Goal: Task Accomplishment & Management: Complete application form

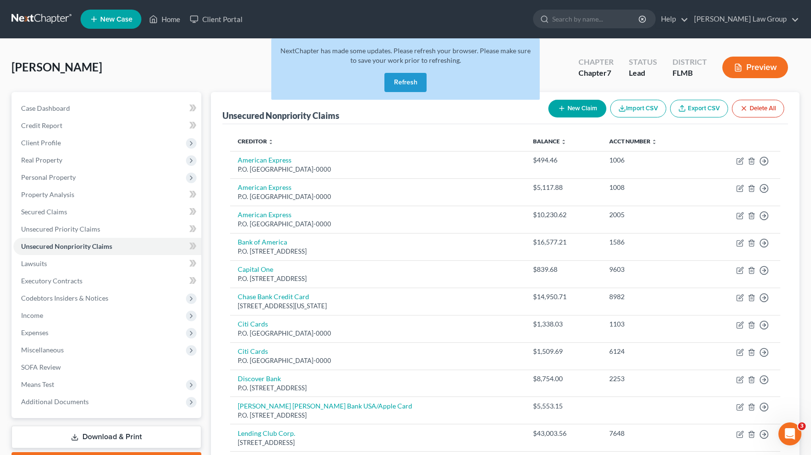
click at [415, 83] on button "Refresh" at bounding box center [405, 82] width 42 height 19
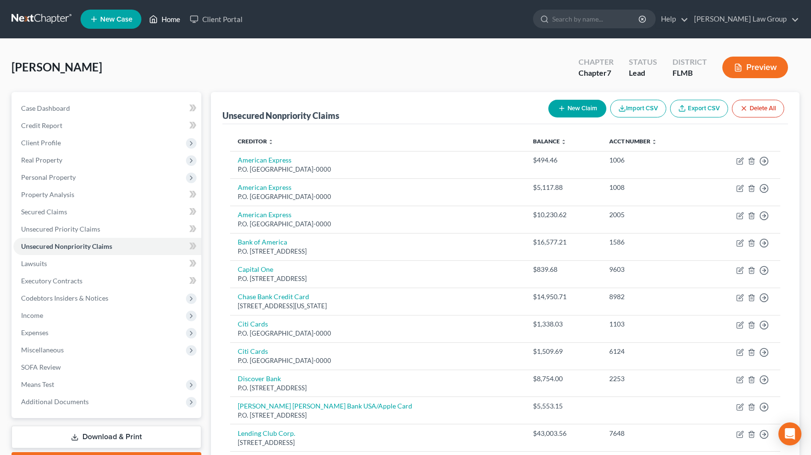
click at [176, 18] on link "Home" at bounding box center [164, 19] width 41 height 17
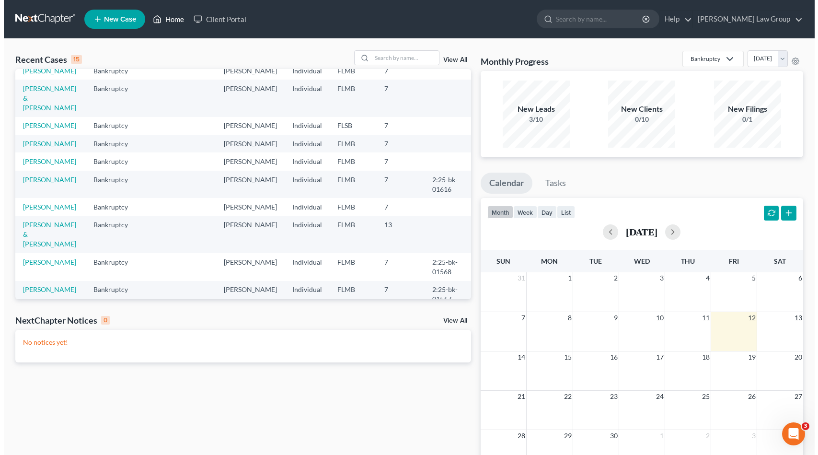
scroll to position [48, 0]
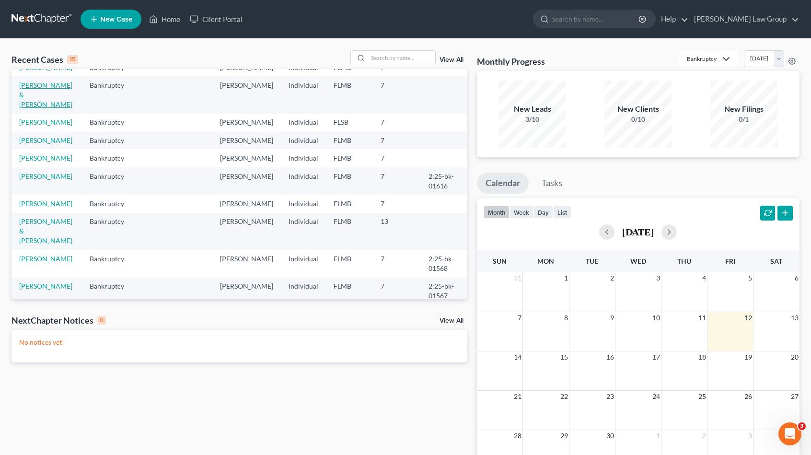
click at [35, 87] on link "Barrett, Justin & Stephanie" at bounding box center [45, 94] width 53 height 27
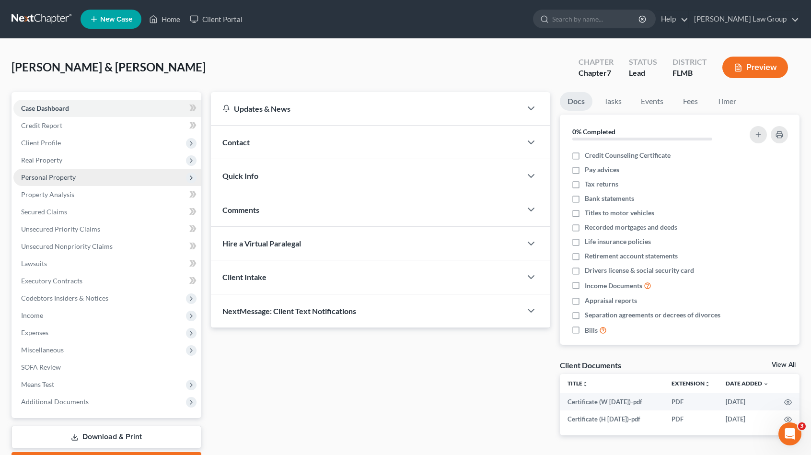
click at [81, 174] on span "Personal Property" at bounding box center [107, 177] width 188 height 17
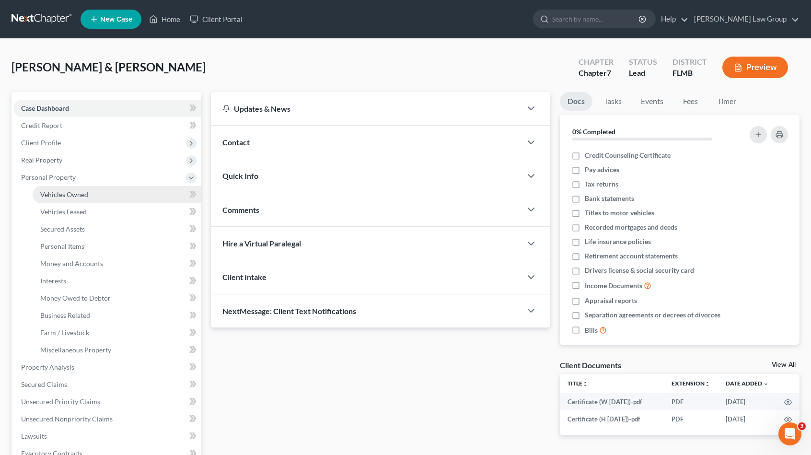
click at [80, 196] on span "Vehicles Owned" at bounding box center [64, 194] width 48 height 8
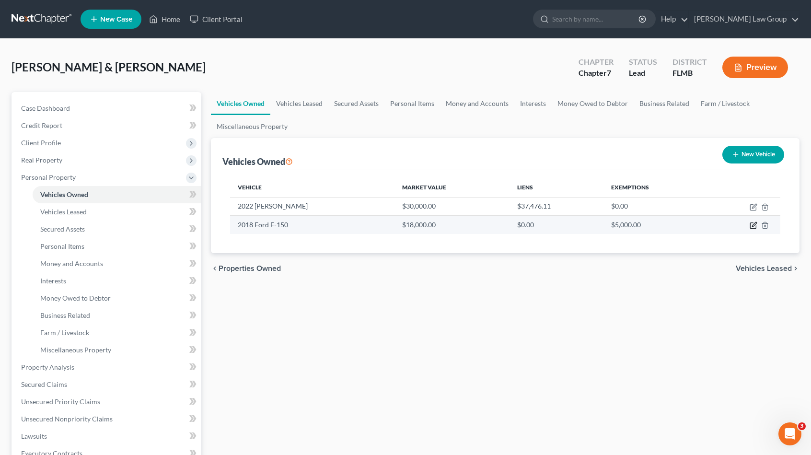
click at [752, 224] on icon "button" at bounding box center [754, 225] width 8 height 8
select select "0"
select select "8"
select select "2"
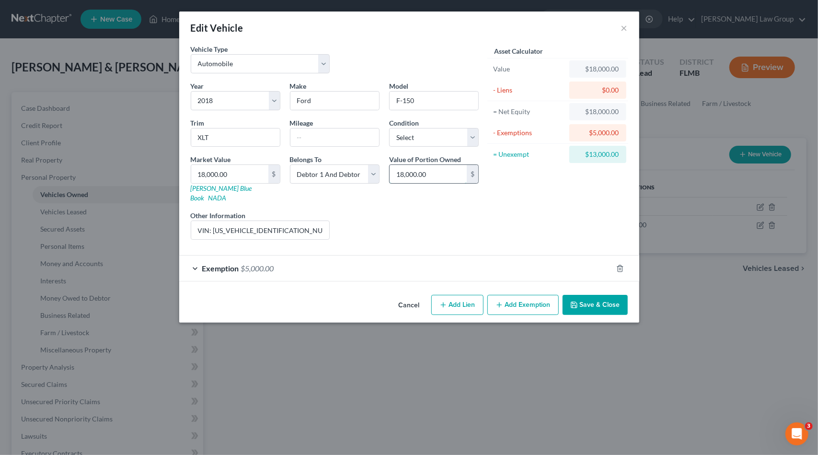
click at [401, 174] on input "18,000.00" at bounding box center [428, 174] width 77 height 18
click at [403, 174] on input "18,000.00" at bounding box center [428, 174] width 77 height 18
drag, startPoint x: 403, startPoint y: 174, endPoint x: 378, endPoint y: 174, distance: 24.9
click at [378, 174] on div "Year Select 2026 2025 2024 2023 2022 2021 2020 2019 2018 2017 2016 2015 2014 20…" at bounding box center [335, 164] width 298 height 166
type input "6,000.00"
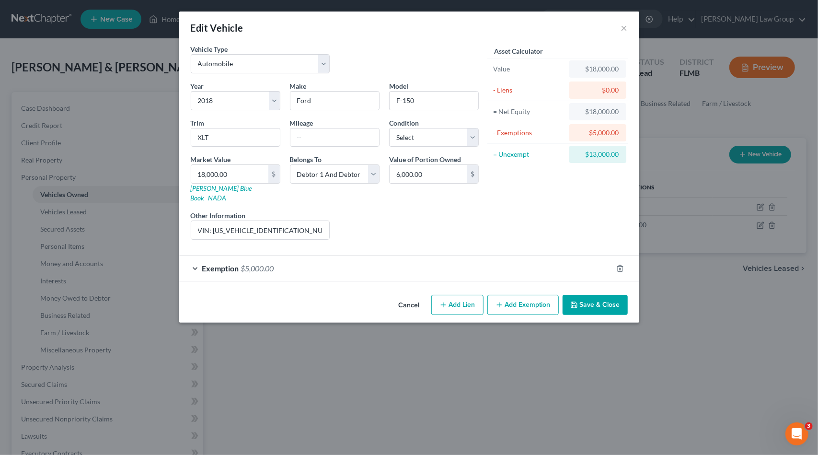
click at [578, 295] on button "Save & Close" at bounding box center [595, 305] width 65 height 20
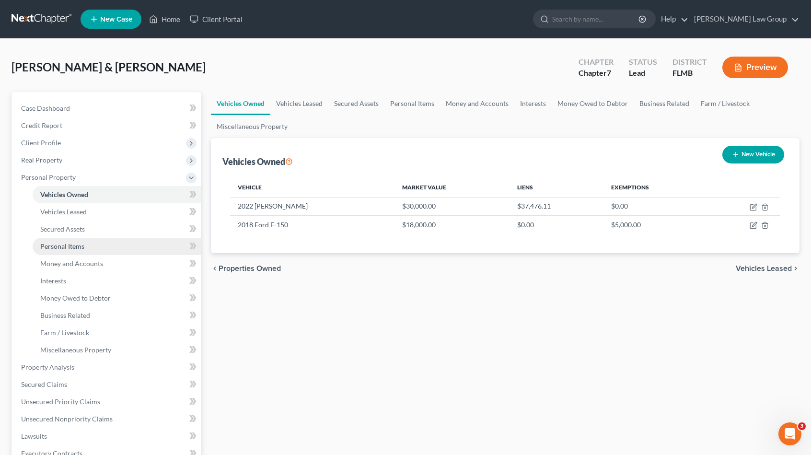
click at [67, 238] on link "Personal Items" at bounding box center [117, 246] width 169 height 17
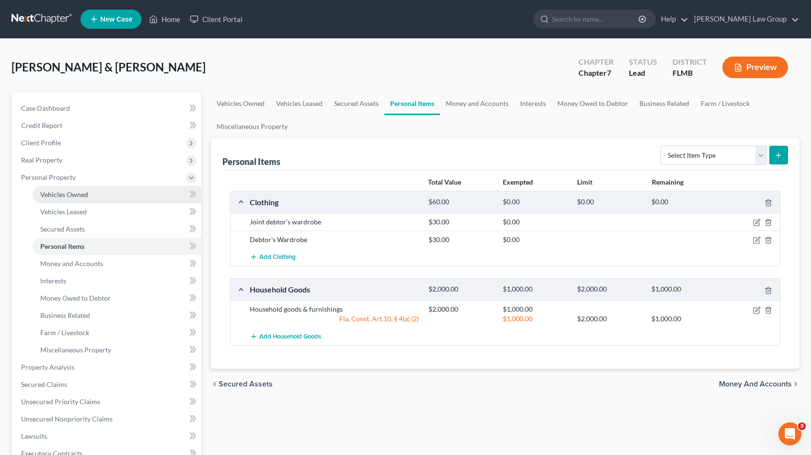
click at [69, 197] on span "Vehicles Owned" at bounding box center [64, 194] width 48 height 8
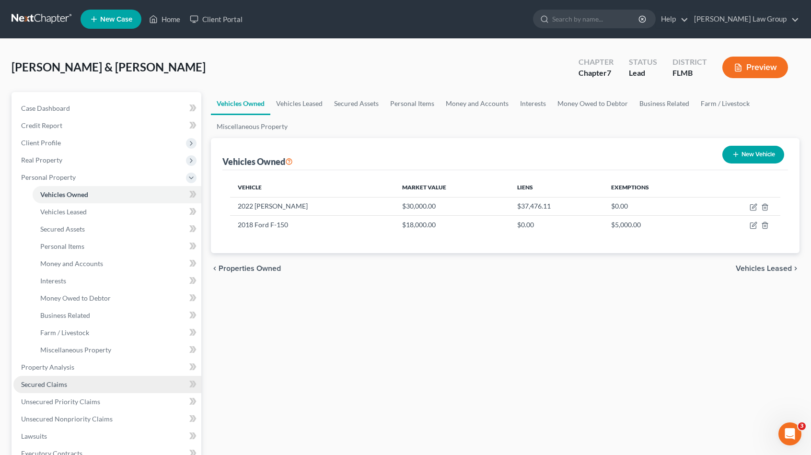
click at [69, 387] on link "Secured Claims" at bounding box center [107, 384] width 188 height 17
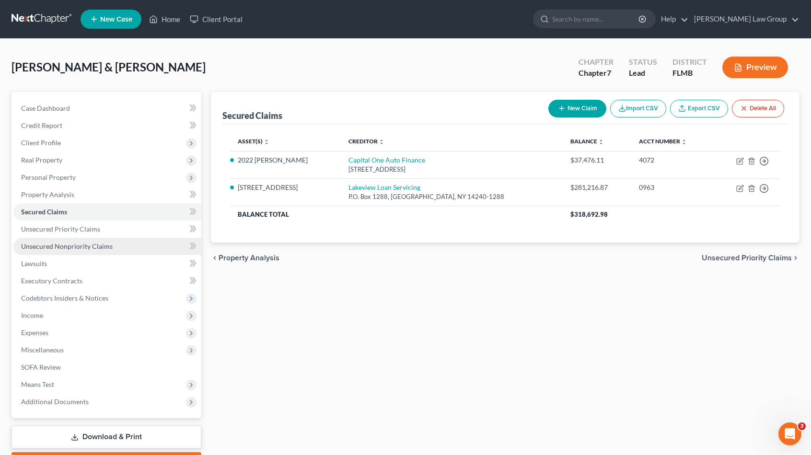
click at [110, 245] on link "Unsecured Nonpriority Claims" at bounding box center [107, 246] width 188 height 17
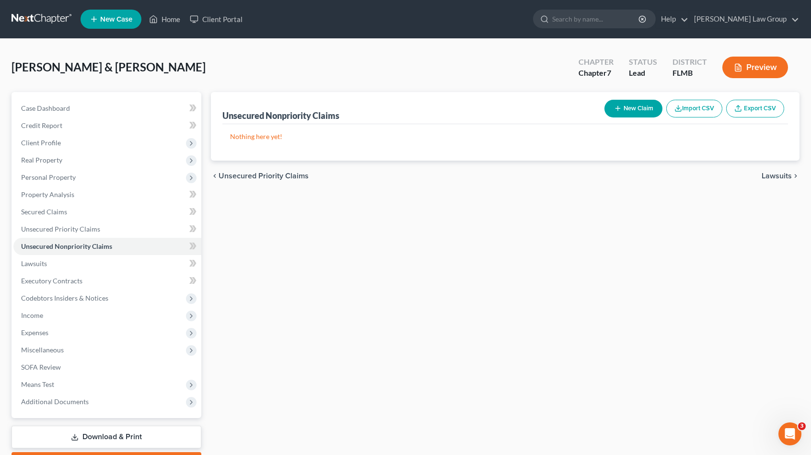
click at [630, 109] on button "New Claim" at bounding box center [634, 109] width 58 height 18
select select "2"
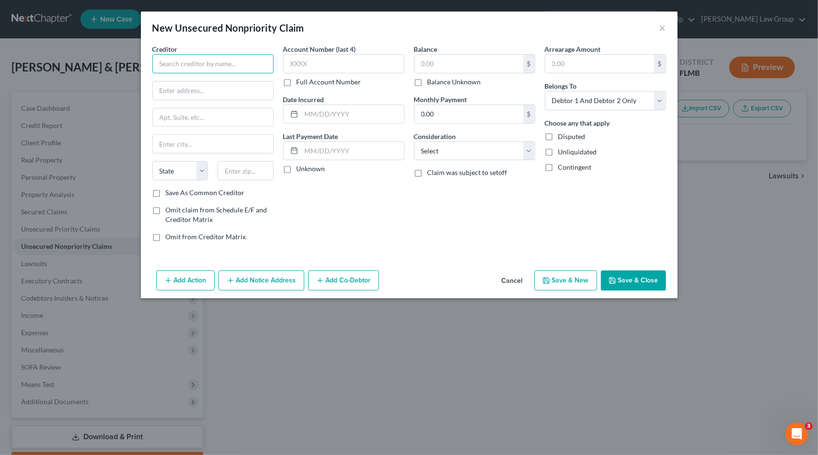
click at [178, 68] on input "text" at bounding box center [212, 63] width 121 height 19
click at [200, 78] on div "Suncoast Credit Union" at bounding box center [210, 81] width 100 height 10
type input "Suncoast Credit Union"
type input "P.O. Box 11904"
type input "Tampa"
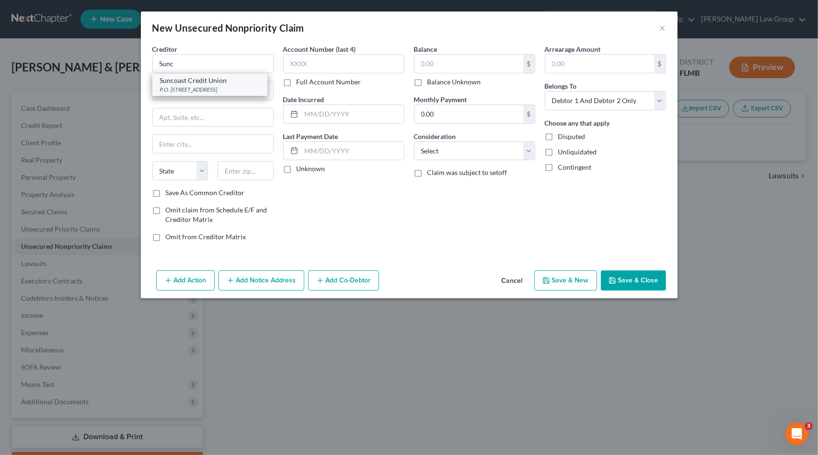
select select "9"
type input "33680-0000"
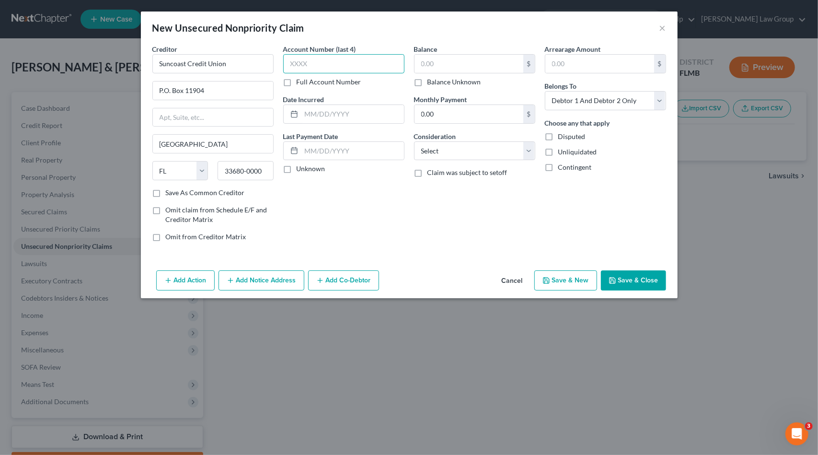
click at [314, 60] on input "text" at bounding box center [343, 63] width 121 height 19
type input "4060"
click at [467, 143] on select "Select Cable / Satellite Services Collection Agency Credit Card Debt Debt Couns…" at bounding box center [474, 150] width 121 height 19
select select "2"
click at [414, 141] on select "Select Cable / Satellite Services Collection Agency Credit Card Debt Debt Couns…" at bounding box center [474, 150] width 121 height 19
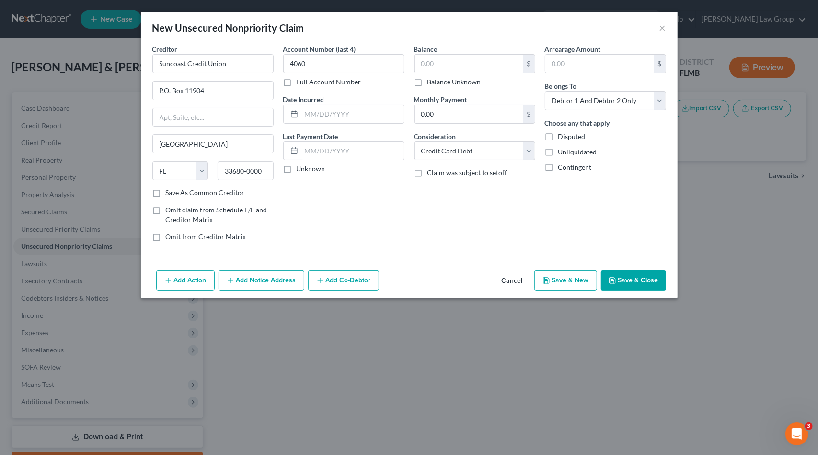
click at [448, 48] on div "Balance $ Balance Unknown Balance Undetermined $ Balance Unknown" at bounding box center [474, 65] width 121 height 43
click at [448, 60] on input "text" at bounding box center [469, 64] width 109 height 18
type input "2,826.74"
click at [570, 277] on button "Save & New" at bounding box center [566, 280] width 63 height 20
select select "2"
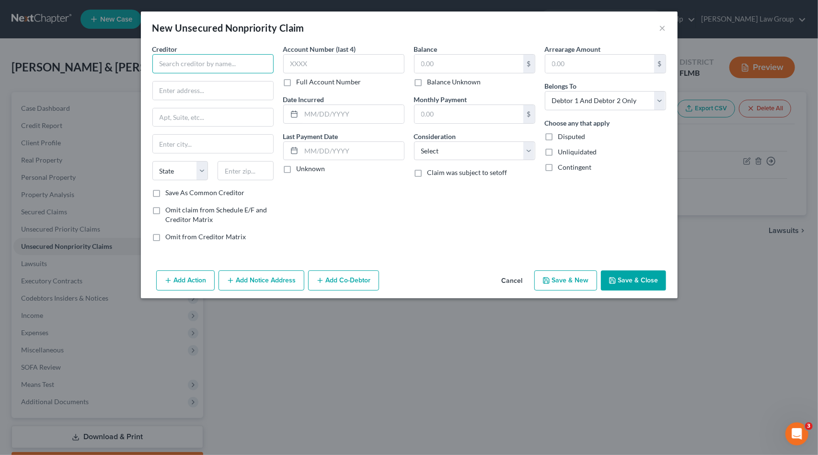
click at [235, 69] on input "text" at bounding box center [212, 63] width 121 height 19
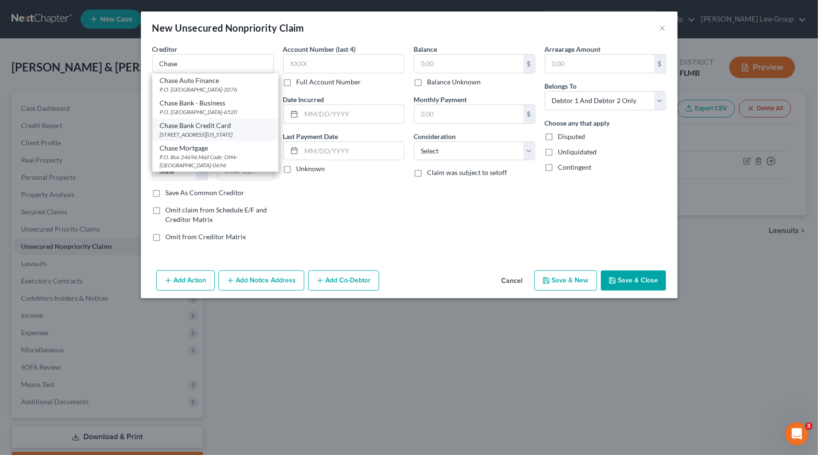
click at [208, 139] on div "[STREET_ADDRESS][US_STATE]" at bounding box center [215, 134] width 111 height 8
type input "Chase Bank Credit Card"
type input "700 Kansas Lane Floor 01"
type input "Monroe"
select select "19"
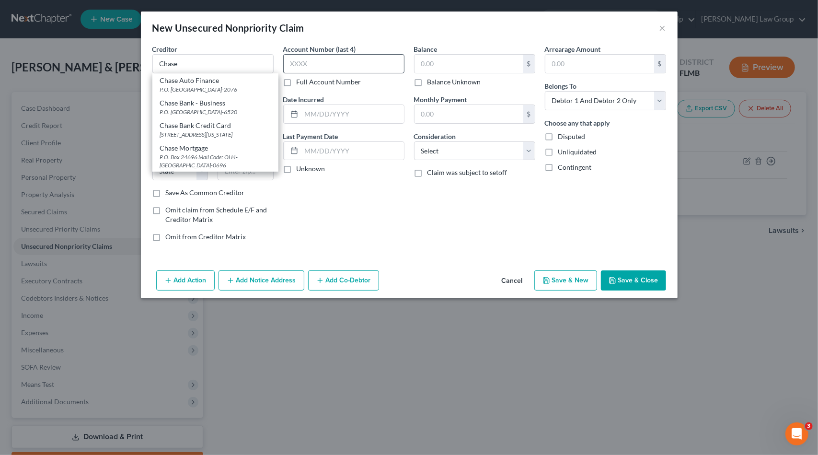
type input "71203-4774"
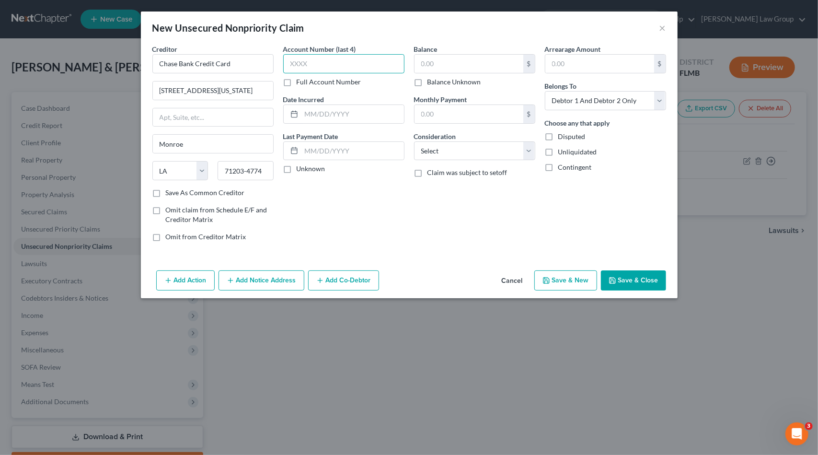
click at [334, 59] on input "text" at bounding box center [343, 63] width 121 height 19
type input "7621"
click at [476, 147] on select "Select Cable / Satellite Services Collection Agency Credit Card Debt Debt Couns…" at bounding box center [474, 150] width 121 height 19
select select "2"
click at [414, 141] on select "Select Cable / Satellite Services Collection Agency Credit Card Debt Debt Couns…" at bounding box center [474, 150] width 121 height 19
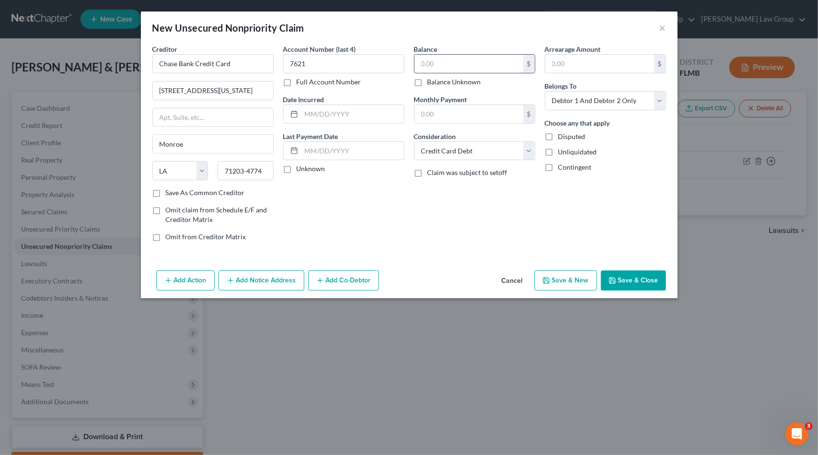
click at [450, 60] on input "text" at bounding box center [469, 64] width 109 height 18
type input "3,829"
click at [586, 279] on button "Save & New" at bounding box center [566, 280] width 63 height 20
select select "2"
type input "3,829.00"
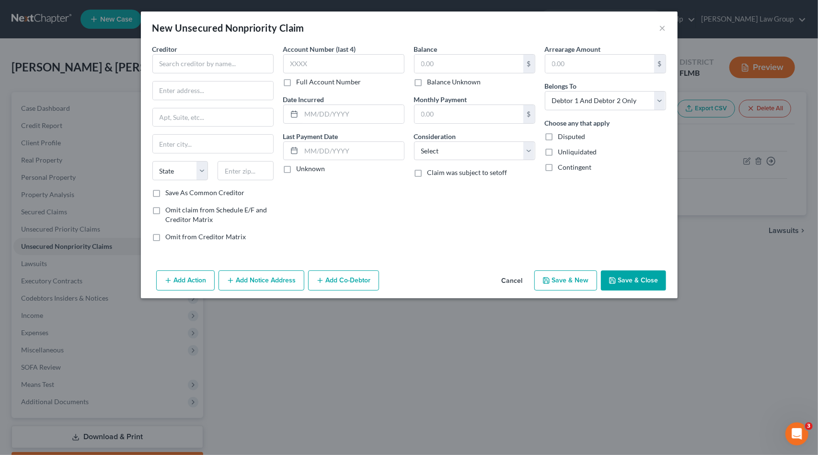
type input "0.00"
click at [174, 67] on input "text" at bounding box center [212, 63] width 121 height 19
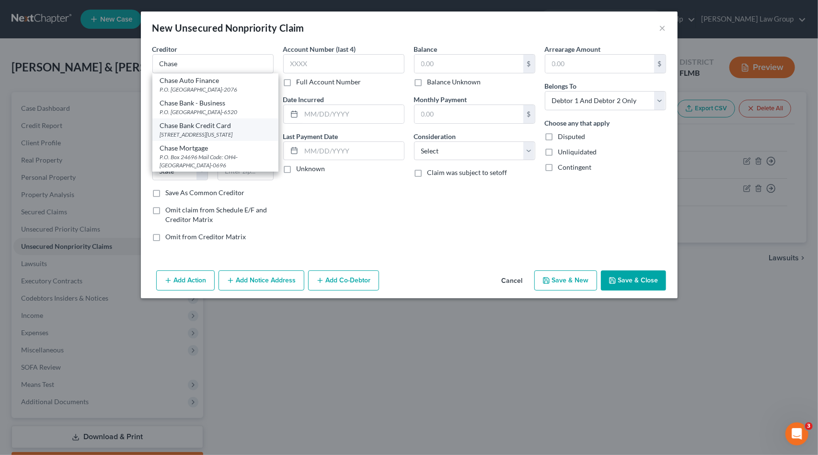
click at [222, 139] on div "[STREET_ADDRESS][US_STATE]" at bounding box center [215, 134] width 111 height 8
type input "Chase Bank Credit Card"
type input "700 Kansas Lane Floor 01"
type input "Monroe"
select select "19"
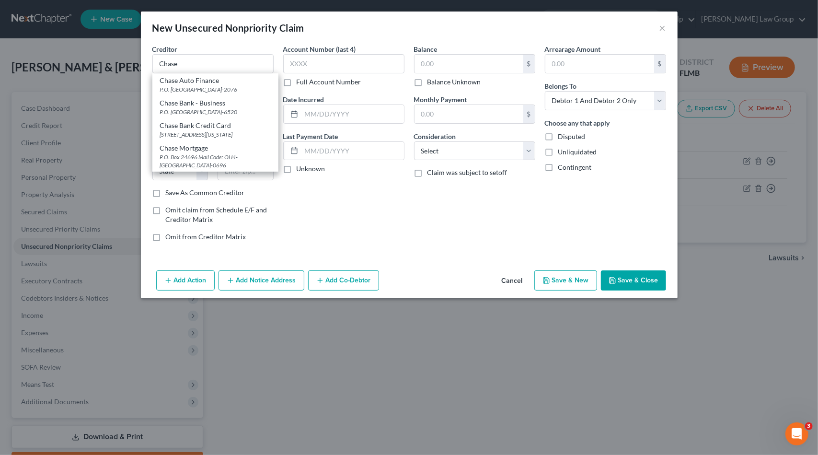
type input "71203-4774"
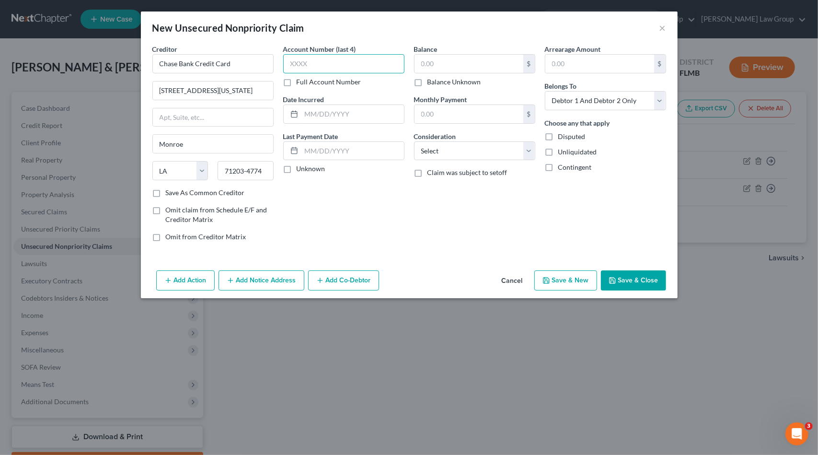
click at [323, 65] on input "text" at bounding box center [343, 63] width 121 height 19
type input "7933"
click at [456, 149] on select "Select Cable / Satellite Services Collection Agency Credit Card Debt Debt Couns…" at bounding box center [474, 150] width 121 height 19
select select "2"
click at [414, 141] on select "Select Cable / Satellite Services Collection Agency Credit Card Debt Debt Couns…" at bounding box center [474, 150] width 121 height 19
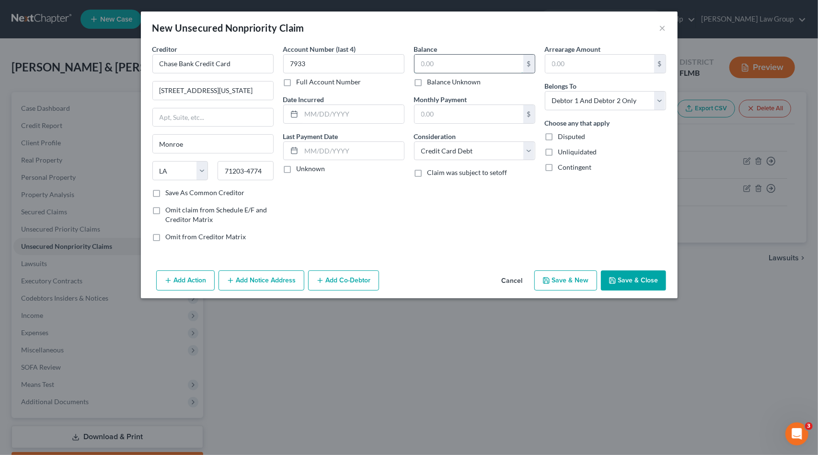
click at [457, 65] on input "text" at bounding box center [469, 64] width 109 height 18
type input "3,978.42"
click at [567, 282] on button "Save & New" at bounding box center [566, 280] width 63 height 20
select select "2"
click at [191, 62] on input "text" at bounding box center [212, 63] width 121 height 19
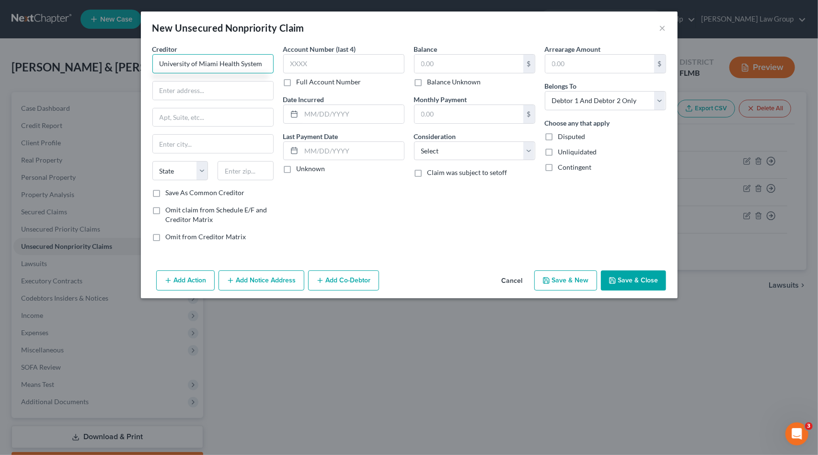
type input "University of Miami Health System"
drag, startPoint x: 261, startPoint y: 67, endPoint x: 127, endPoint y: 65, distance: 134.2
click at [127, 65] on div "New Unsecured Nonpriority Claim × Creditor * University of Miami Health System …" at bounding box center [409, 227] width 818 height 455
click at [203, 92] on input "text" at bounding box center [213, 90] width 120 height 18
type input "P.O. Box 2978"
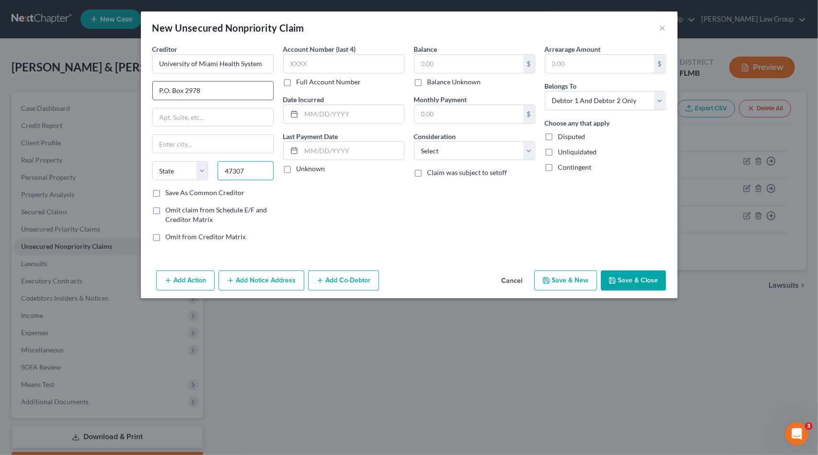
type input "47307"
type input "Muncie"
select select "15"
click at [339, 66] on input "text" at bounding box center [343, 63] width 121 height 19
click at [438, 66] on input "text" at bounding box center [469, 64] width 109 height 18
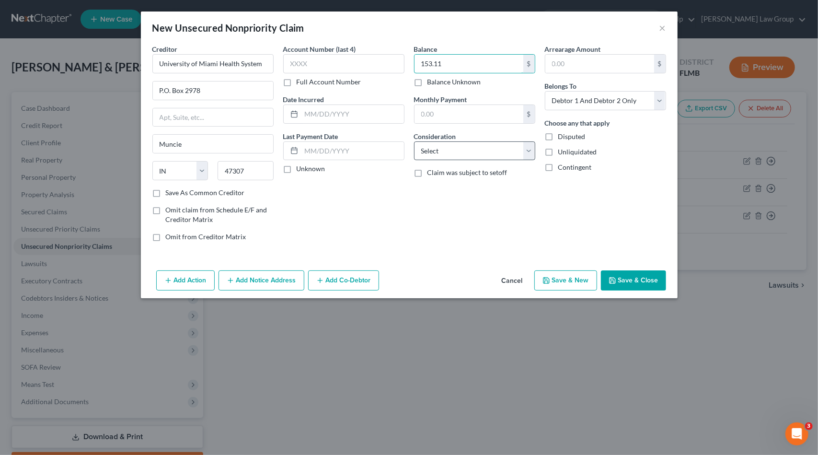
type input "153.11"
click at [493, 146] on select "Select Cable / Satellite Services Collection Agency Credit Card Debt Debt Couns…" at bounding box center [474, 150] width 121 height 19
select select "8"
click at [414, 141] on select "Select Cable / Satellite Services Collection Agency Credit Card Debt Debt Couns…" at bounding box center [474, 150] width 121 height 19
click at [310, 62] on input "text" at bounding box center [343, 63] width 121 height 19
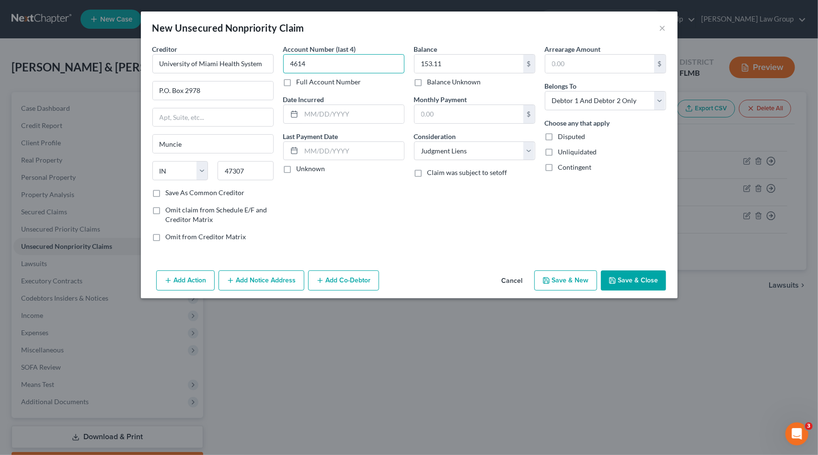
type input "4614"
click at [575, 281] on button "Save & New" at bounding box center [566, 280] width 63 height 20
select select "2"
type input "0.00"
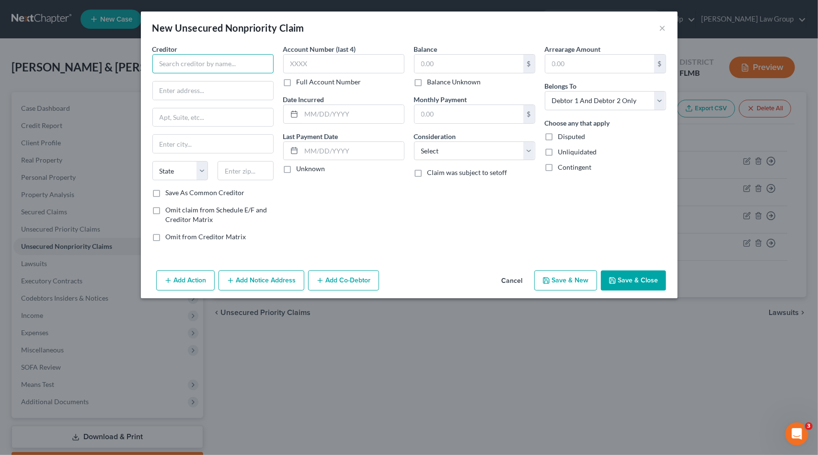
click at [195, 70] on input "text" at bounding box center [212, 63] width 121 height 19
type input "Cherry Technologies Inc."
click at [189, 96] on input "P.O." at bounding box center [213, 90] width 120 height 18
click at [192, 88] on input "P.O." at bounding box center [213, 90] width 120 height 18
type input "P.O. Box 122258"
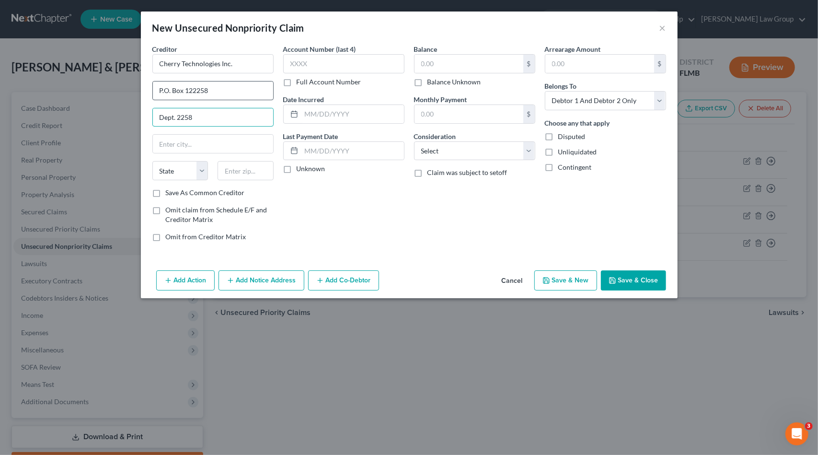
type input "Dept. 2258"
type input "75312"
type input "Dallas"
select select "45"
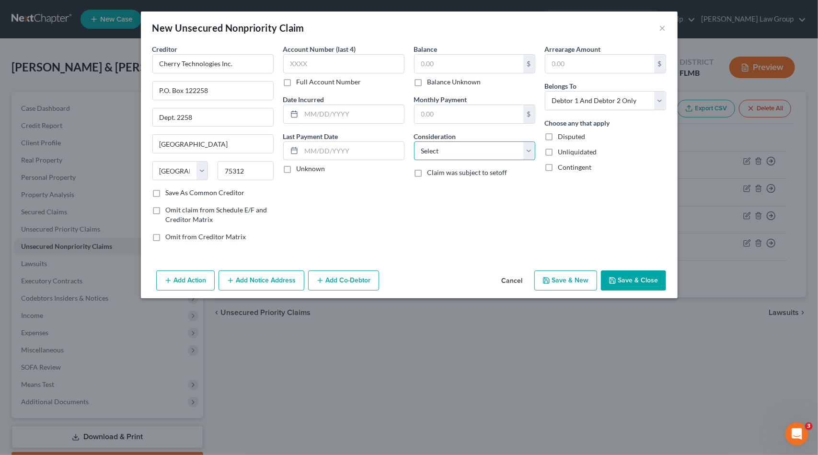
drag, startPoint x: 499, startPoint y: 145, endPoint x: 567, endPoint y: 163, distance: 70.5
click at [499, 146] on select "Select Cable / Satellite Services Collection Agency Credit Card Debt Debt Couns…" at bounding box center [474, 150] width 121 height 19
select select "2"
click at [414, 141] on select "Select Cable / Satellite Services Collection Agency Credit Card Debt Debt Couns…" at bounding box center [474, 150] width 121 height 19
click at [434, 55] on div "Balance $ Balance Unknown Balance Undetermined $ Balance Unknown" at bounding box center [474, 65] width 121 height 43
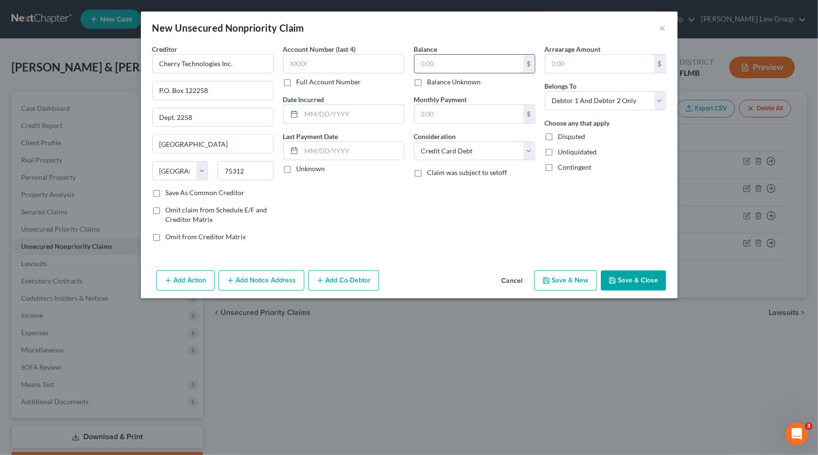
click at [437, 62] on input "text" at bounding box center [469, 64] width 109 height 18
type input "1,113.05"
click at [359, 61] on input "text" at bounding box center [343, 63] width 121 height 19
type input "0820"
click at [581, 281] on button "Save & New" at bounding box center [566, 280] width 63 height 20
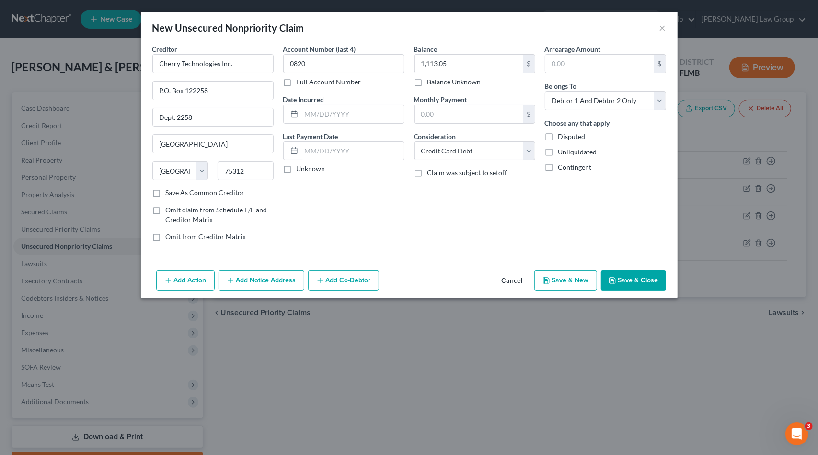
select select "2"
type input "0.00"
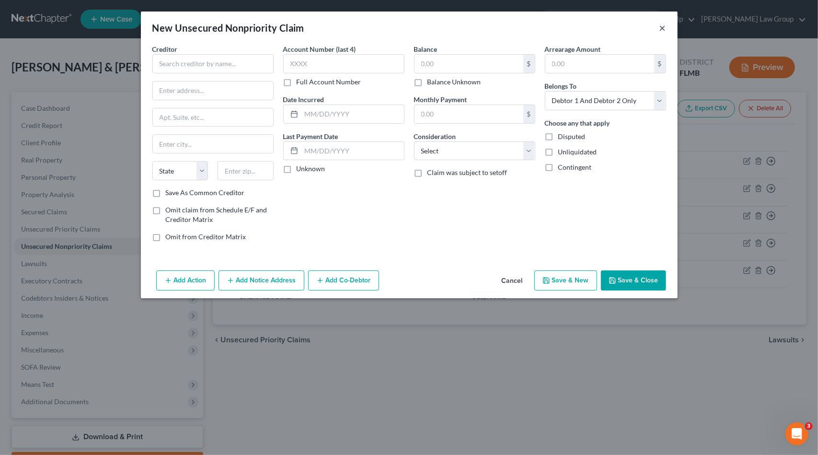
click at [662, 28] on button "×" at bounding box center [663, 28] width 7 height 12
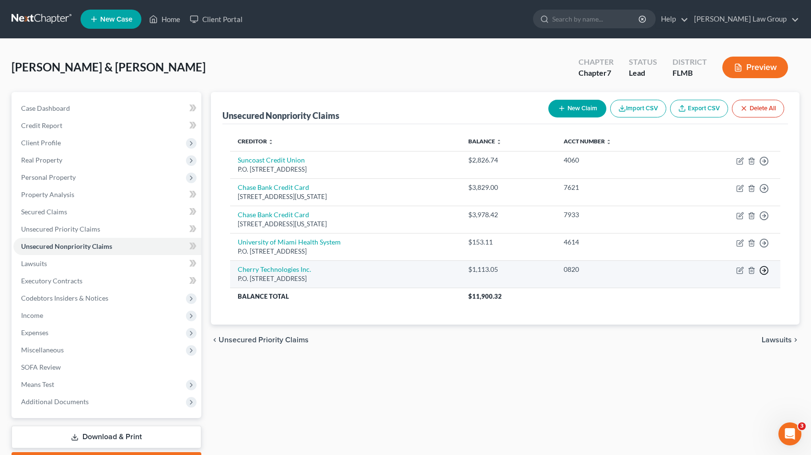
click at [766, 269] on icon "button" at bounding box center [764, 271] width 10 height 10
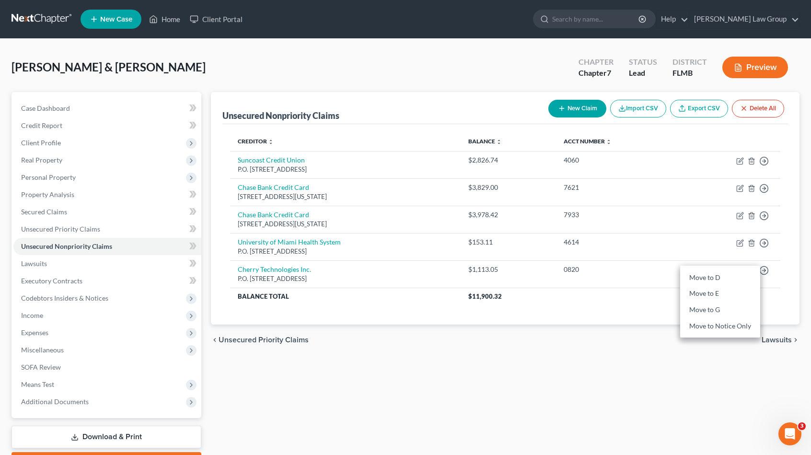
drag, startPoint x: 430, startPoint y: 356, endPoint x: 427, endPoint y: 348, distance: 8.6
click at [429, 355] on div "Unsecured Nonpriority Claims New Claim Import CSV Export CSV Delete All Credito…" at bounding box center [505, 282] width 598 height 381
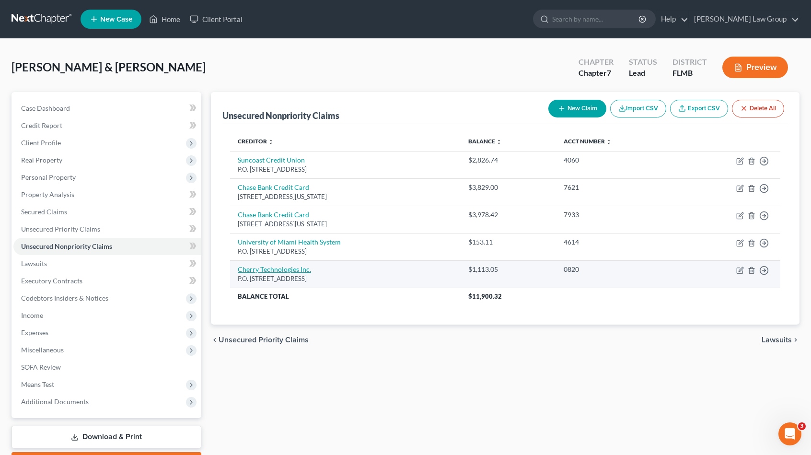
click at [266, 270] on link "Cherry Technologies Inc." at bounding box center [274, 269] width 73 height 8
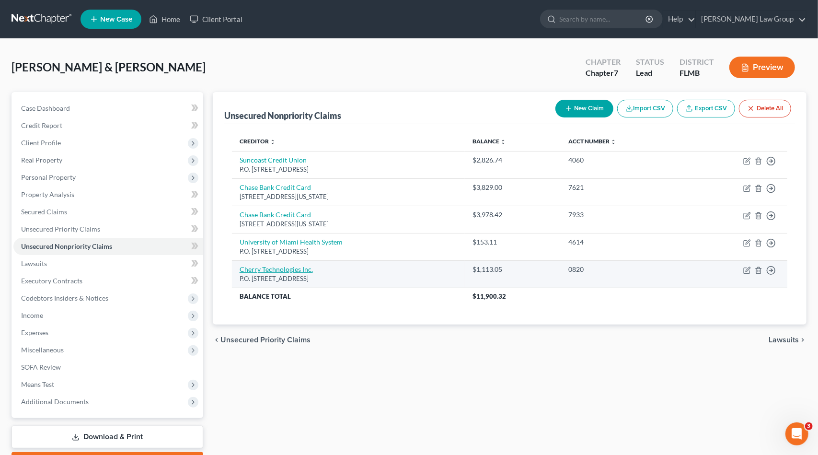
select select "45"
select select "2"
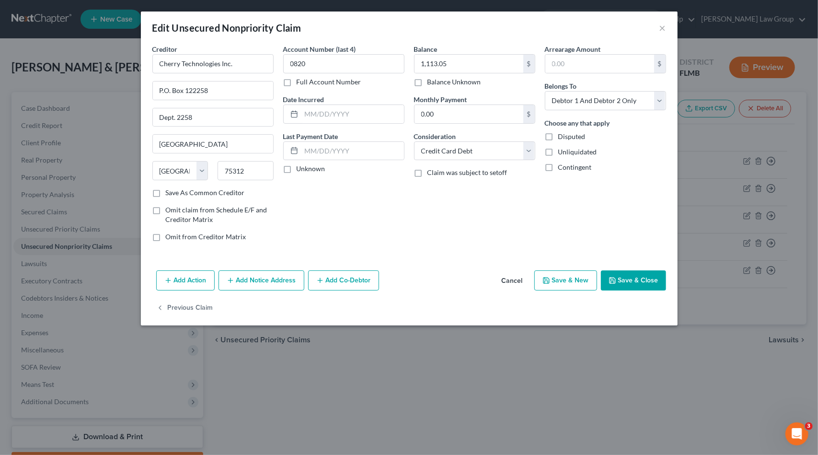
click at [196, 188] on label "Save As Common Creditor" at bounding box center [205, 193] width 79 height 10
click at [176, 188] on input "Save As Common Creditor" at bounding box center [173, 191] width 6 height 6
click at [657, 278] on button "Save & Close" at bounding box center [633, 280] width 65 height 20
checkbox input "false"
type input "0"
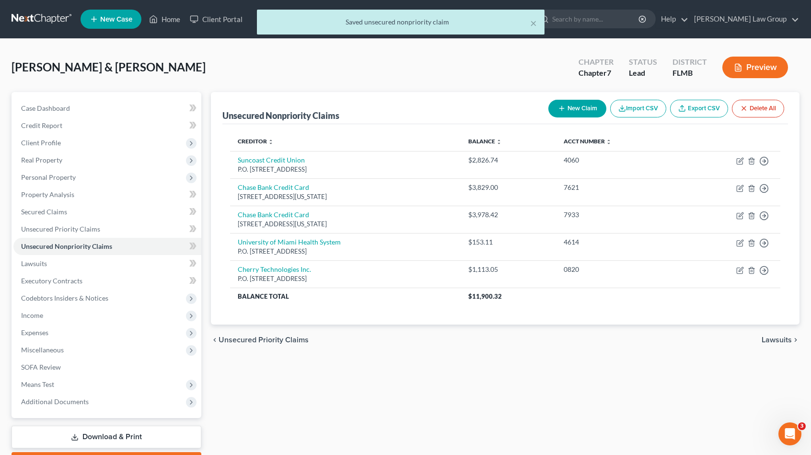
click at [574, 100] on button "New Claim" at bounding box center [577, 109] width 58 height 18
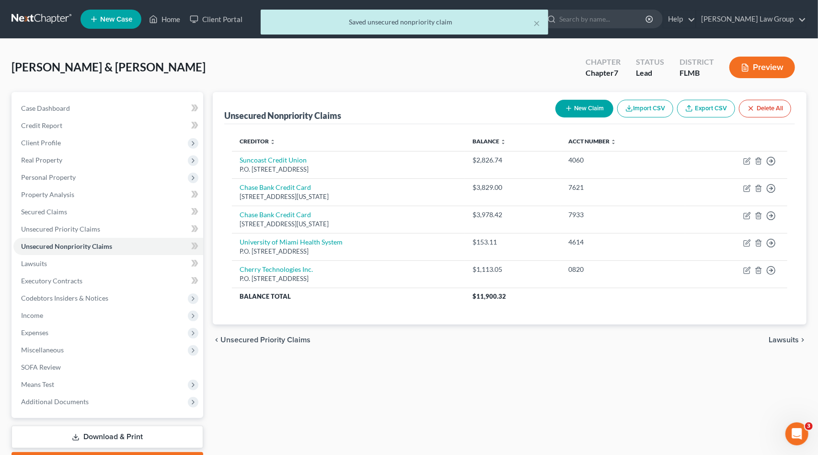
select select "2"
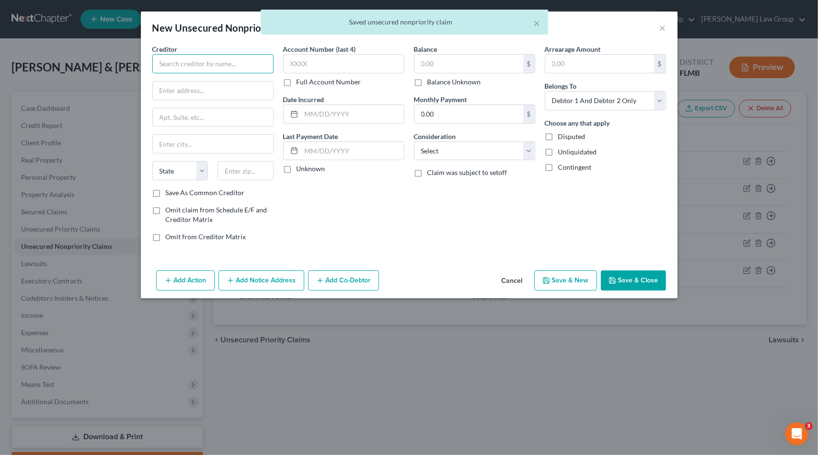
click at [228, 69] on input "text" at bounding box center [212, 63] width 121 height 19
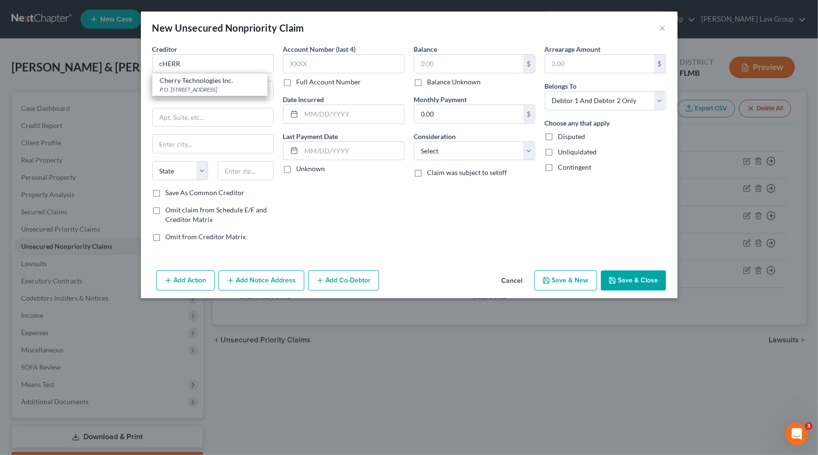
drag, startPoint x: 214, startPoint y: 80, endPoint x: 238, endPoint y: 75, distance: 24.4
click at [214, 80] on div "Cherry Technologies Inc." at bounding box center [210, 81] width 100 height 10
type input "Cherry Technologies Inc."
type input "P.O. Box 122258"
type input "Dept. 2258"
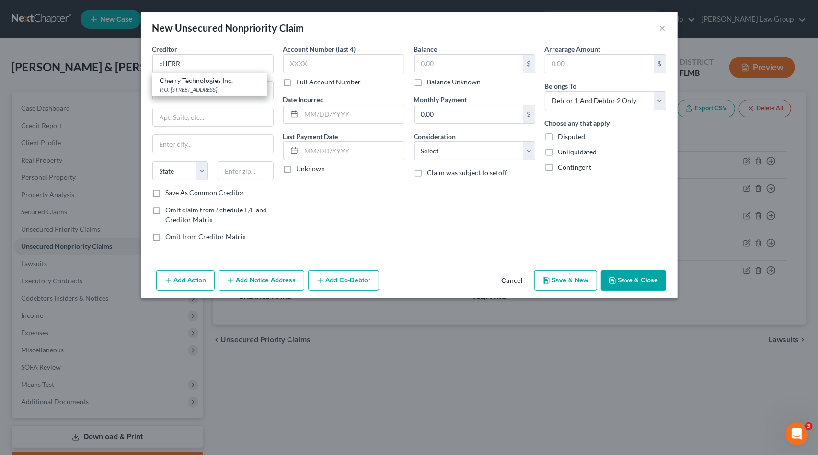
type input "Dallas"
select select "45"
type input "75312"
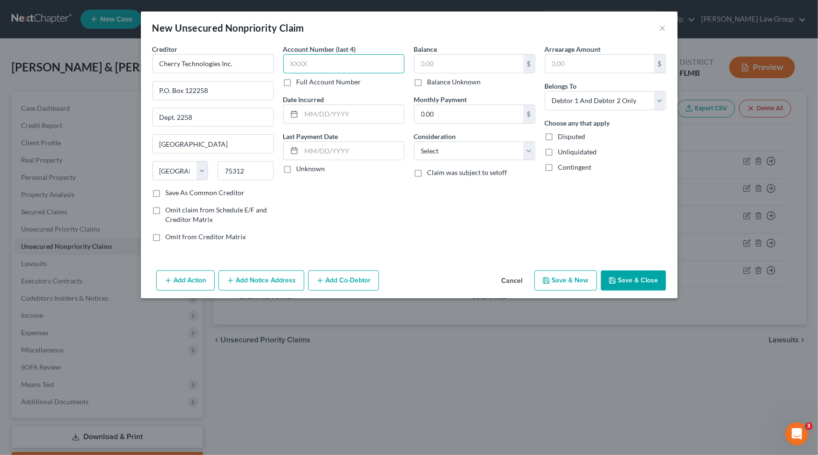
click at [293, 63] on input "text" at bounding box center [343, 63] width 121 height 19
type input "1925"
click at [452, 154] on select "Select Cable / Satellite Services Collection Agency Credit Card Debt Debt Couns…" at bounding box center [474, 150] width 121 height 19
select select "2"
click at [414, 141] on select "Select Cable / Satellite Services Collection Agency Credit Card Debt Debt Couns…" at bounding box center [474, 150] width 121 height 19
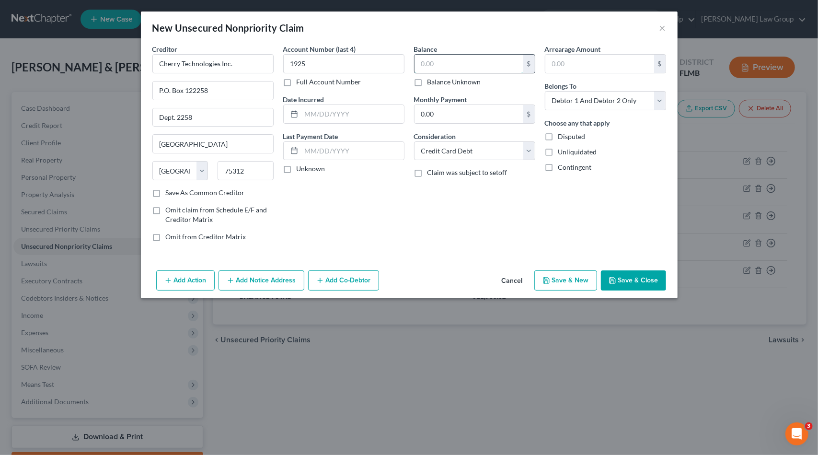
click at [451, 63] on input "text" at bounding box center [469, 64] width 109 height 18
type input "2,695.45"
click at [566, 277] on button "Save & New" at bounding box center [566, 280] width 63 height 20
select select "2"
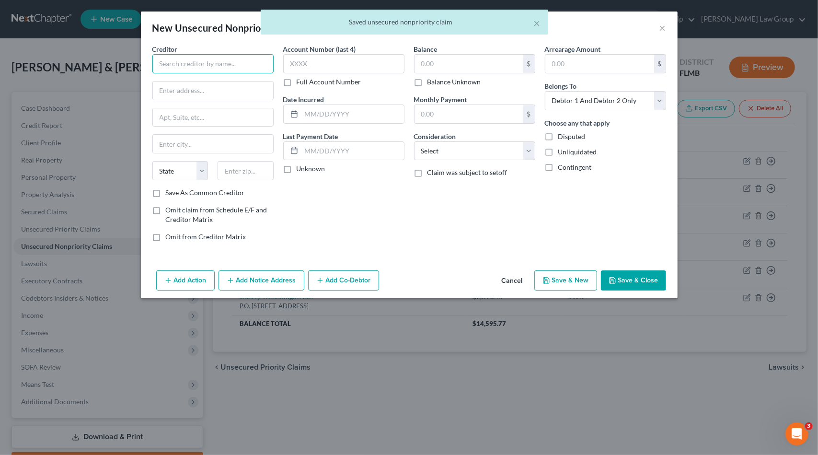
click at [229, 69] on input "text" at bounding box center [212, 63] width 121 height 19
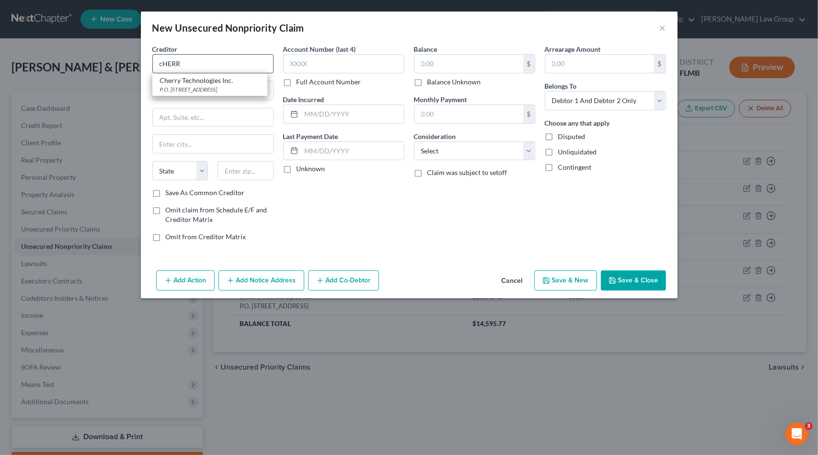
drag, startPoint x: 216, startPoint y: 82, endPoint x: 255, endPoint y: 65, distance: 43.1
click at [219, 80] on div "Cherry Technologies Inc." at bounding box center [210, 81] width 100 height 10
type input "Cherry Technologies Inc."
type input "P.O. Box 122258"
type input "Dept. 2258"
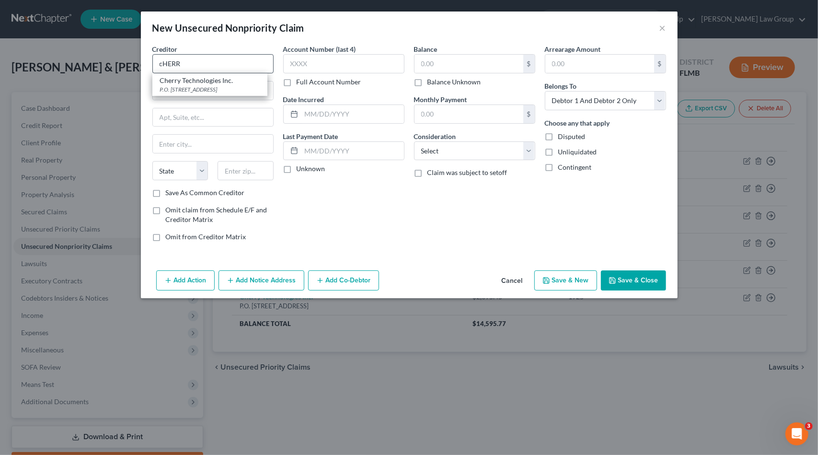
type input "Dallas"
select select "45"
type input "75312"
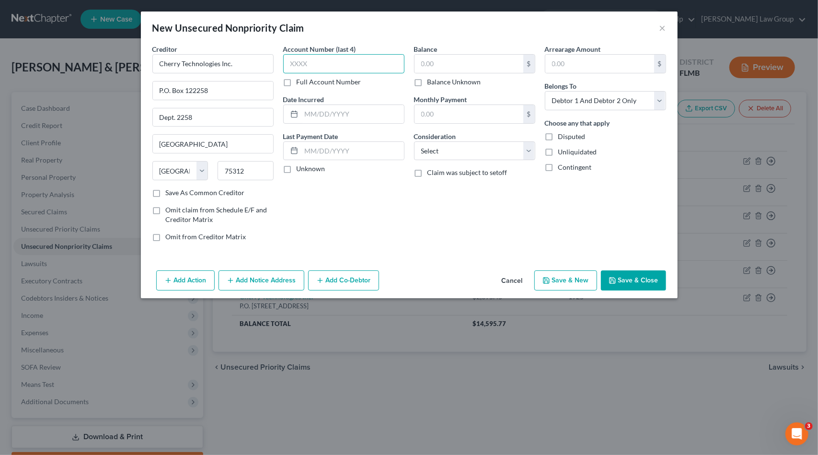
click at [317, 64] on input "text" at bounding box center [343, 63] width 121 height 19
type input "8293"
click at [434, 151] on select "Select Cable / Satellite Services Collection Agency Credit Card Debt Debt Couns…" at bounding box center [474, 150] width 121 height 19
select select "2"
click at [414, 141] on select "Select Cable / Satellite Services Collection Agency Credit Card Debt Debt Couns…" at bounding box center [474, 150] width 121 height 19
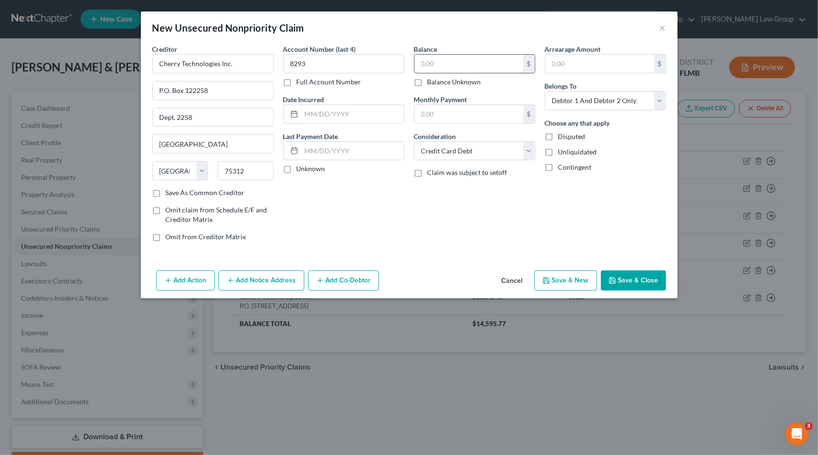
click at [439, 60] on input "text" at bounding box center [469, 64] width 109 height 18
type input "1,114.29"
click at [569, 280] on button "Save & New" at bounding box center [566, 280] width 63 height 20
select select "2"
type input "0.00"
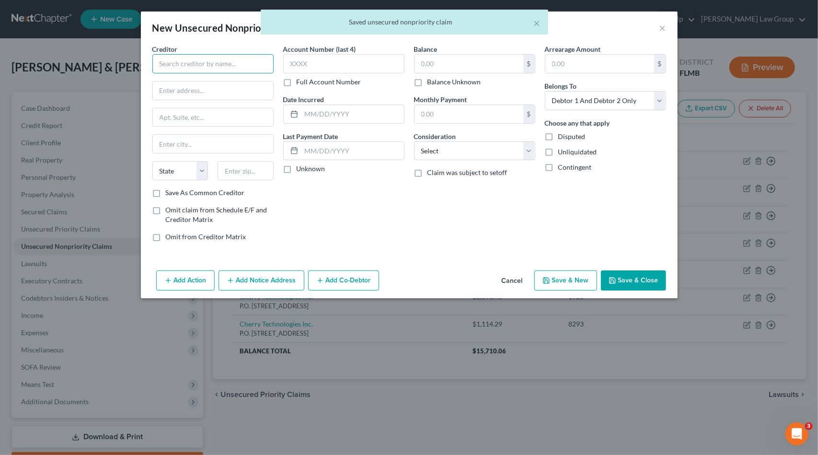
click at [174, 67] on input "text" at bounding box center [212, 63] width 121 height 19
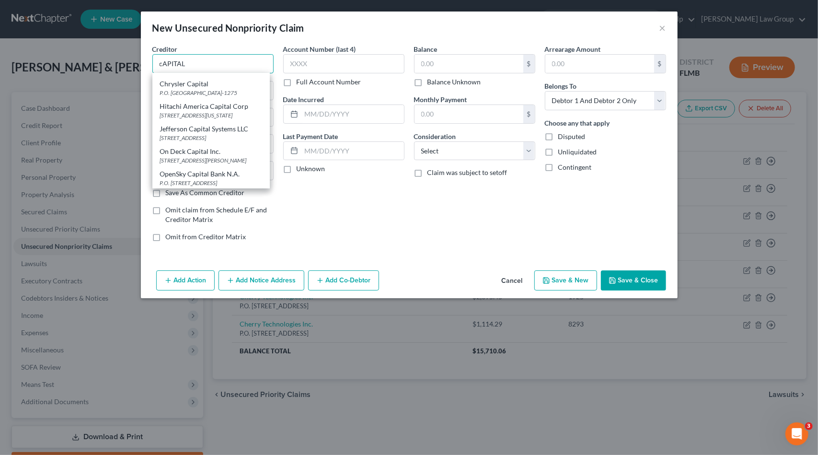
scroll to position [38, 0]
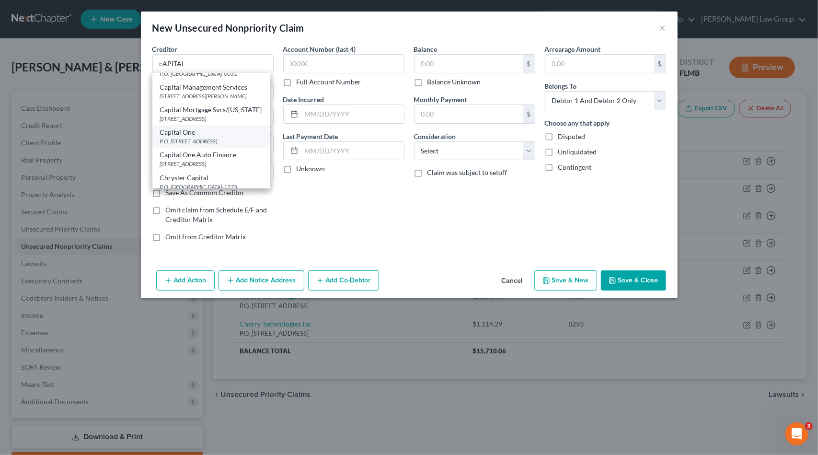
click at [213, 145] on div "P.O. [STREET_ADDRESS]" at bounding box center [211, 141] width 102 height 8
type input "Capital One"
type input "P.O. Box 30285"
type input "Salt Lake City"
select select "46"
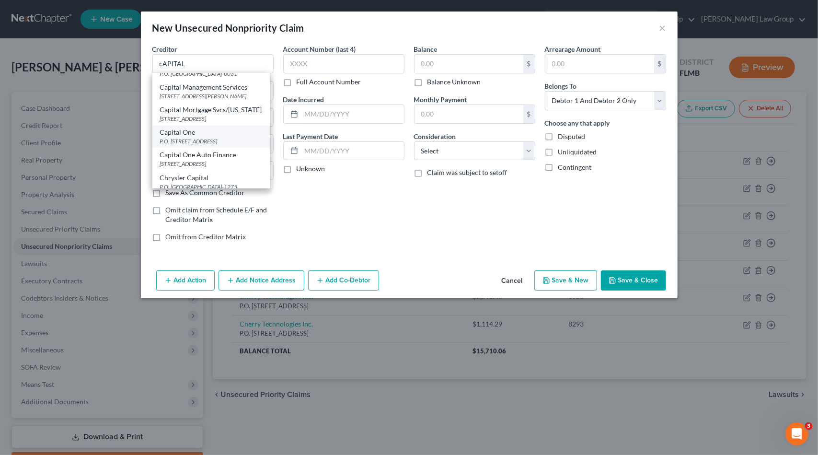
type input "84130-0185"
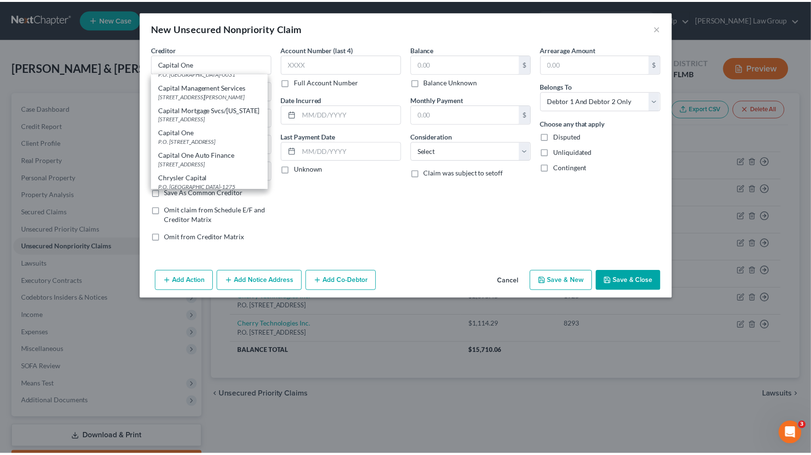
scroll to position [0, 0]
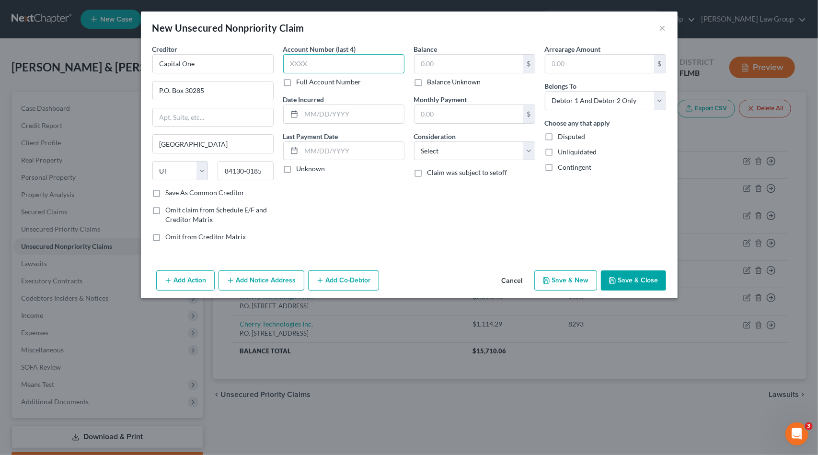
click at [314, 61] on input "text" at bounding box center [343, 63] width 121 height 19
type input "6499"
click at [474, 150] on select "Select Cable / Satellite Services Collection Agency Credit Card Debt Debt Couns…" at bounding box center [474, 150] width 121 height 19
select select "1"
click at [414, 141] on select "Select Cable / Satellite Services Collection Agency Credit Card Debt Debt Couns…" at bounding box center [474, 150] width 121 height 19
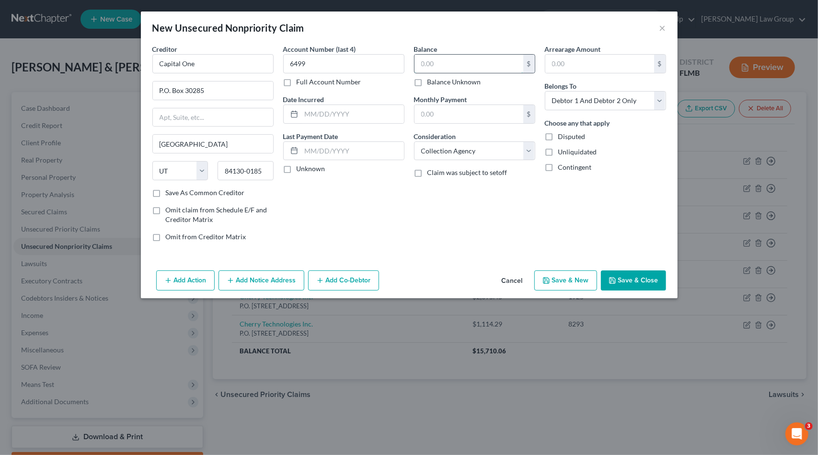
click at [452, 60] on input "text" at bounding box center [469, 64] width 109 height 18
type input "7,359.81"
click at [562, 278] on button "Save & New" at bounding box center [566, 280] width 63 height 20
select select "2"
type input "0.00"
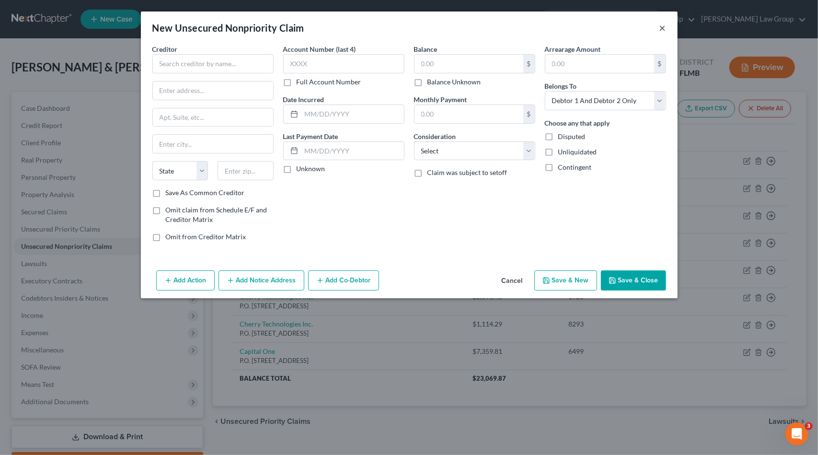
click at [663, 26] on button "×" at bounding box center [663, 28] width 7 height 12
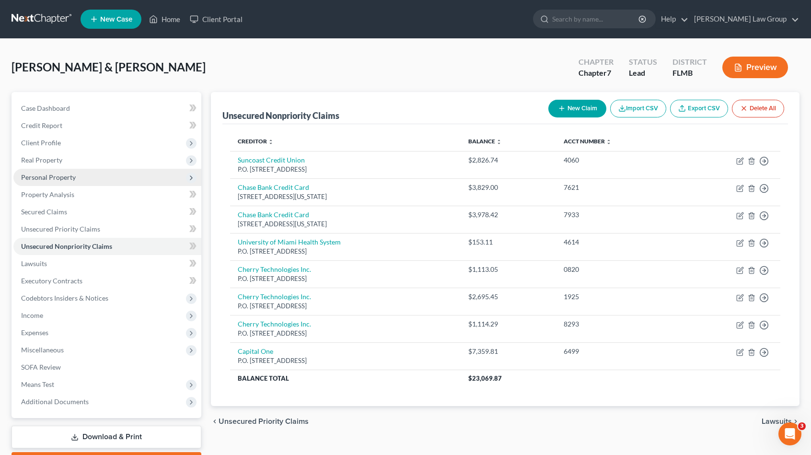
click at [92, 174] on span "Personal Property" at bounding box center [107, 177] width 188 height 17
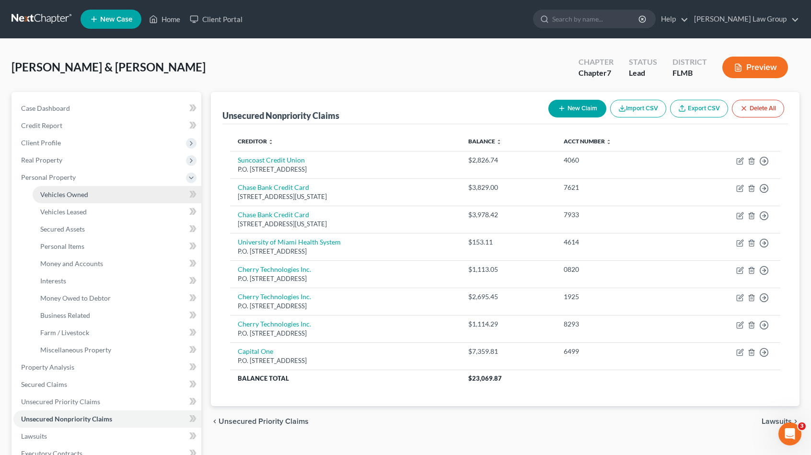
click at [93, 191] on link "Vehicles Owned" at bounding box center [117, 194] width 169 height 17
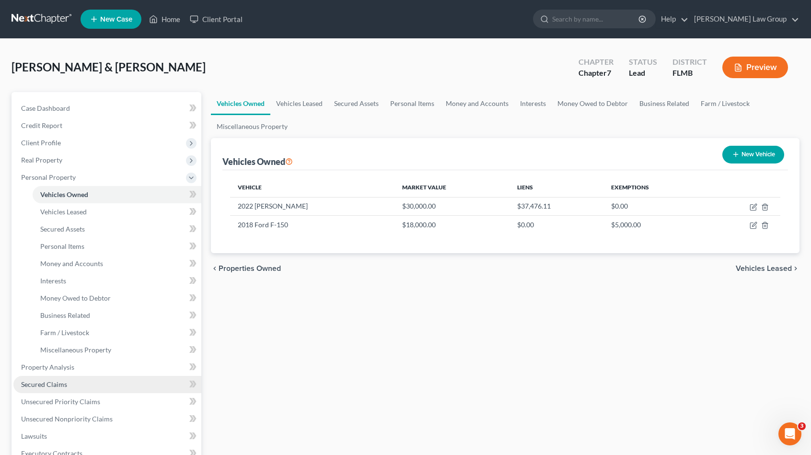
click at [47, 383] on span "Secured Claims" at bounding box center [44, 384] width 46 height 8
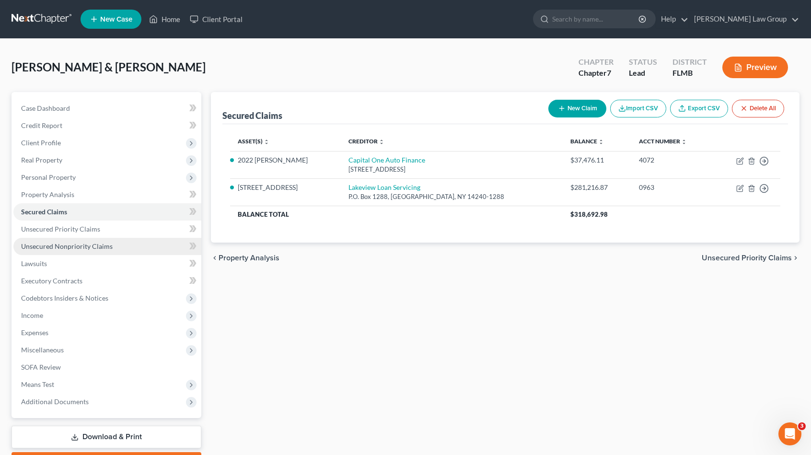
click at [92, 247] on span "Unsecured Nonpriority Claims" at bounding box center [67, 246] width 92 height 8
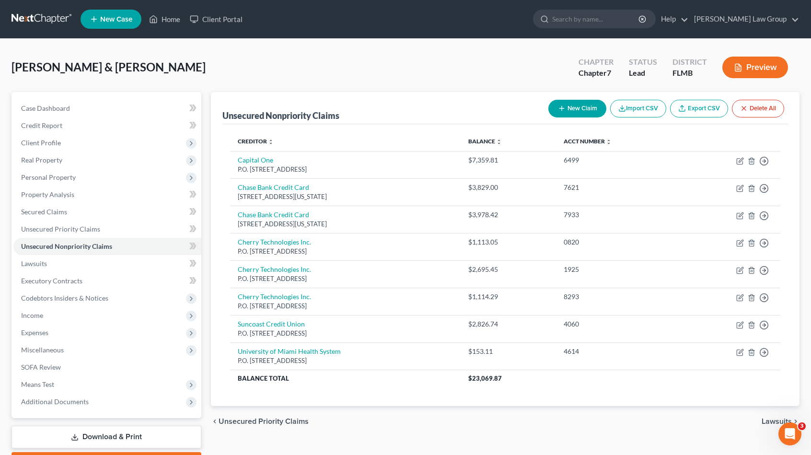
click at [571, 111] on button "New Claim" at bounding box center [577, 109] width 58 height 18
select select "2"
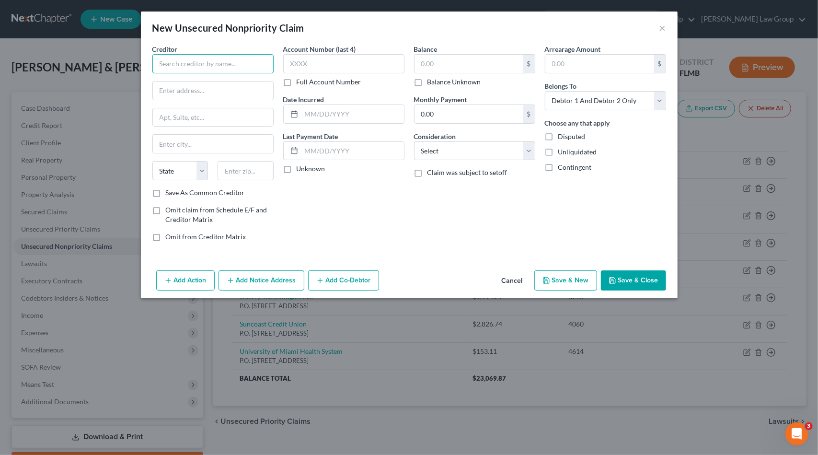
click at [226, 62] on input "text" at bounding box center [212, 63] width 121 height 19
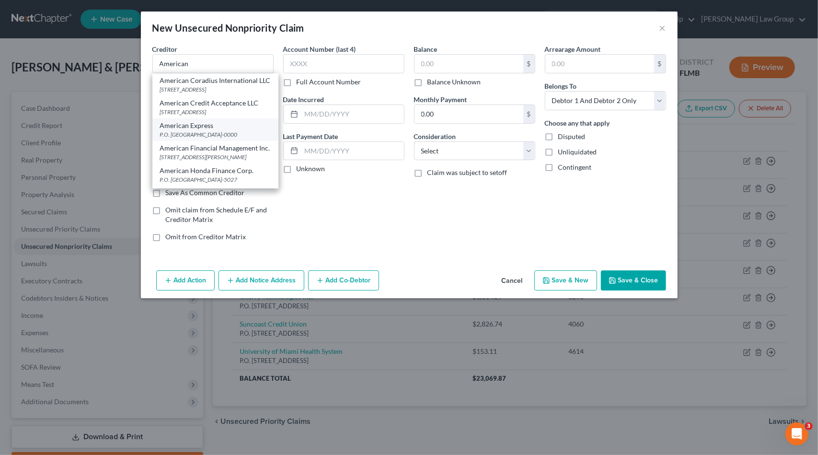
click at [232, 130] on div "American Express" at bounding box center [215, 126] width 111 height 10
type input "American Express"
type input "P.O. Box 981535"
type input "El Paso"
select select "45"
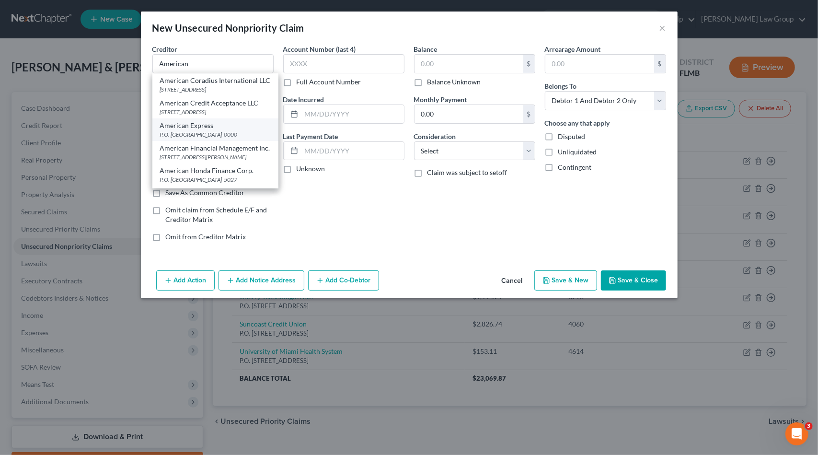
type input "79998-0000"
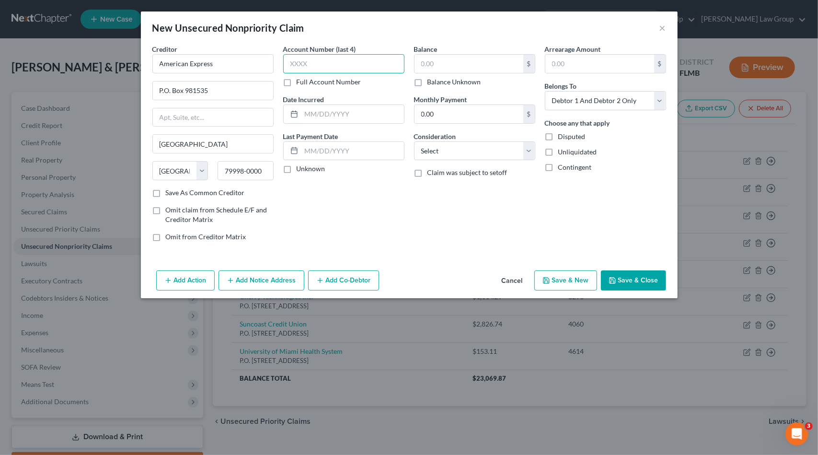
click at [303, 65] on input "text" at bounding box center [343, 63] width 121 height 19
type input "1005"
click at [453, 147] on select "Select Cable / Satellite Services Collection Agency Credit Card Debt Debt Couns…" at bounding box center [474, 150] width 121 height 19
select select "2"
click at [414, 141] on select "Select Cable / Satellite Services Collection Agency Credit Card Debt Debt Couns…" at bounding box center [474, 150] width 121 height 19
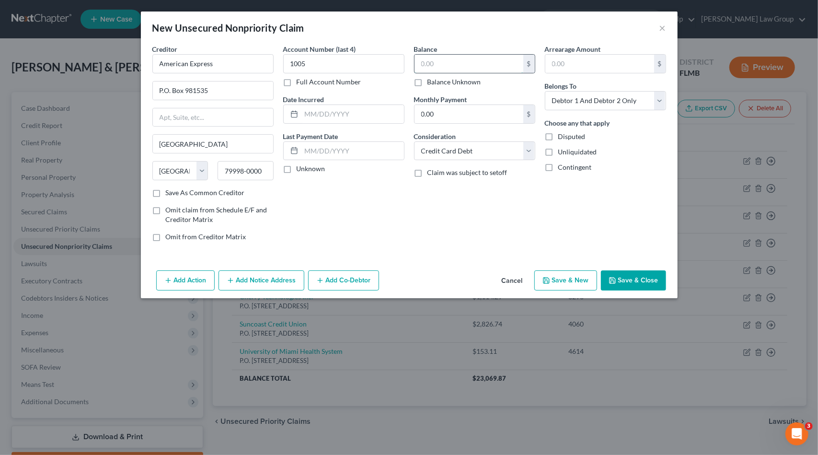
click at [449, 64] on input "text" at bounding box center [469, 64] width 109 height 18
type input "9,838.17"
click at [554, 281] on button "Save & New" at bounding box center [566, 280] width 63 height 20
select select "2"
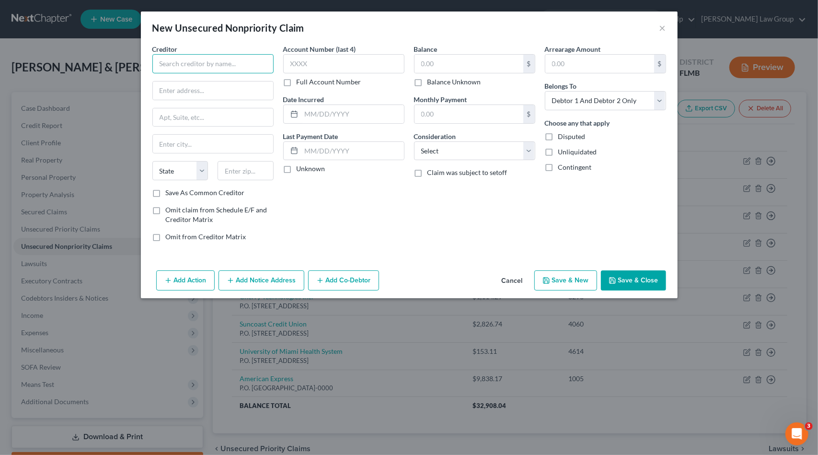
click at [209, 65] on input "text" at bounding box center [212, 63] width 121 height 19
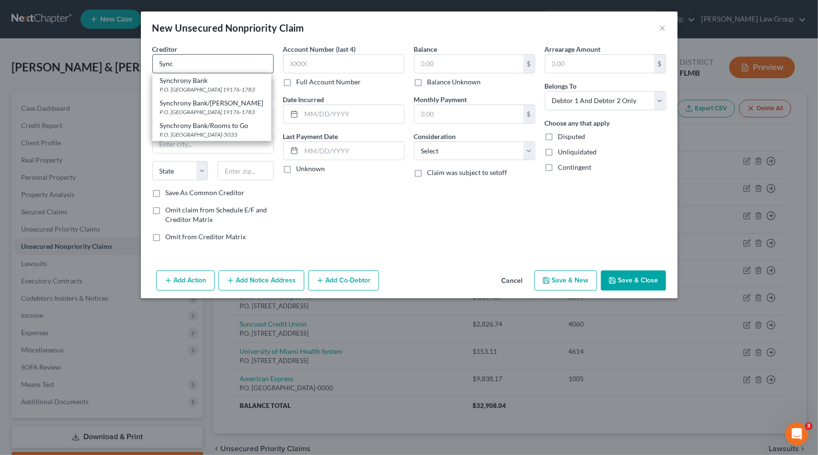
drag, startPoint x: 215, startPoint y: 87, endPoint x: 214, endPoint y: 65, distance: 22.1
click at [214, 87] on div "P.O. [GEOGRAPHIC_DATA] 19176-1783" at bounding box center [212, 89] width 104 height 8
type input "Synchrony Bank"
type input "P.O. Box 71783"
type input "Philadelphia"
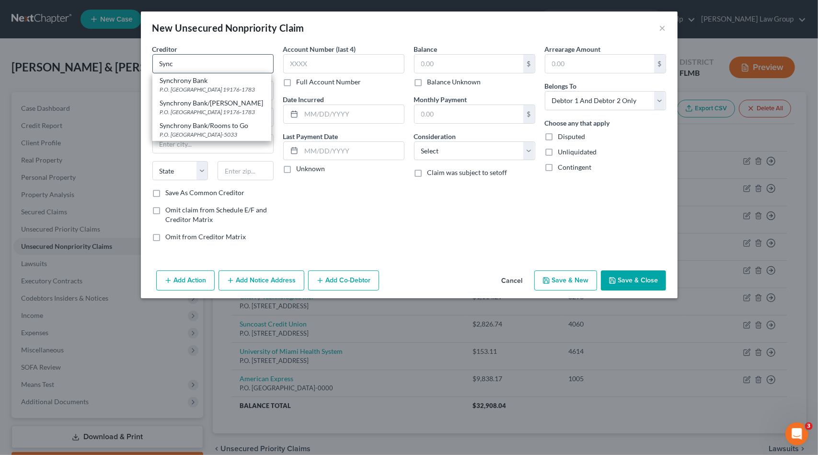
select select "39"
type input "19176-1783"
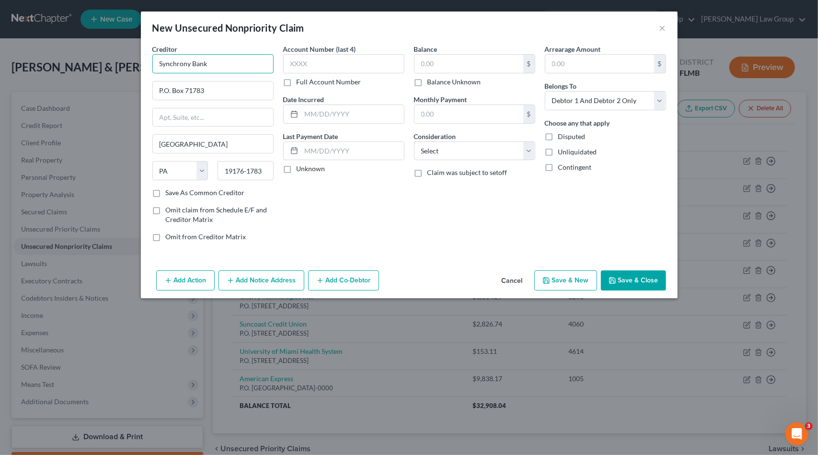
click at [218, 57] on input "Synchrony Bank" at bounding box center [212, 63] width 121 height 19
type input "Synchrony Bank/Rooms to Go"
click at [361, 53] on div "Account Number (last 4) Full Account Number" at bounding box center [343, 65] width 121 height 43
click at [361, 62] on input "text" at bounding box center [343, 63] width 121 height 19
type input "2459"
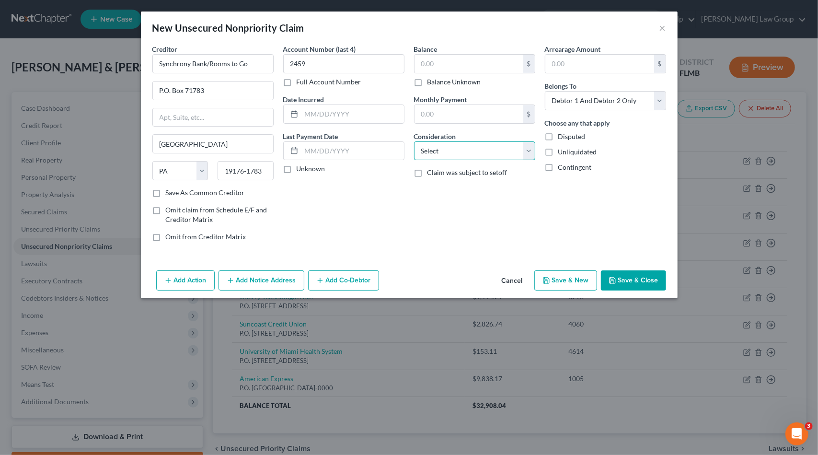
click at [477, 149] on select "Select Cable / Satellite Services Collection Agency Credit Card Debt Debt Couns…" at bounding box center [474, 150] width 121 height 19
select select "2"
click at [414, 141] on select "Select Cable / Satellite Services Collection Agency Credit Card Debt Debt Couns…" at bounding box center [474, 150] width 121 height 19
click at [444, 68] on input "text" at bounding box center [469, 64] width 109 height 18
type input "3,016.95"
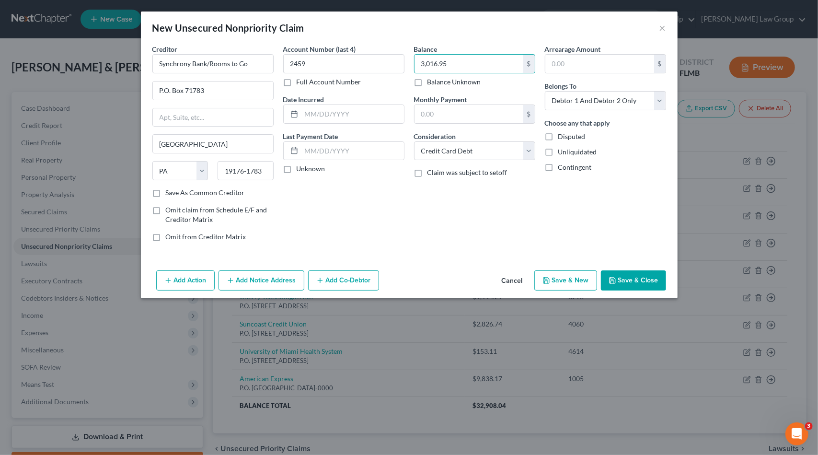
click at [560, 277] on button "Save & New" at bounding box center [566, 280] width 63 height 20
select select "2"
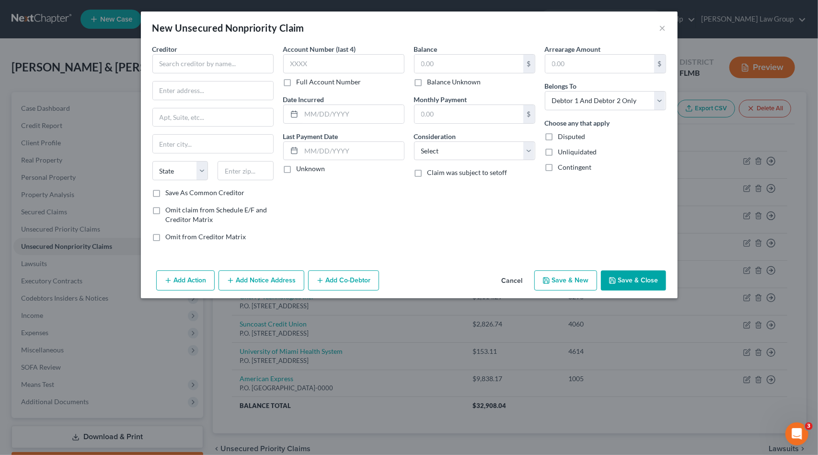
type input "0.00"
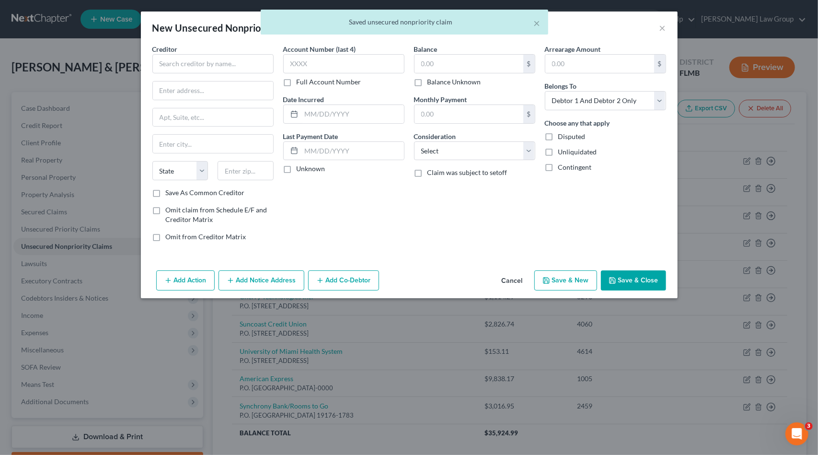
click at [199, 49] on div "Creditor *" at bounding box center [212, 58] width 121 height 29
click at [198, 66] on input "text" at bounding box center [212, 63] width 121 height 19
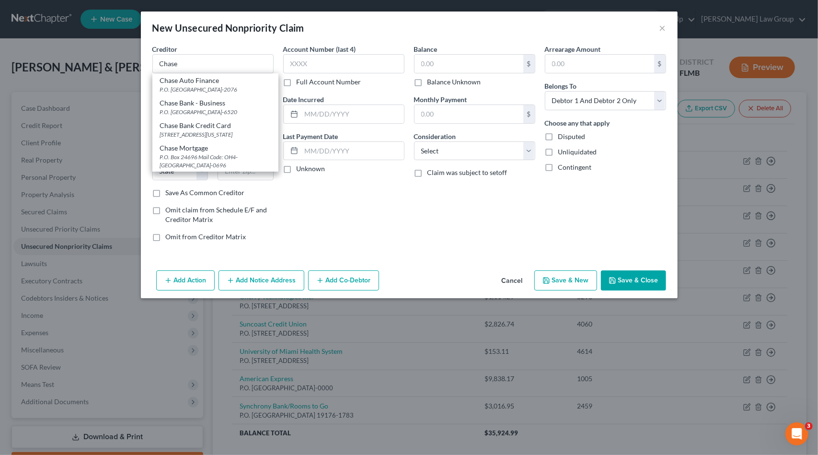
drag, startPoint x: 217, startPoint y: 144, endPoint x: 307, endPoint y: 93, distance: 103.2
click at [217, 139] on div "[STREET_ADDRESS][US_STATE]" at bounding box center [215, 134] width 111 height 8
type input "Chase Bank Credit Card"
type input "700 Kansas Lane Floor 01"
type input "Monroe"
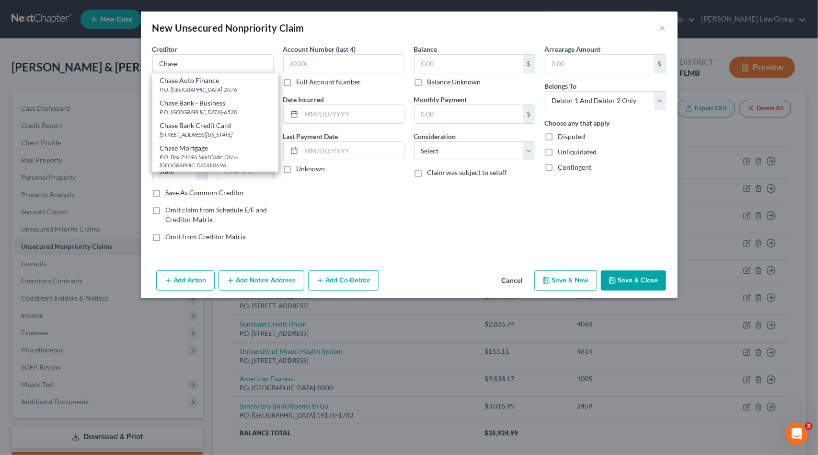
select select "19"
type input "71203-4774"
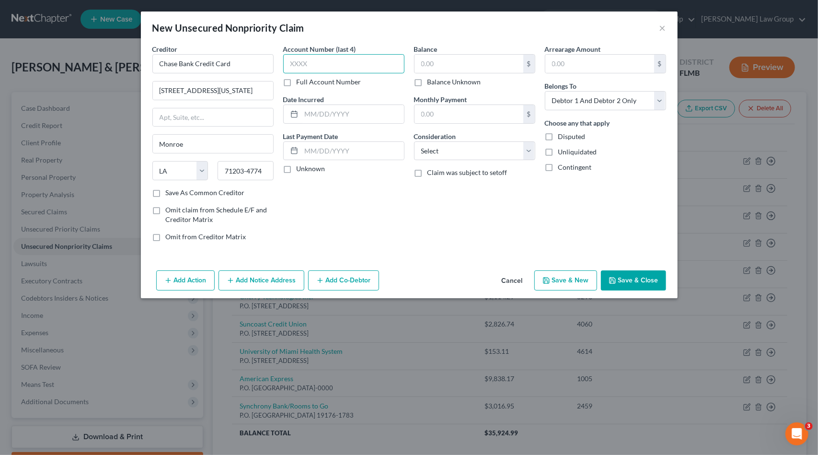
click at [337, 65] on input "text" at bounding box center [343, 63] width 121 height 19
click at [449, 153] on select "Select Cable / Satellite Services Collection Agency Credit Card Debt Debt Couns…" at bounding box center [474, 150] width 121 height 19
select select "2"
click at [414, 141] on select "Select Cable / Satellite Services Collection Agency Credit Card Debt Debt Couns…" at bounding box center [474, 150] width 121 height 19
click at [449, 59] on input "text" at bounding box center [469, 64] width 109 height 18
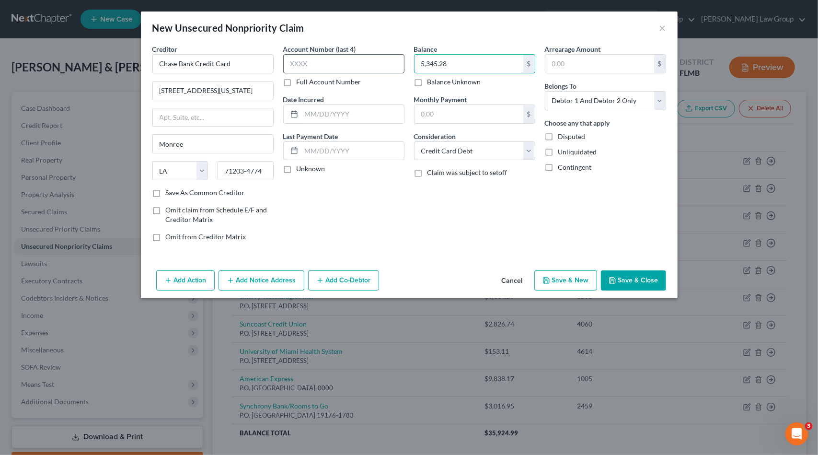
type input "5,345.28"
click at [360, 62] on input "text" at bounding box center [343, 63] width 121 height 19
type input "7127"
click at [636, 283] on button "Save & Close" at bounding box center [633, 280] width 65 height 20
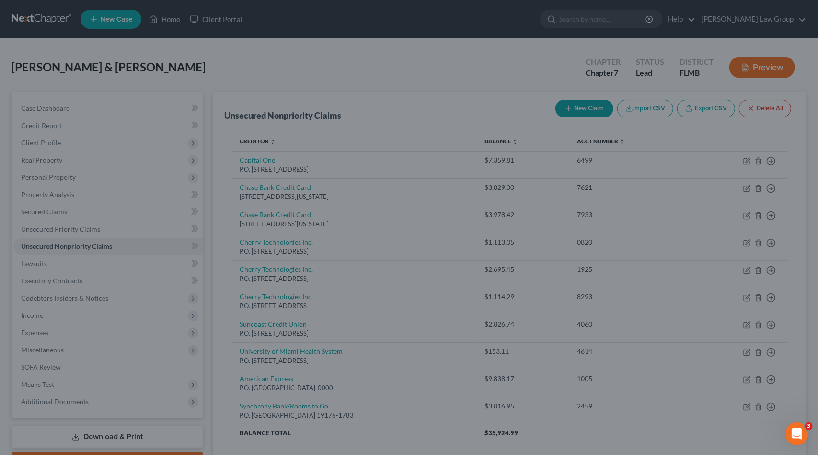
type input "0.00"
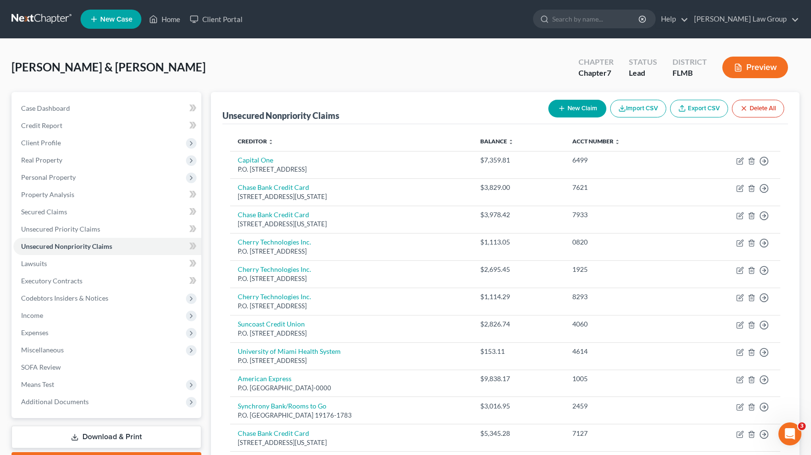
click at [580, 103] on button "New Claim" at bounding box center [577, 109] width 58 height 18
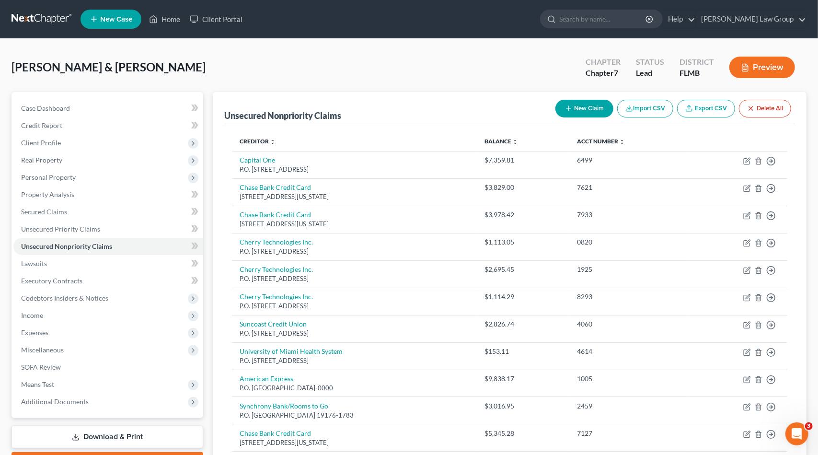
select select "2"
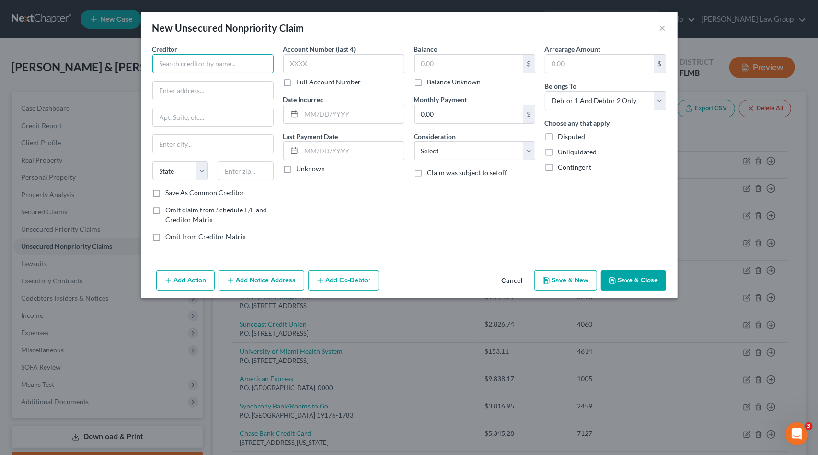
click at [221, 58] on input "text" at bounding box center [212, 63] width 121 height 19
type input "Uplift"
click at [221, 91] on input "text" at bounding box center [213, 90] width 120 height 18
paste input "5301 Kietzke Lane #200"
type input "5301 Kietzke Lane #200"
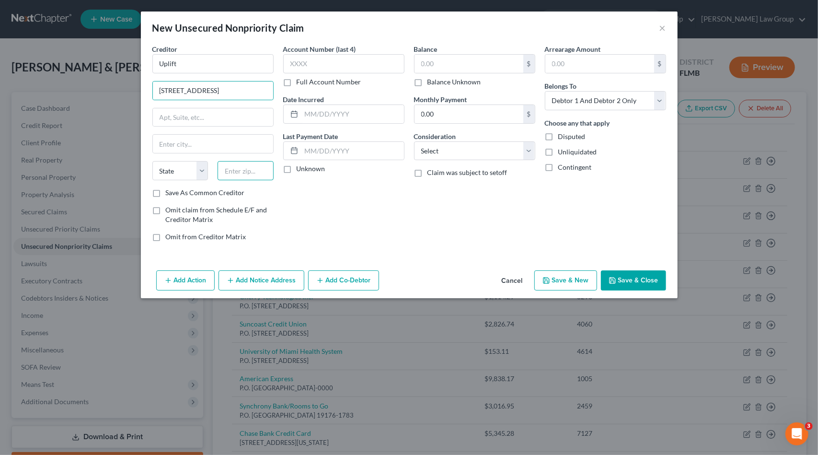
click at [249, 170] on input "text" at bounding box center [246, 170] width 56 height 19
paste input "89511"
type input "89511"
type input "Reno"
select select "31"
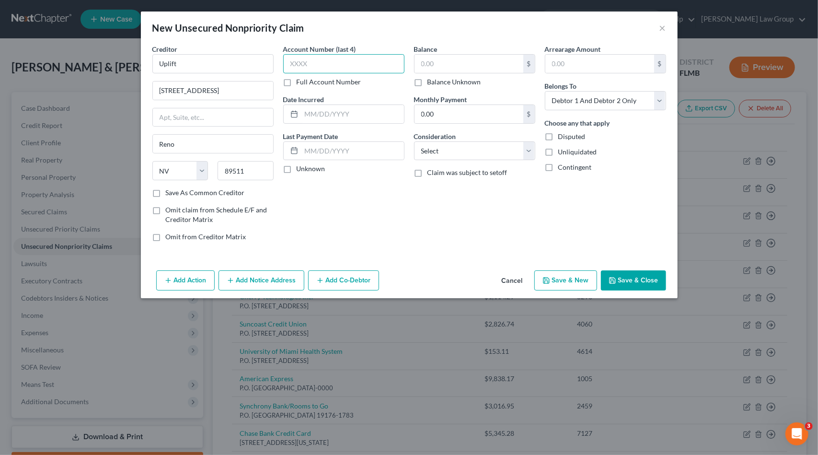
click at [328, 61] on input "text" at bounding box center [343, 63] width 121 height 19
type input "+"
type input "6513"
click at [466, 147] on select "Select Cable / Satellite Services Collection Agency Credit Card Debt Debt Couns…" at bounding box center [474, 150] width 121 height 19
select select "2"
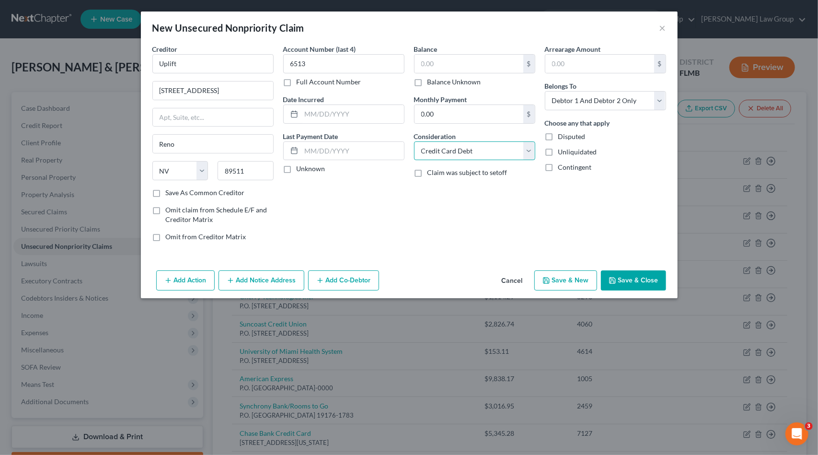
click at [414, 141] on select "Select Cable / Satellite Services Collection Agency Credit Card Debt Debt Couns…" at bounding box center [474, 150] width 121 height 19
click at [449, 61] on input "text" at bounding box center [469, 64] width 109 height 18
type input "508.44"
drag, startPoint x: 645, startPoint y: 274, endPoint x: 582, endPoint y: 269, distance: 63.5
click at [582, 269] on div "Add Action Add Notice Address Add Co-Debtor Cancel Save & New Save & Close" at bounding box center [409, 283] width 537 height 32
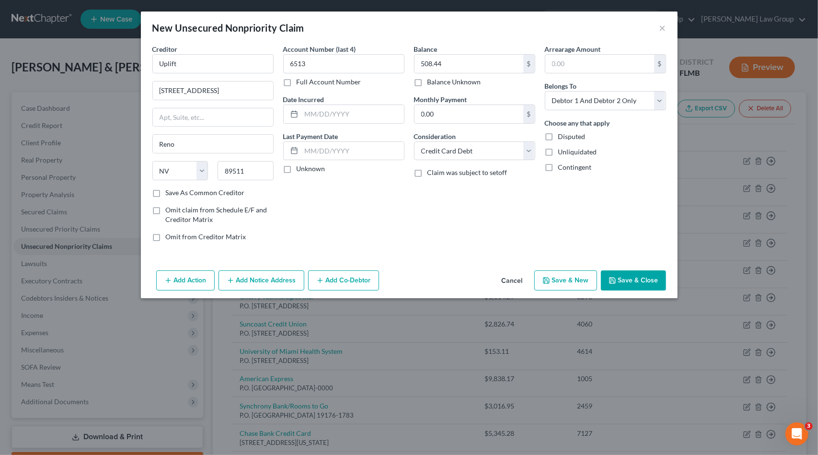
click at [581, 278] on button "Save & New" at bounding box center [566, 280] width 63 height 20
select select "2"
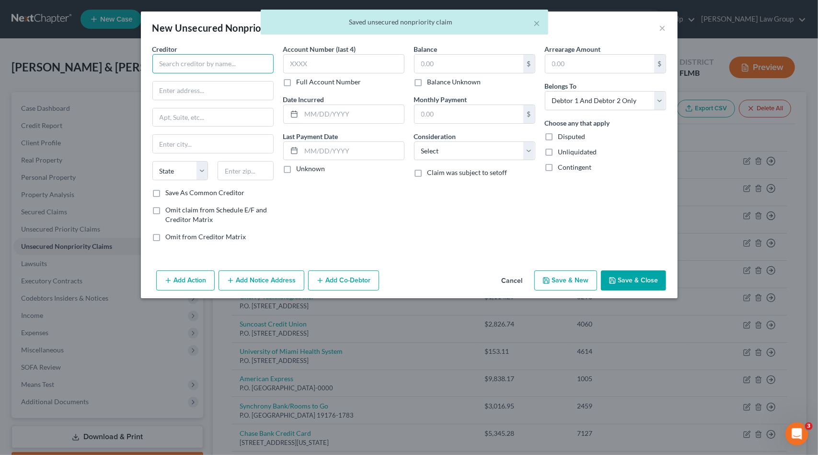
click at [167, 61] on input "text" at bounding box center [212, 63] width 121 height 19
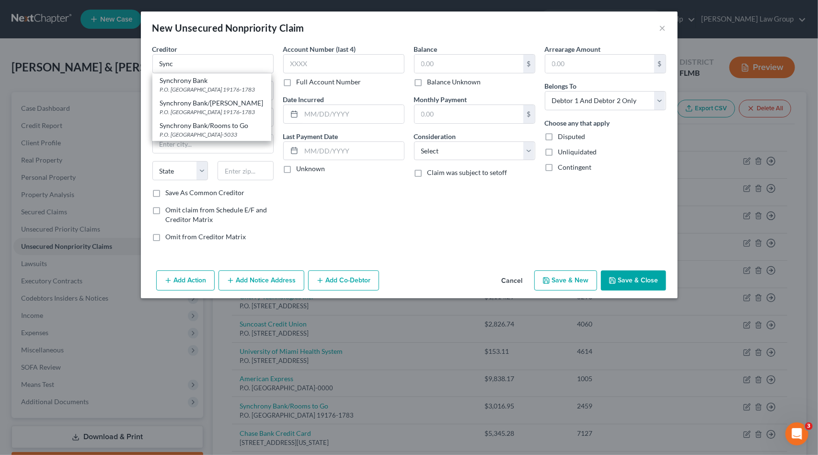
click at [223, 82] on div "Synchrony Bank" at bounding box center [212, 81] width 104 height 10
type input "Synchrony Bank"
type input "P.O. Box 71783"
type input "Philadelphia"
select select "39"
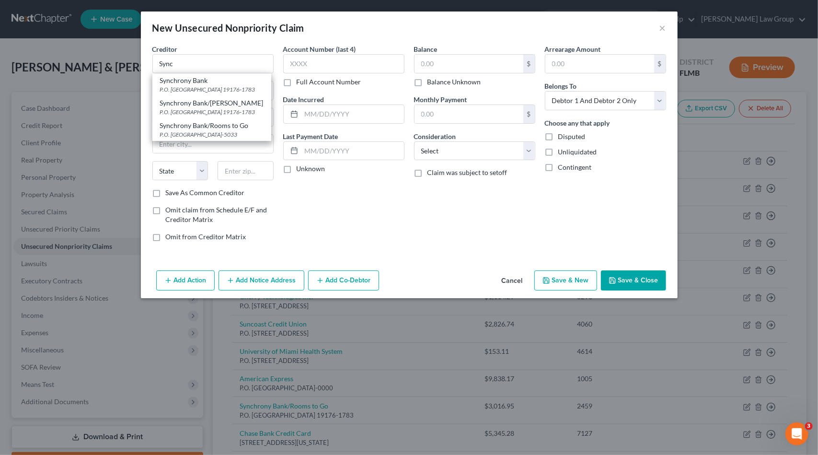
type input "19176-1783"
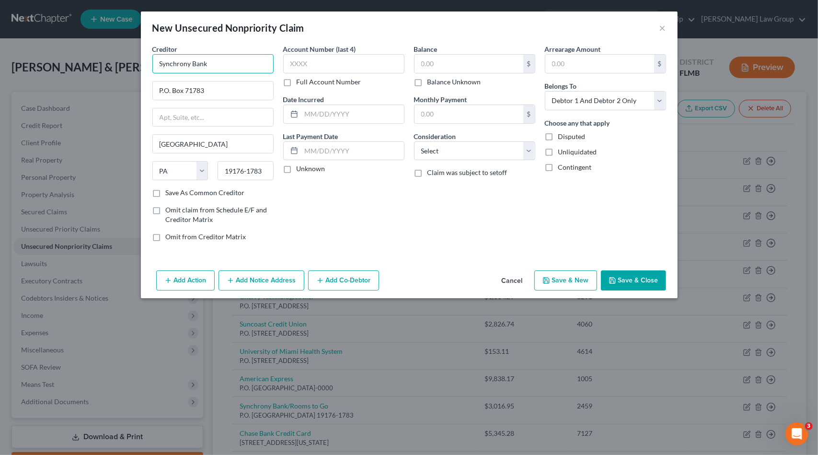
click at [221, 61] on input "Synchrony Bank" at bounding box center [212, 63] width 121 height 19
type input "Synchrony Bank/Care Credit"
click at [300, 62] on input "text" at bounding box center [343, 63] width 121 height 19
type input "8258"
click at [474, 142] on select "Select Cable / Satellite Services Collection Agency Credit Card Debt Debt Couns…" at bounding box center [474, 150] width 121 height 19
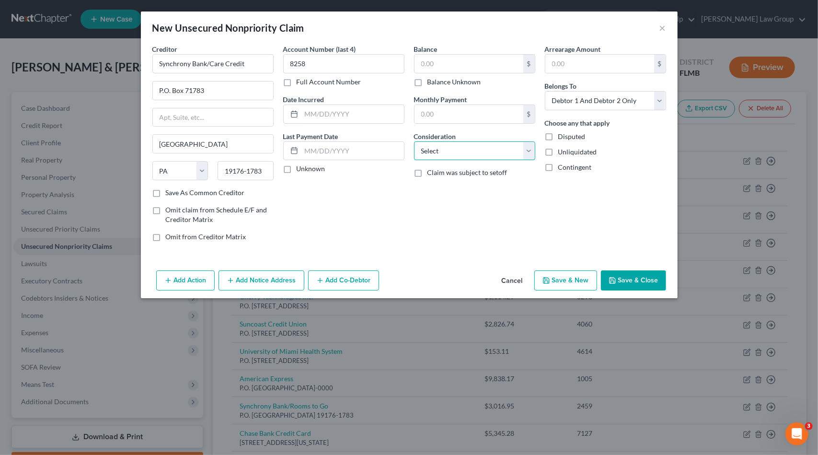
select select "2"
click at [414, 141] on select "Select Cable / Satellite Services Collection Agency Credit Card Debt Debt Couns…" at bounding box center [474, 150] width 121 height 19
click at [463, 67] on input "text" at bounding box center [469, 64] width 109 height 18
type input "8,570.01"
drag, startPoint x: 626, startPoint y: 277, endPoint x: 548, endPoint y: 273, distance: 77.8
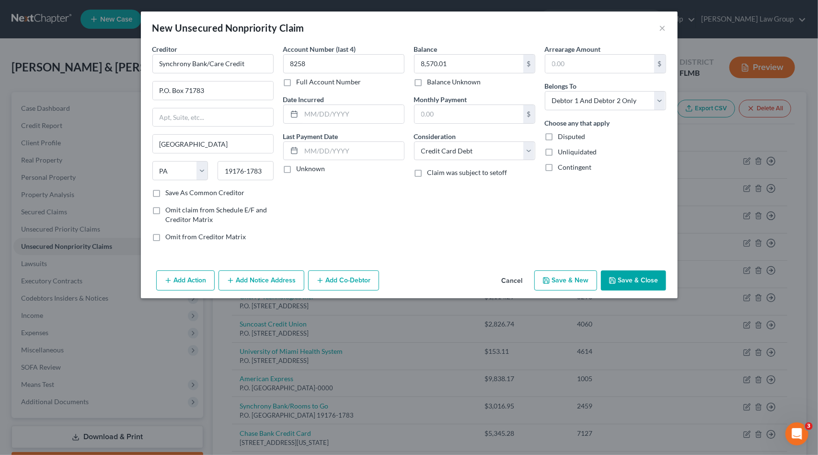
click at [542, 275] on div "Add Action Add Notice Address Add Co-Debtor Cancel Save & New Save & Close" at bounding box center [409, 283] width 537 height 32
click at [548, 273] on button "Save & New" at bounding box center [566, 280] width 63 height 20
select select "2"
type input "0.00"
click at [235, 63] on input "text" at bounding box center [212, 63] width 121 height 19
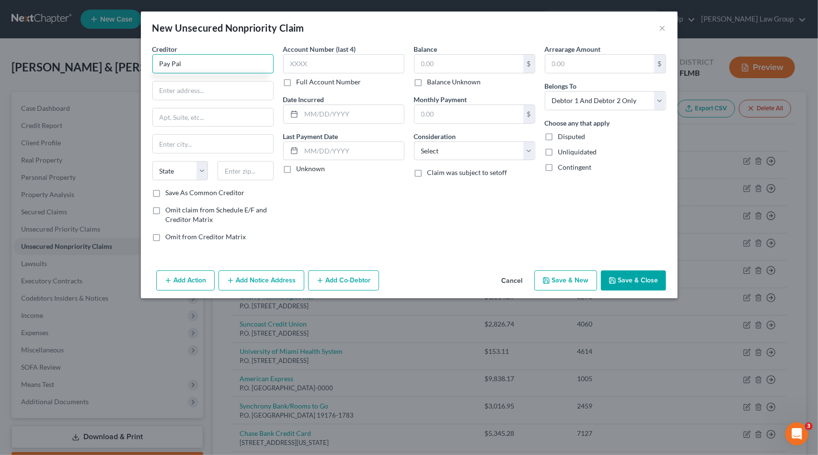
drag, startPoint x: 172, startPoint y: 62, endPoint x: 226, endPoint y: 44, distance: 57.6
click at [175, 60] on input "Pay Pal" at bounding box center [212, 63] width 121 height 19
click at [207, 85] on div "P.O. Box 5018, Lutherville Timonium, MD 21094-0000" at bounding box center [210, 89] width 100 height 8
type input "PayPal Credit"
type input "P.O. Box 5018"
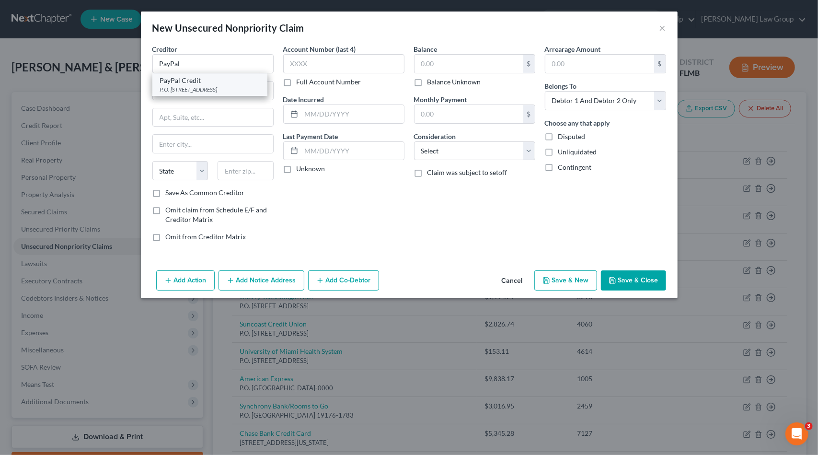
type input "Lutherville Timonium"
select select "21"
type input "21094-0000"
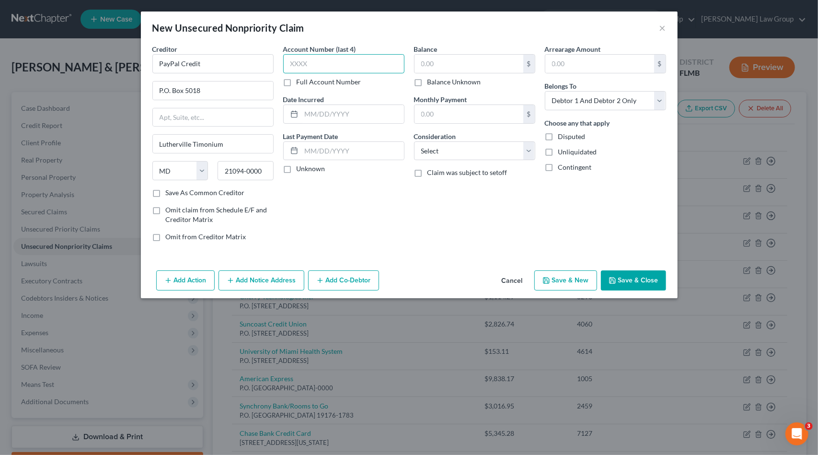
click at [301, 67] on input "text" at bounding box center [343, 63] width 121 height 19
type input "8900"
click at [473, 144] on select "Select Cable / Satellite Services Collection Agency Credit Card Debt Debt Couns…" at bounding box center [474, 150] width 121 height 19
select select "2"
click at [414, 141] on select "Select Cable / Satellite Services Collection Agency Credit Card Debt Debt Couns…" at bounding box center [474, 150] width 121 height 19
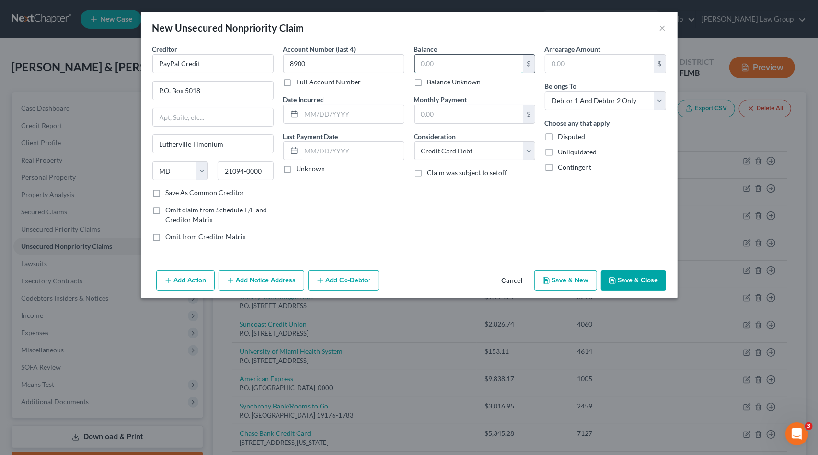
click at [451, 68] on input "text" at bounding box center [469, 64] width 109 height 18
type input "3,149.11"
click at [550, 279] on icon "button" at bounding box center [547, 281] width 8 height 8
select select "2"
type input "0.00"
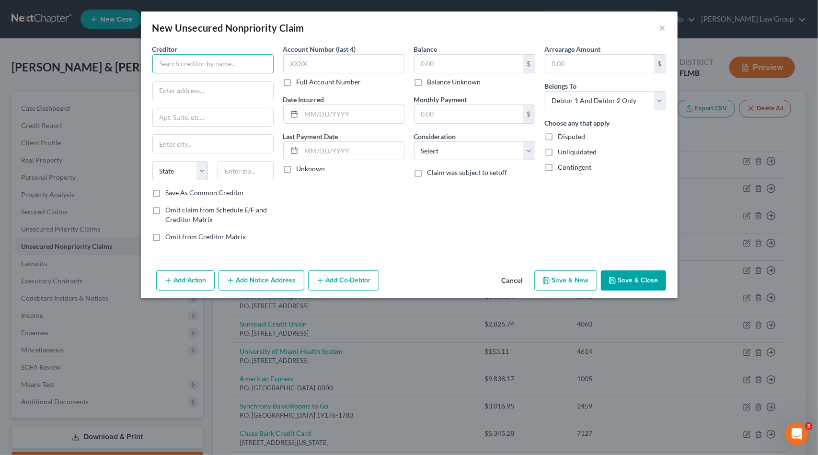
click at [234, 63] on input "text" at bounding box center [212, 63] width 121 height 19
click at [197, 70] on input "text" at bounding box center [212, 63] width 121 height 19
drag, startPoint x: 213, startPoint y: 66, endPoint x: 198, endPoint y: 62, distance: 15.9
click at [213, 66] on input "text" at bounding box center [212, 63] width 121 height 19
type input "Affirm"
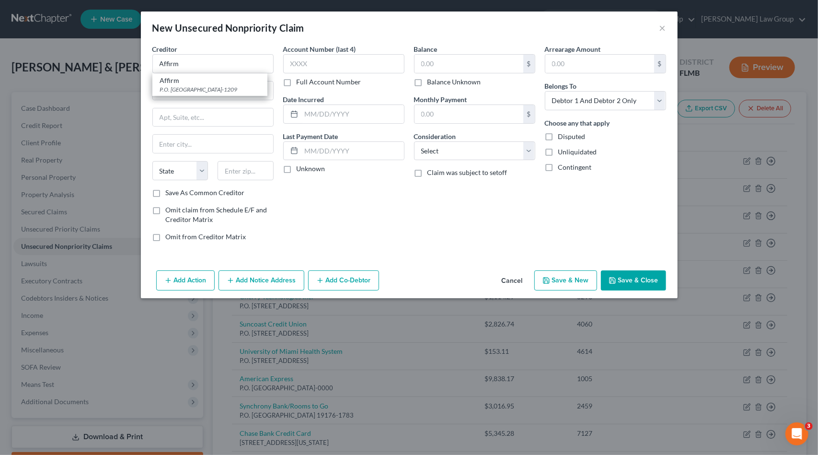
click at [218, 78] on div "Affirm" at bounding box center [210, 81] width 100 height 10
type input "P.O. Box 201249"
type input "Dallas"
select select "45"
type input "75320-1209"
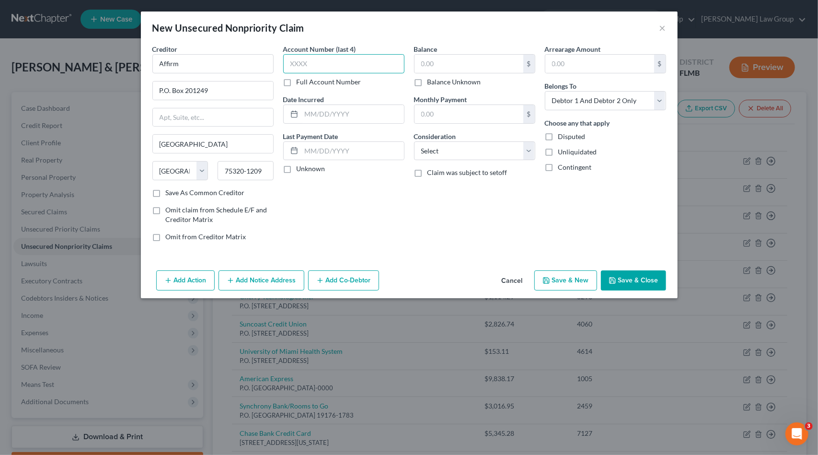
click at [377, 59] on input "text" at bounding box center [343, 63] width 121 height 19
drag, startPoint x: 377, startPoint y: 59, endPoint x: 390, endPoint y: 54, distance: 14.3
click at [378, 59] on input "text" at bounding box center [343, 63] width 121 height 19
click at [470, 154] on select "Select Cable / Satellite Services Collection Agency Credit Card Debt Debt Couns…" at bounding box center [474, 150] width 121 height 19
select select "2"
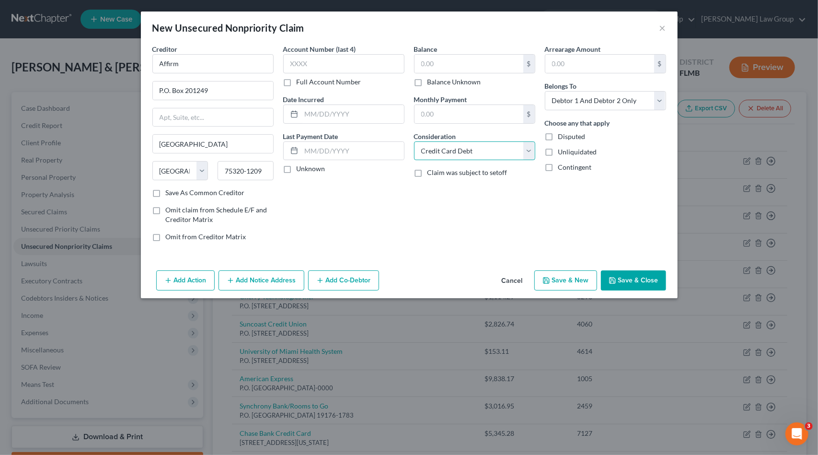
click at [414, 141] on select "Select Cable / Satellite Services Collection Agency Credit Card Debt Debt Couns…" at bounding box center [474, 150] width 121 height 19
click at [453, 65] on input "text" at bounding box center [469, 64] width 109 height 18
type input "2,872.31"
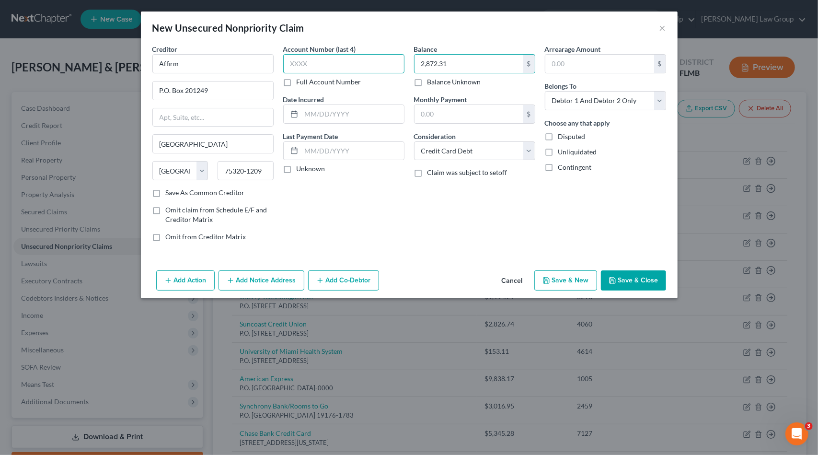
click at [317, 60] on input "text" at bounding box center [343, 63] width 121 height 19
type input "TLRF"
type input "5"
type input "432.4"
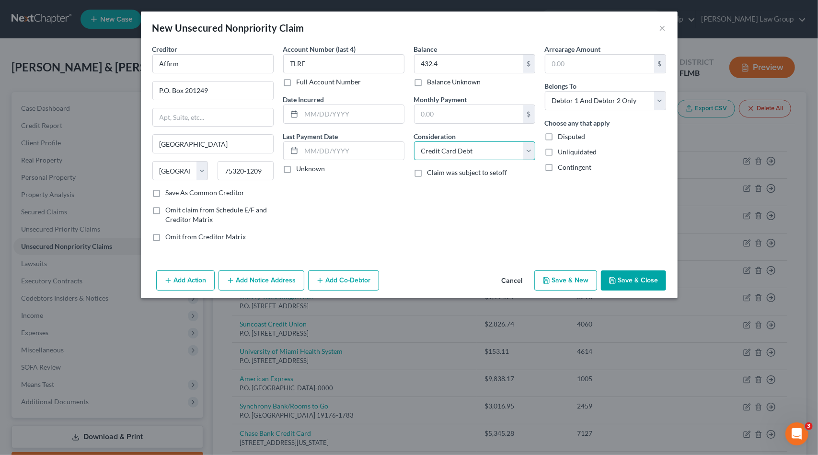
click at [503, 151] on select "Select Cable / Satellite Services Collection Agency Credit Card Debt Debt Couns…" at bounding box center [474, 150] width 121 height 19
select select "10"
click at [414, 141] on select "Select Cable / Satellite Services Collection Agency Credit Card Debt Debt Couns…" at bounding box center [474, 150] width 121 height 19
click at [581, 276] on button "Save & New" at bounding box center [566, 280] width 63 height 20
select select "2"
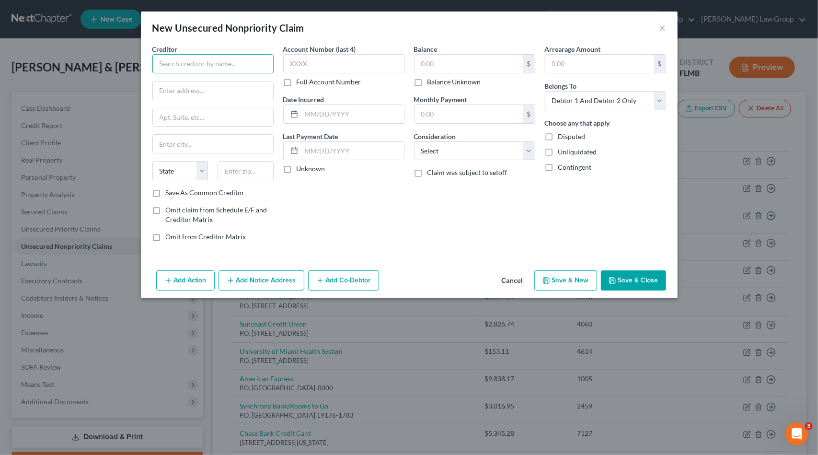
click at [222, 69] on input "text" at bounding box center [212, 63] width 121 height 19
drag, startPoint x: 217, startPoint y: 80, endPoint x: 267, endPoint y: 70, distance: 51.9
click at [219, 80] on div "Affirm" at bounding box center [210, 81] width 100 height 10
type input "Affirm"
type input "P.O. Box 201249"
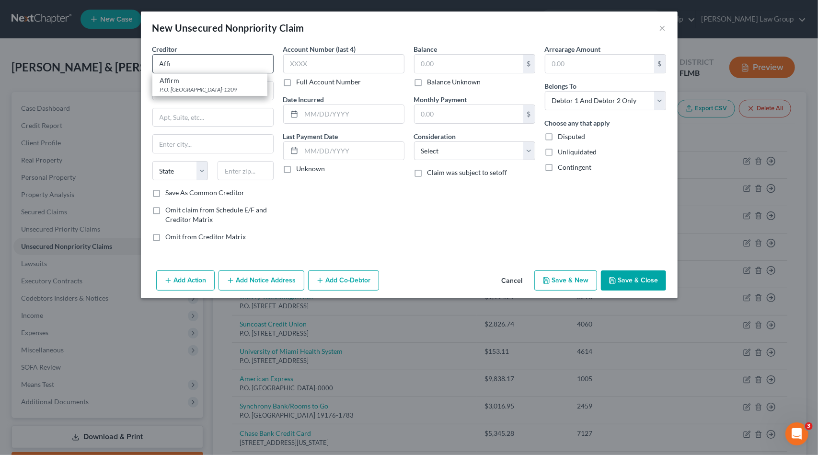
type input "Dallas"
select select "45"
type input "75320-1209"
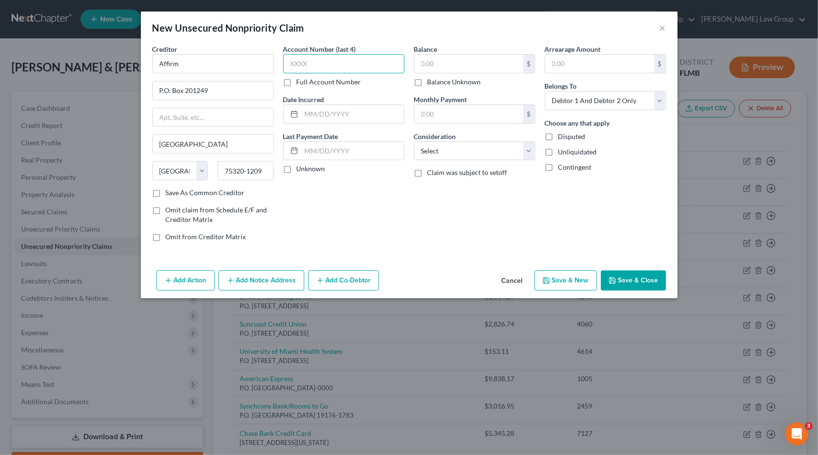
click at [351, 58] on input "text" at bounding box center [343, 63] width 121 height 19
type input "9G8I"
click at [447, 149] on select "Select Cable / Satellite Services Collection Agency Credit Card Debt Debt Couns…" at bounding box center [474, 150] width 121 height 19
select select "10"
click at [414, 141] on select "Select Cable / Satellite Services Collection Agency Credit Card Debt Debt Couns…" at bounding box center [474, 150] width 121 height 19
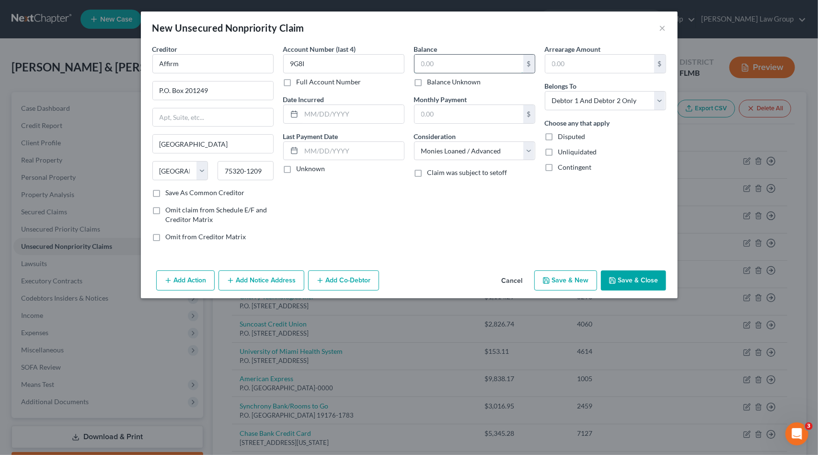
click at [458, 62] on input "text" at bounding box center [469, 64] width 109 height 18
type input "723.83"
click at [570, 278] on button "Save & New" at bounding box center [566, 280] width 63 height 20
select select "2"
type input "0.00"
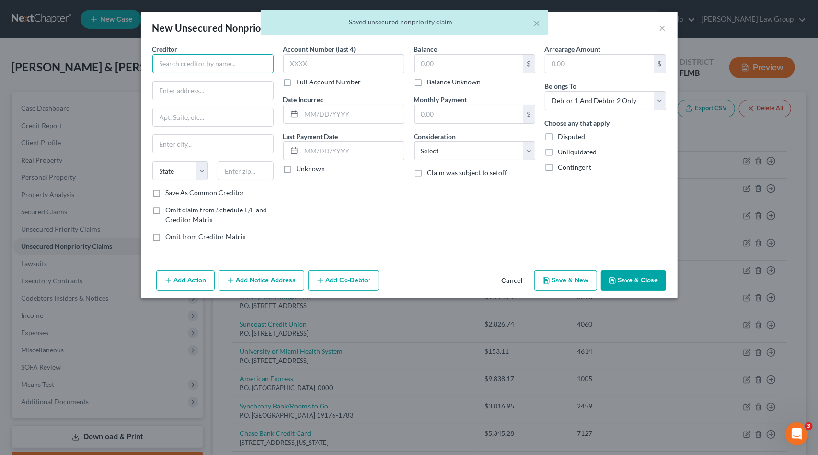
click at [186, 66] on input "text" at bounding box center [212, 63] width 121 height 19
type input "Affirm"
click at [198, 78] on div "Affirm" at bounding box center [210, 81] width 100 height 10
type input "P.O. Box 201249"
type input "Dallas"
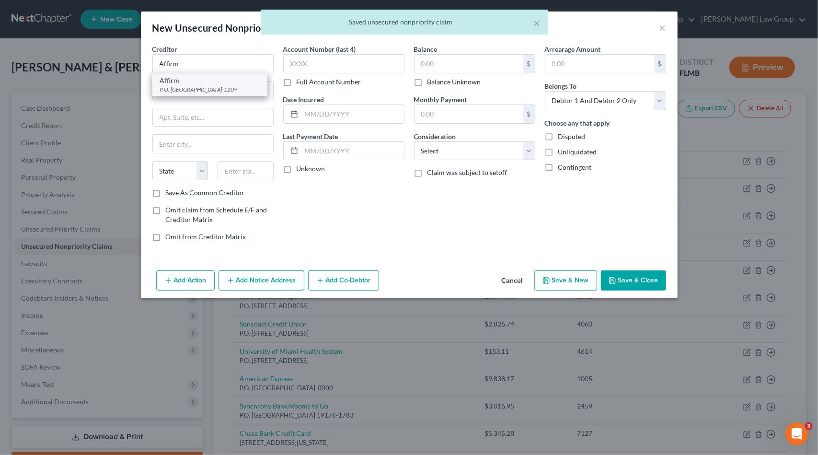
select select "45"
type input "75320-1209"
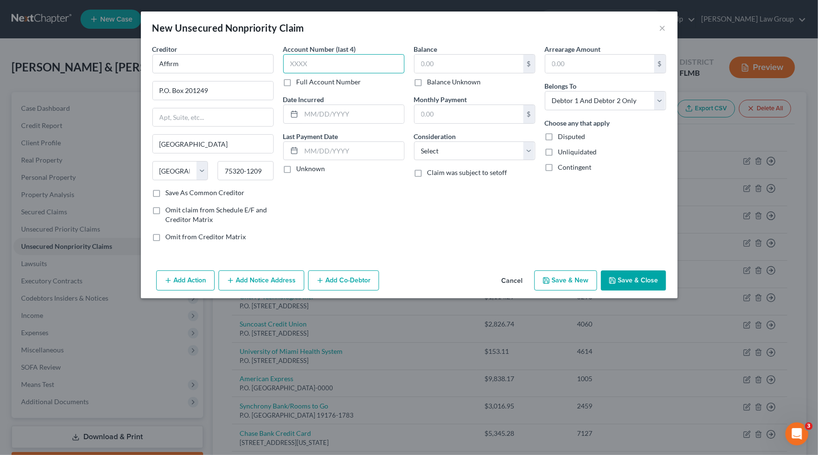
click at [313, 64] on input "text" at bounding box center [343, 63] width 121 height 19
type input "6JOE"
click at [513, 144] on select "Select Cable / Satellite Services Collection Agency Credit Card Debt Debt Couns…" at bounding box center [474, 150] width 121 height 19
click at [414, 141] on select "Select Cable / Satellite Services Collection Agency Credit Card Debt Debt Couns…" at bounding box center [474, 150] width 121 height 19
click at [445, 63] on input "text" at bounding box center [469, 64] width 109 height 18
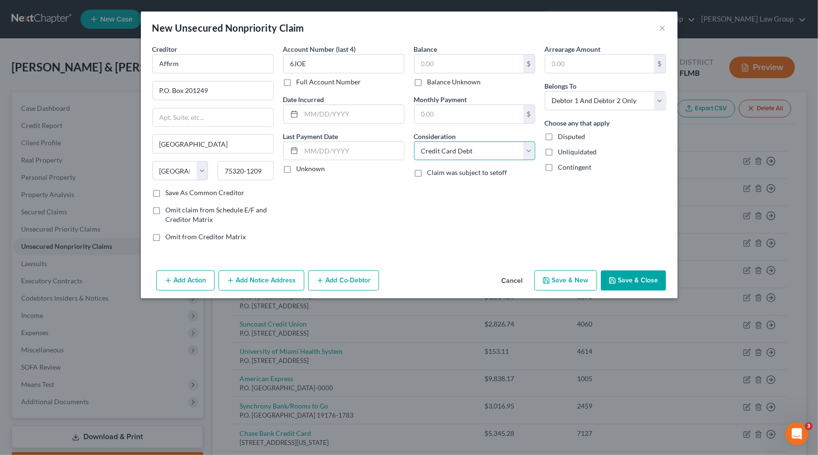
click at [469, 147] on select "Select Cable / Satellite Services Collection Agency Credit Card Debt Debt Couns…" at bounding box center [474, 150] width 121 height 19
select select "10"
click at [414, 141] on select "Select Cable / Satellite Services Collection Agency Credit Card Debt Debt Couns…" at bounding box center [474, 150] width 121 height 19
click at [430, 57] on input "text" at bounding box center [469, 64] width 109 height 18
click at [430, 61] on input "text" at bounding box center [469, 64] width 109 height 18
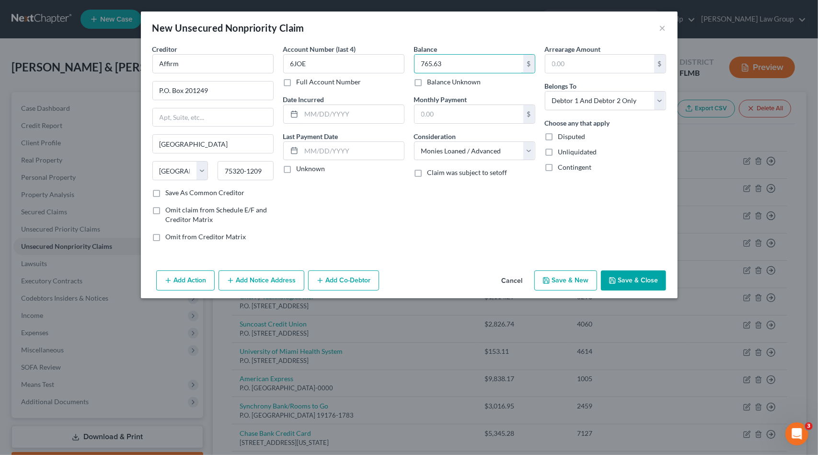
type input "765.63"
click at [591, 274] on button "Save & New" at bounding box center [566, 280] width 63 height 20
select select "2"
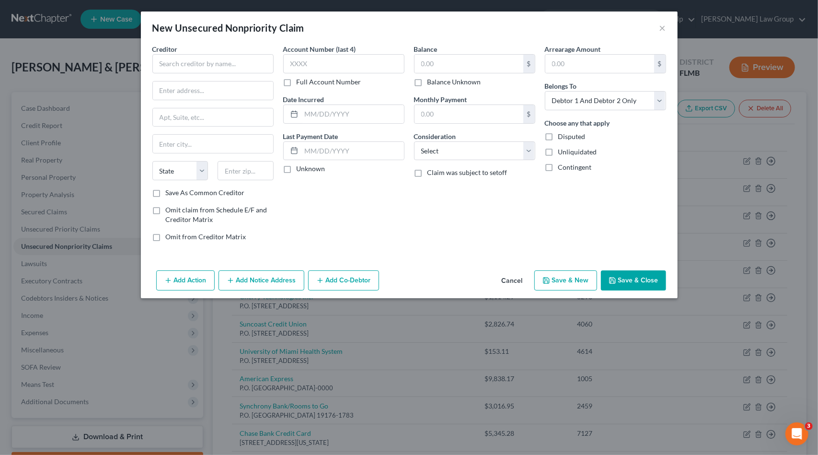
type input "0.00"
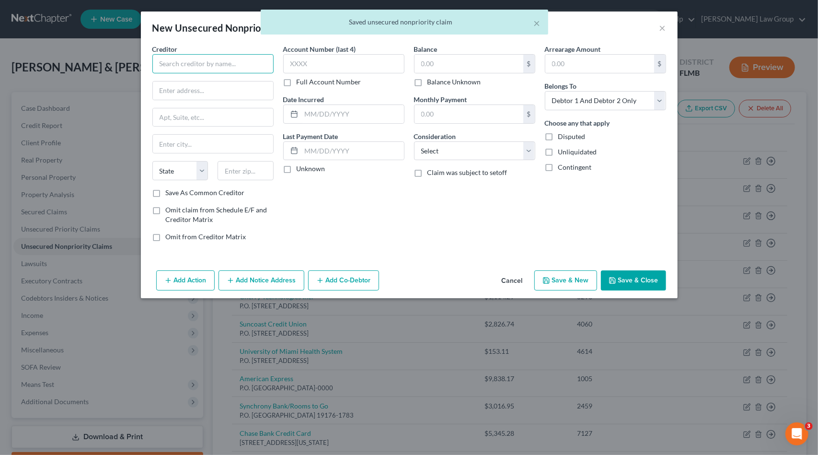
click at [259, 69] on input "text" at bounding box center [212, 63] width 121 height 19
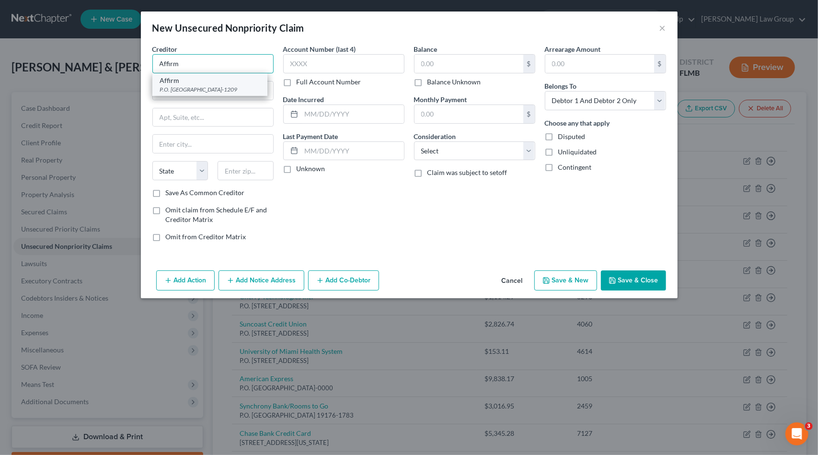
type input "Affirm"
click at [174, 88] on div "P.O. Box 201249, Dallas, TX 75320-1209" at bounding box center [210, 89] width 100 height 8
type input "P.O. Box 201249"
type input "Dallas"
select select "45"
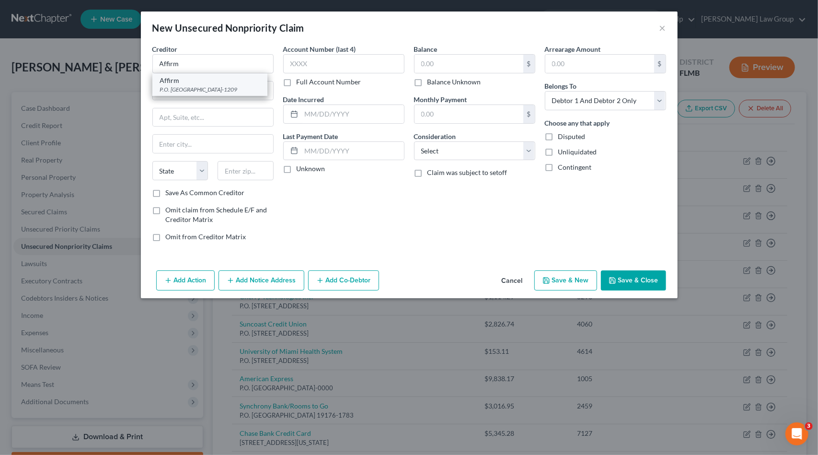
type input "75320-1209"
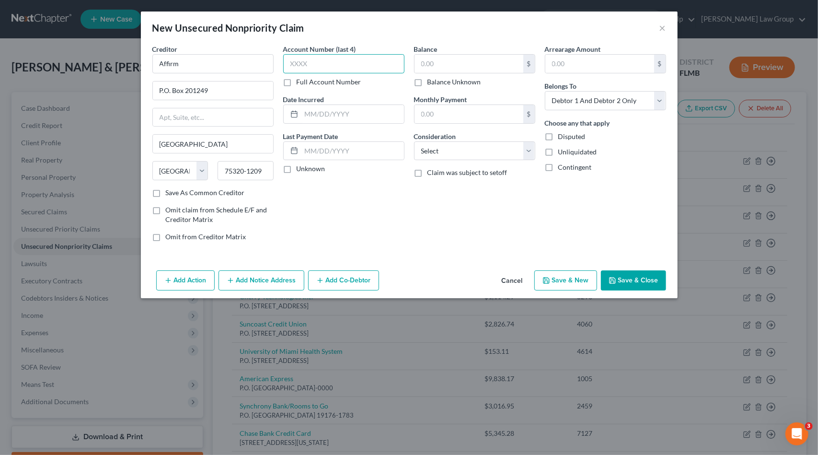
click at [337, 65] on input "text" at bounding box center [343, 63] width 121 height 19
type input "XQCV"
drag, startPoint x: 457, startPoint y: 163, endPoint x: 459, endPoint y: 157, distance: 5.9
click at [457, 163] on div "Balance $ Balance Unknown Balance Undetermined $ Balance Unknown Monthly Paymen…" at bounding box center [474, 146] width 131 height 205
click at [459, 148] on select "Select Cable / Satellite Services Collection Agency Credit Card Debt Debt Couns…" at bounding box center [474, 150] width 121 height 19
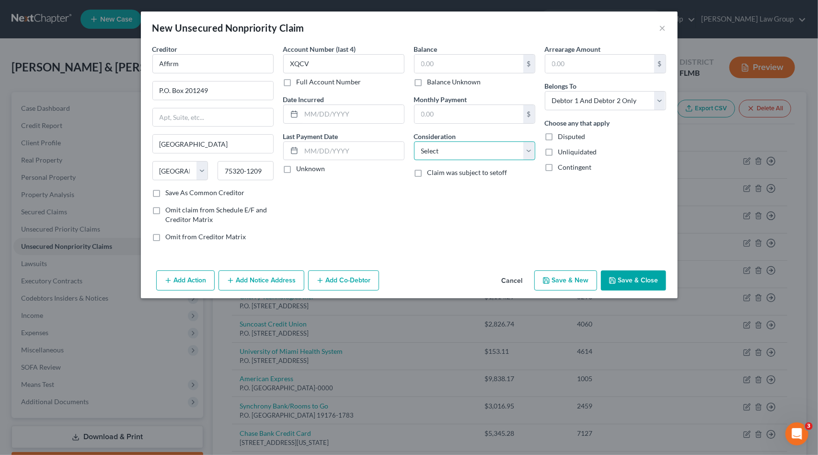
select select "10"
click at [414, 141] on select "Select Cable / Satellite Services Collection Agency Credit Card Debt Debt Couns…" at bounding box center [474, 150] width 121 height 19
click at [462, 55] on input "text" at bounding box center [469, 64] width 109 height 18
type input "2,349.55"
click at [561, 281] on button "Save & New" at bounding box center [566, 280] width 63 height 20
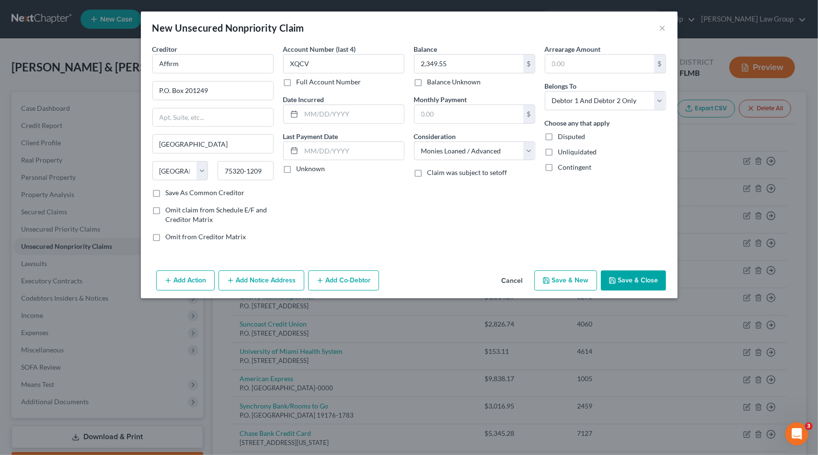
select select "2"
type input "0.00"
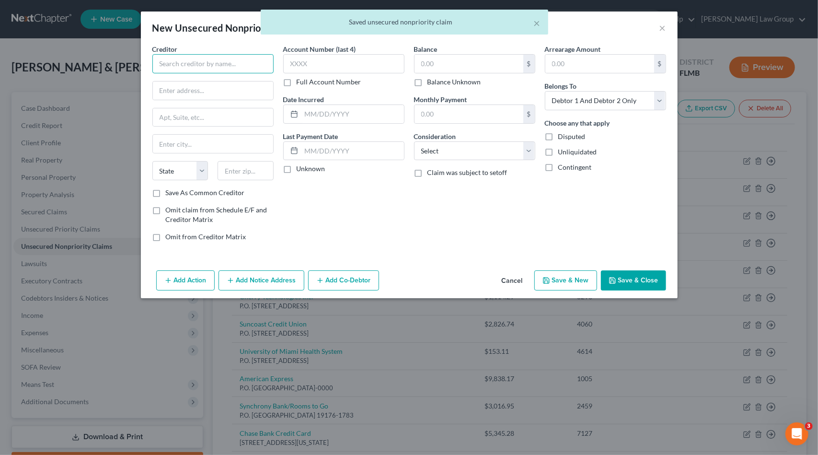
click at [190, 60] on input "text" at bounding box center [212, 63] width 121 height 19
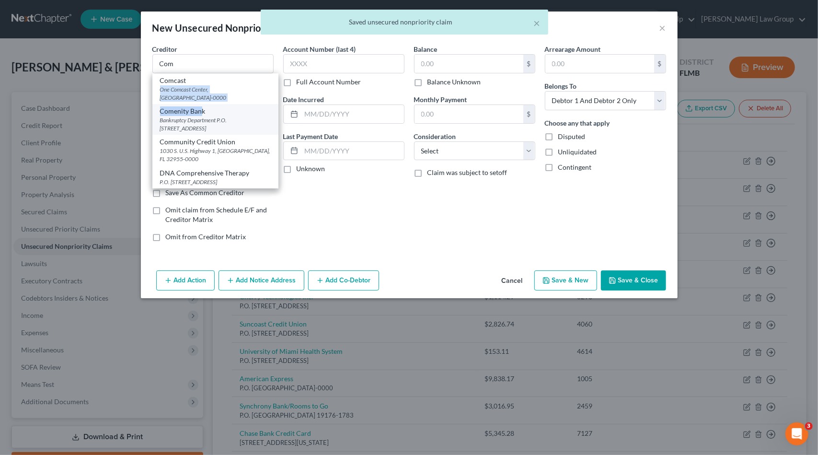
drag, startPoint x: 201, startPoint y: 80, endPoint x: 200, endPoint y: 113, distance: 33.1
click at [200, 113] on div "Comcast One Comcast Center, Philadelphia, PA 19103-0000 Comenity Bank Bankruptc…" at bounding box center [215, 130] width 126 height 115
click at [198, 116] on div "Bankruptcy Department P.O. Box 182125, Columbus, OH 43218-2125" at bounding box center [215, 124] width 111 height 16
type input "Comenity Bank"
type input "Bankruptcy Department"
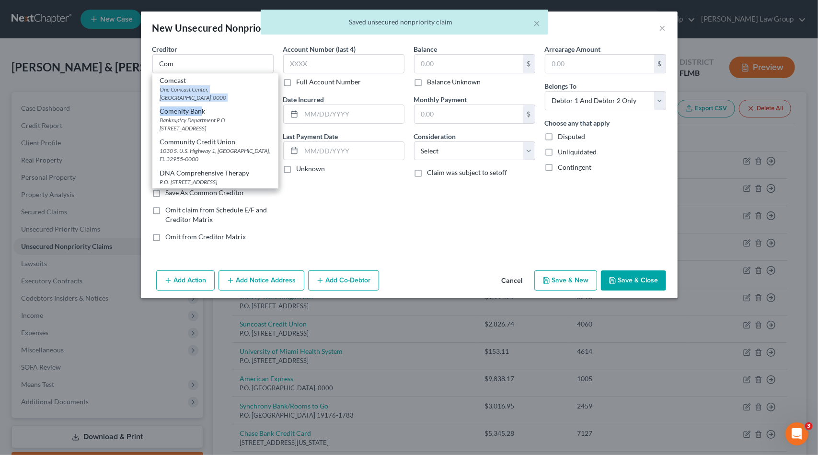
type input "P.O. Box 182125"
type input "Columbus"
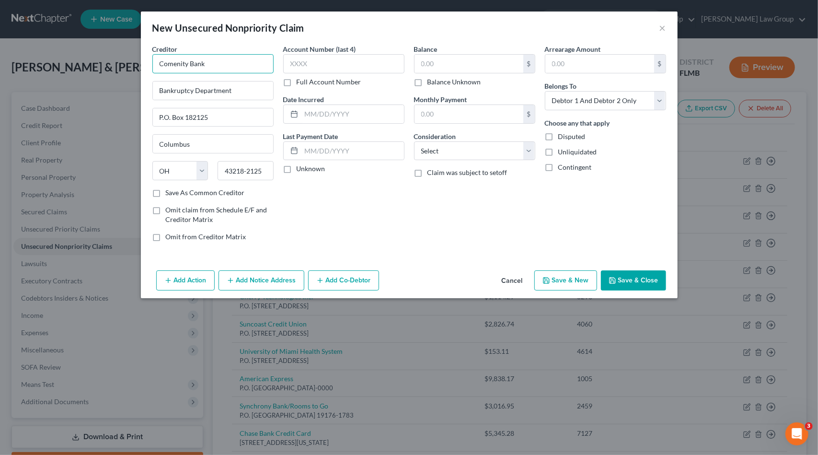
click at [238, 66] on input "Comenity Bank" at bounding box center [212, 63] width 121 height 19
click at [454, 68] on input "text" at bounding box center [469, 64] width 109 height 18
click at [440, 146] on select "Select Cable / Satellite Services Collection Agency Credit Card Debt Debt Couns…" at bounding box center [474, 150] width 121 height 19
click at [414, 141] on select "Select Cable / Satellite Services Collection Agency Credit Card Debt Debt Couns…" at bounding box center [474, 150] width 121 height 19
click at [361, 58] on input "text" at bounding box center [343, 63] width 121 height 19
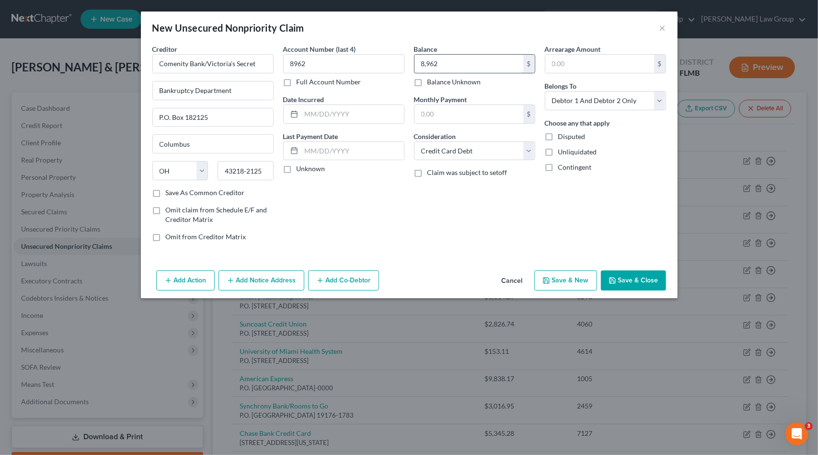
click at [459, 61] on input "8,962" at bounding box center [469, 64] width 109 height 18
click at [570, 274] on button "Save & New" at bounding box center [566, 280] width 63 height 20
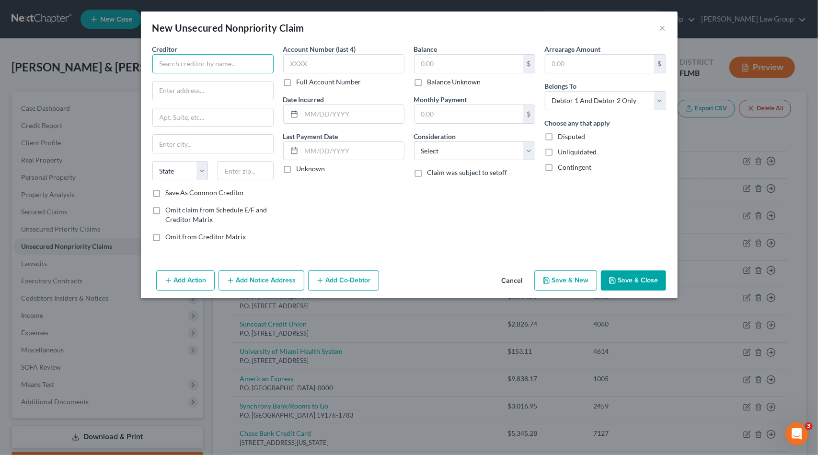
click at [192, 67] on input "text" at bounding box center [212, 63] width 121 height 19
click at [226, 93] on div "P.O. [STREET_ADDRESS]" at bounding box center [210, 89] width 100 height 8
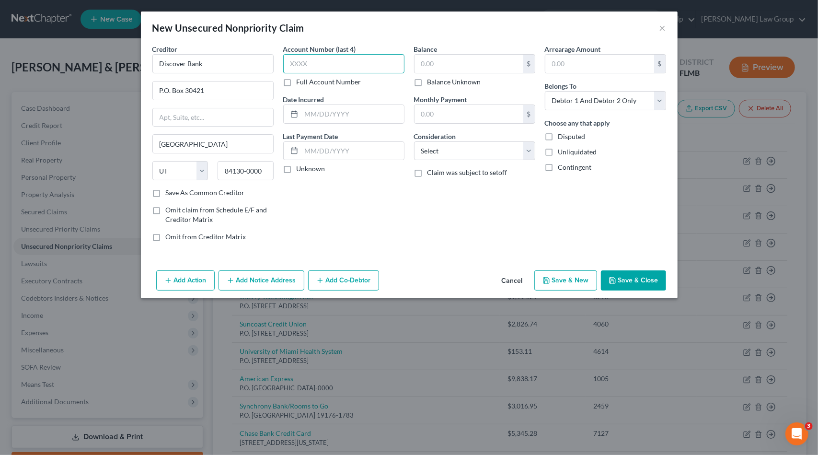
click at [315, 62] on input "text" at bounding box center [343, 63] width 121 height 19
click at [507, 145] on select "Select Cable / Satellite Services Collection Agency Credit Card Debt Debt Couns…" at bounding box center [474, 150] width 121 height 19
click at [414, 141] on select "Select Cable / Satellite Services Collection Agency Credit Card Debt Debt Couns…" at bounding box center [474, 150] width 121 height 19
click at [460, 61] on input "text" at bounding box center [469, 64] width 109 height 18
click at [568, 280] on button "Save & New" at bounding box center [566, 280] width 63 height 20
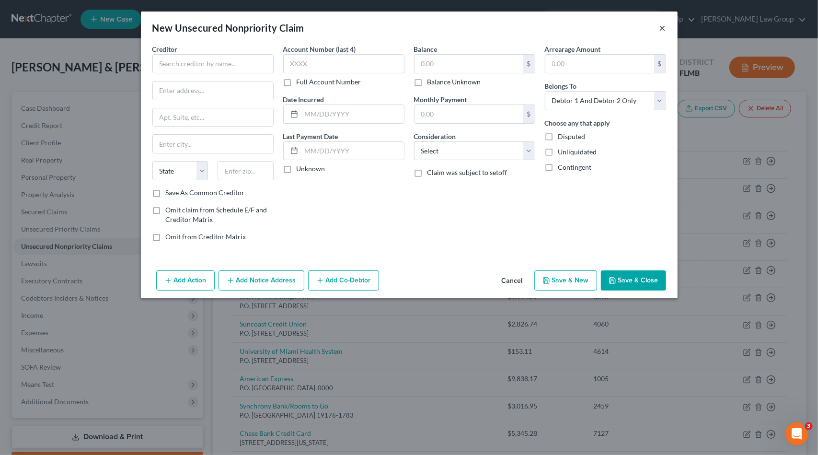
click at [665, 30] on button "×" at bounding box center [663, 28] width 7 height 12
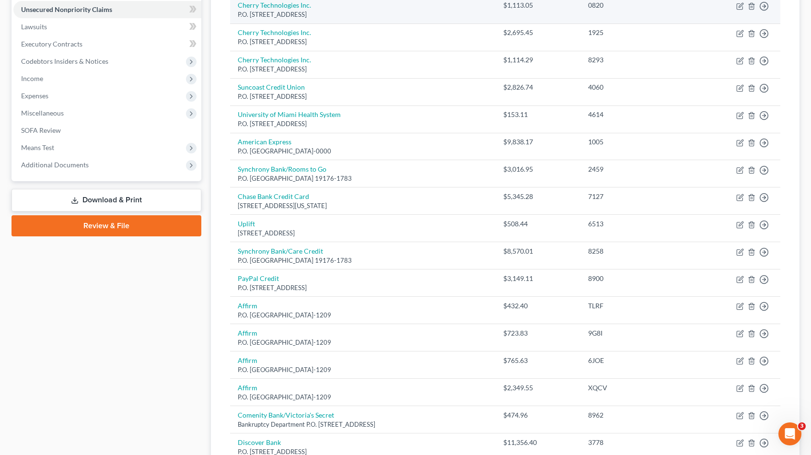
scroll to position [55, 0]
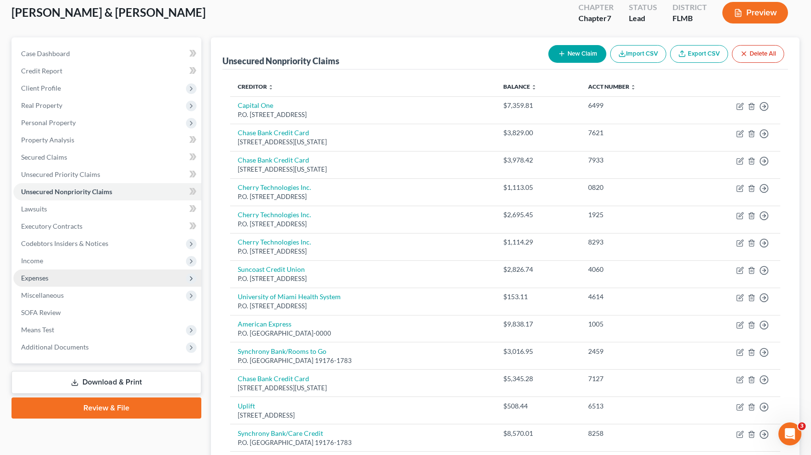
click at [76, 277] on span "Expenses" at bounding box center [107, 277] width 188 height 17
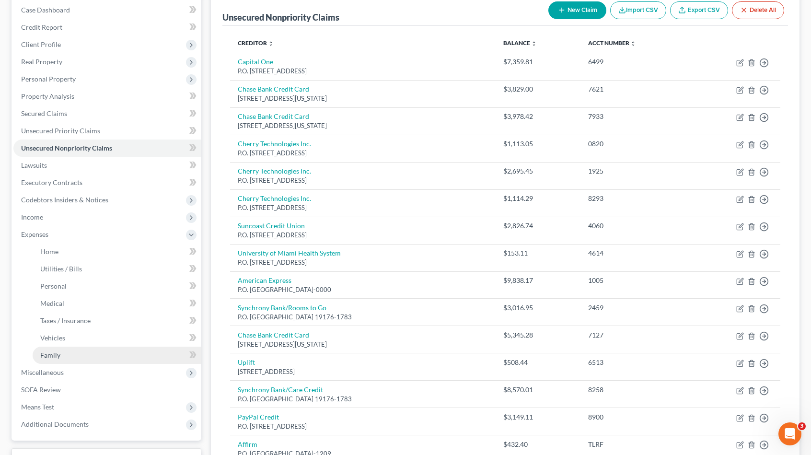
scroll to position [103, 0]
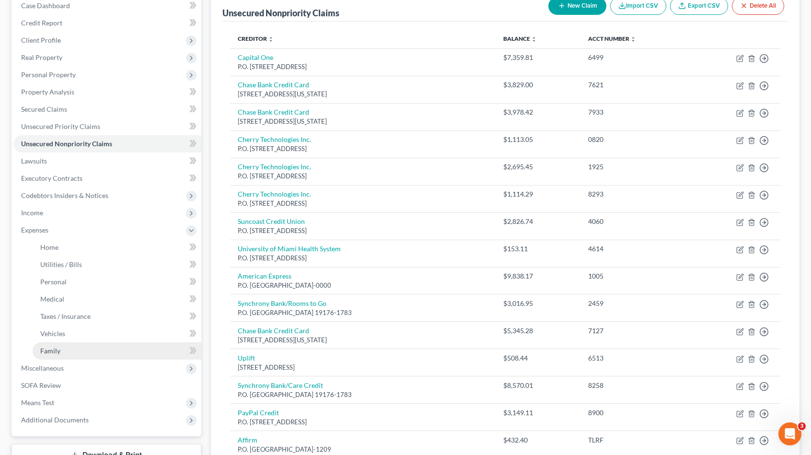
click at [77, 352] on link "Family" at bounding box center [117, 350] width 169 height 17
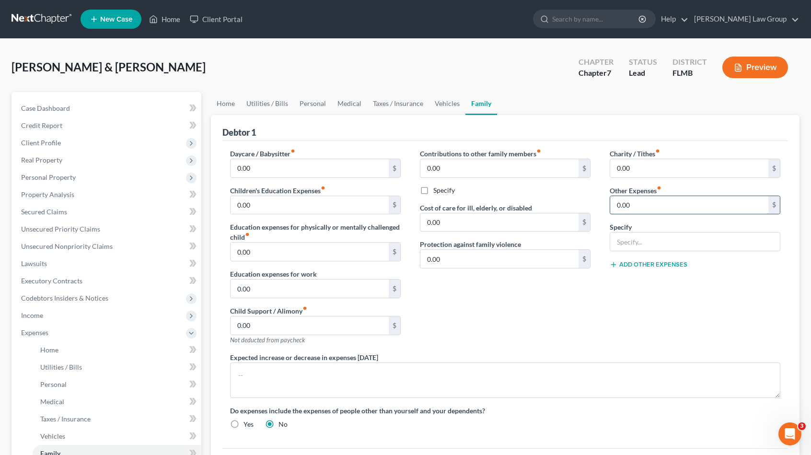
click at [660, 204] on input "0.00" at bounding box center [689, 205] width 158 height 18
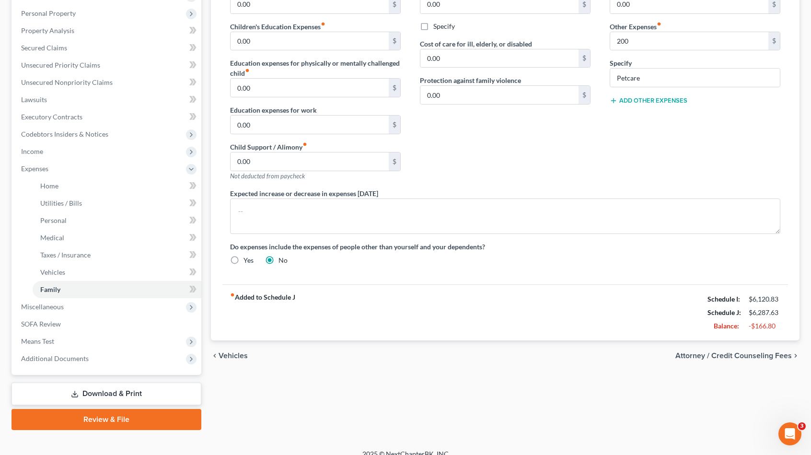
scroll to position [174, 0]
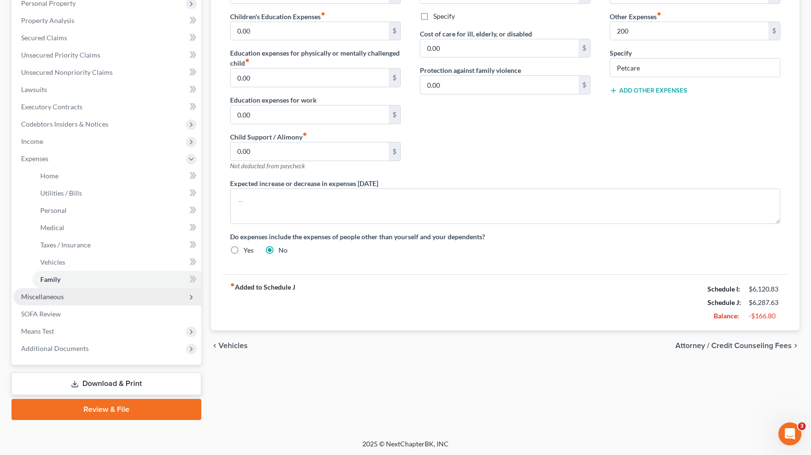
click at [32, 294] on span "Miscellaneous" at bounding box center [42, 296] width 43 height 8
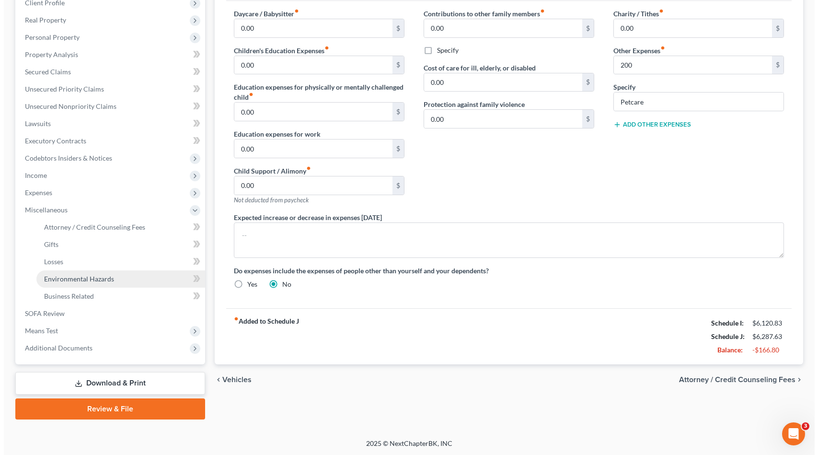
scroll to position [140, 0]
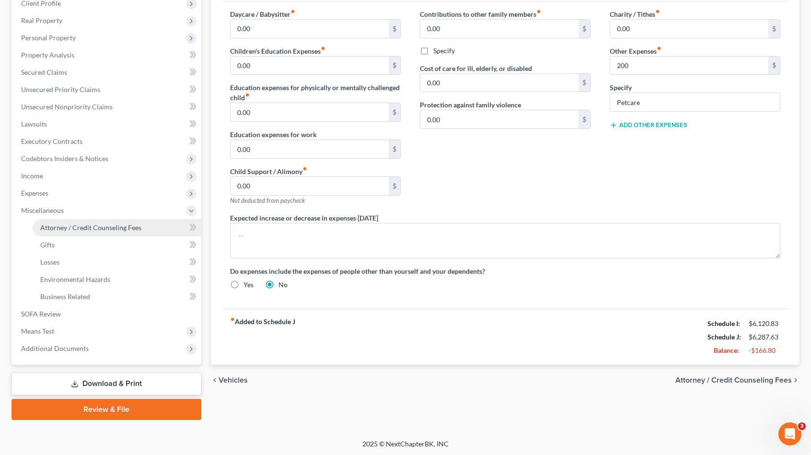
click at [76, 231] on span "Attorney / Credit Counseling Fees" at bounding box center [90, 227] width 101 height 8
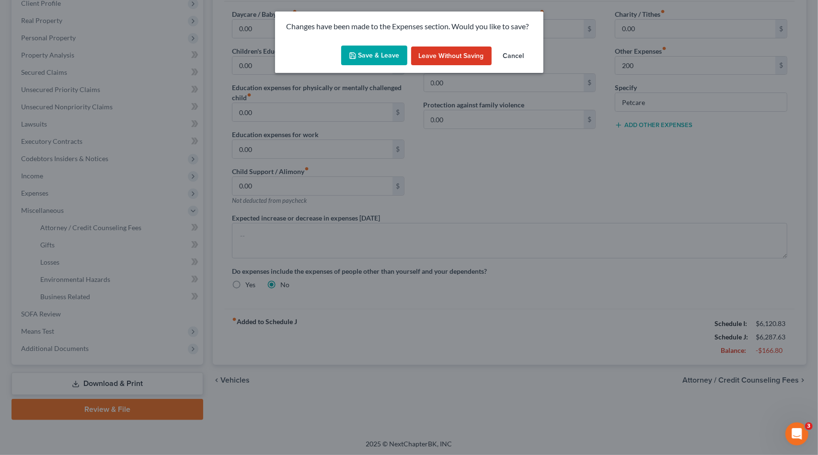
click at [381, 57] on button "Save & Leave" at bounding box center [374, 56] width 66 height 20
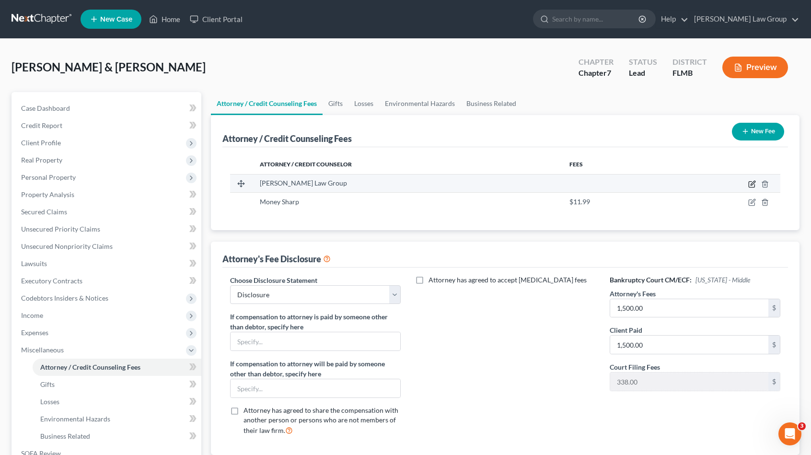
click at [752, 185] on icon "button" at bounding box center [753, 183] width 4 height 4
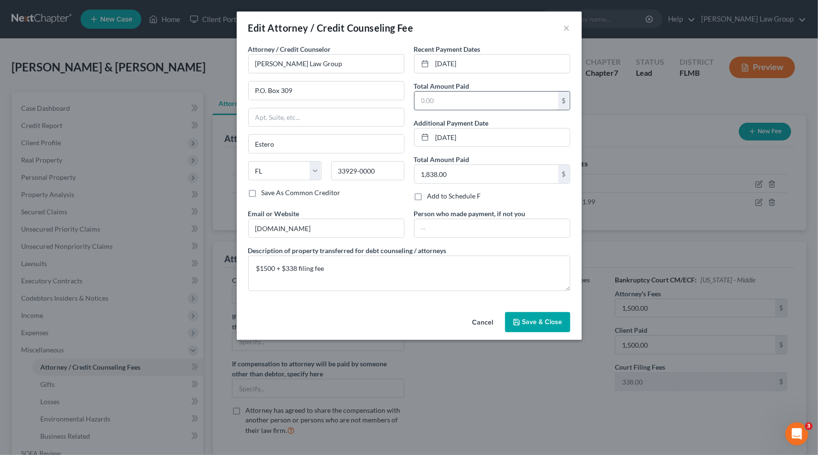
click at [458, 96] on input "text" at bounding box center [487, 101] width 144 height 18
click at [479, 176] on input "1,838.00" at bounding box center [487, 174] width 144 height 18
click at [532, 323] on span "Save & Close" at bounding box center [543, 322] width 40 height 8
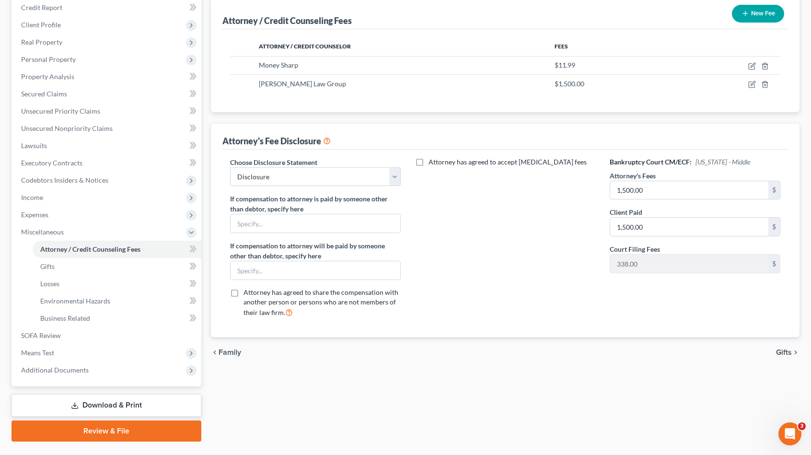
scroll to position [140, 0]
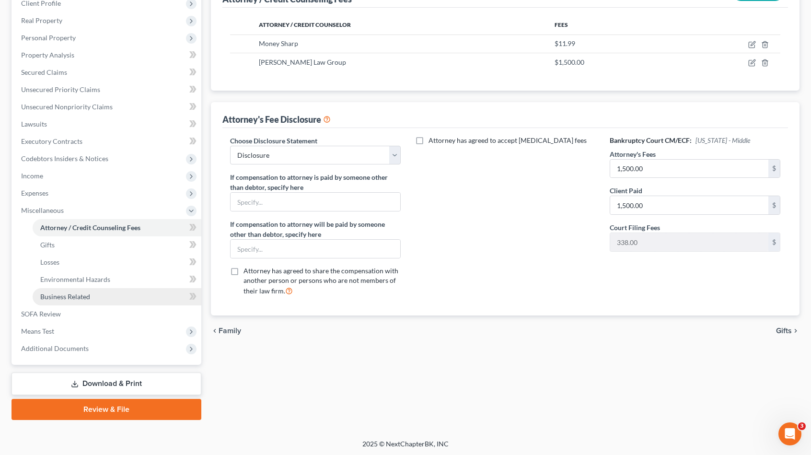
click at [107, 300] on link "Business Related" at bounding box center [117, 296] width 169 height 17
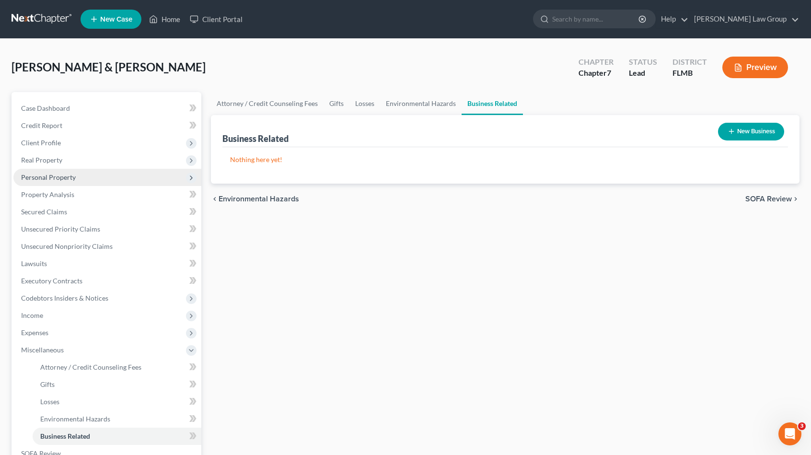
click at [70, 176] on span "Personal Property" at bounding box center [48, 177] width 55 height 8
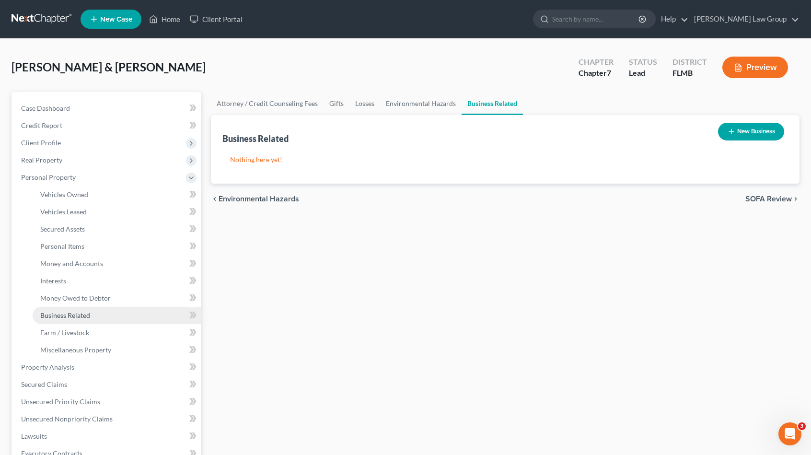
click at [105, 317] on link "Business Related" at bounding box center [117, 315] width 169 height 17
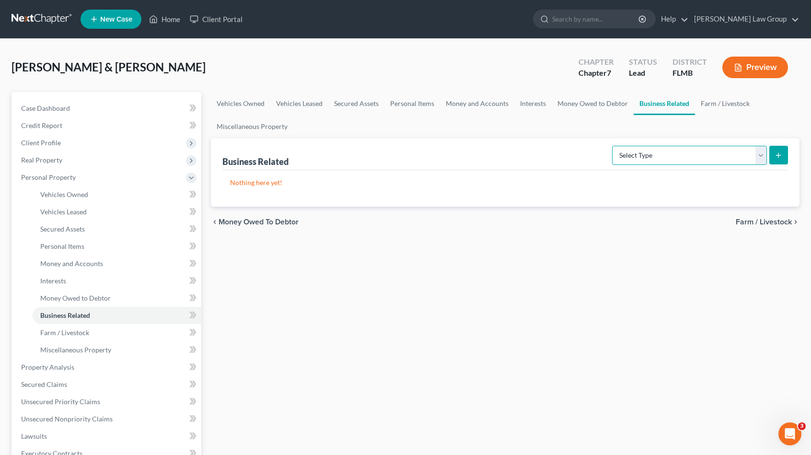
click at [650, 159] on select "Select Type Customer Lists Franchises Inventory Licenses Machinery Office Equip…" at bounding box center [689, 155] width 155 height 19
click at [340, 158] on div "Business Related Select Type Customer Lists Franchises Inventory Licenses Machi…" at bounding box center [505, 154] width 566 height 32
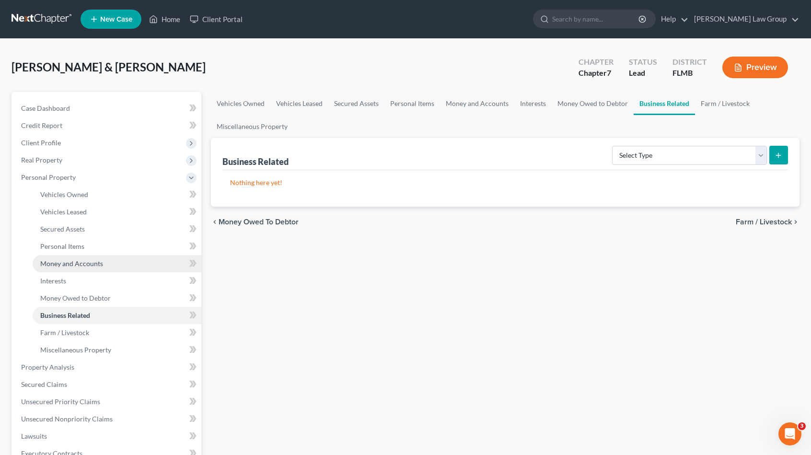
click at [92, 263] on span "Money and Accounts" at bounding box center [71, 263] width 63 height 8
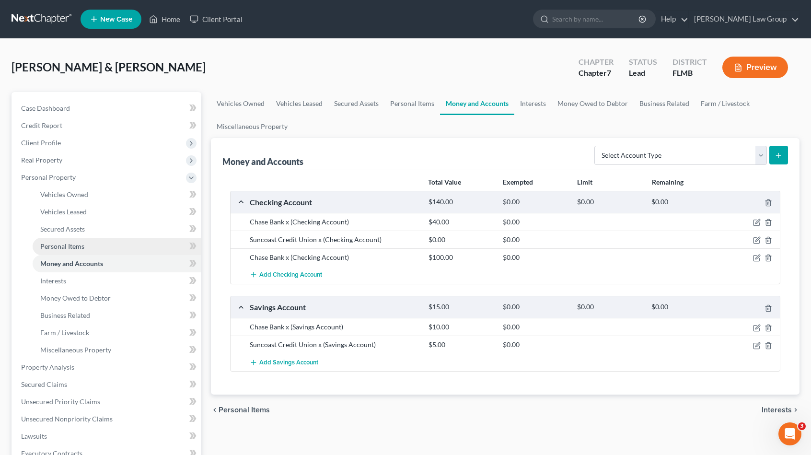
click at [92, 248] on link "Personal Items" at bounding box center [117, 246] width 169 height 17
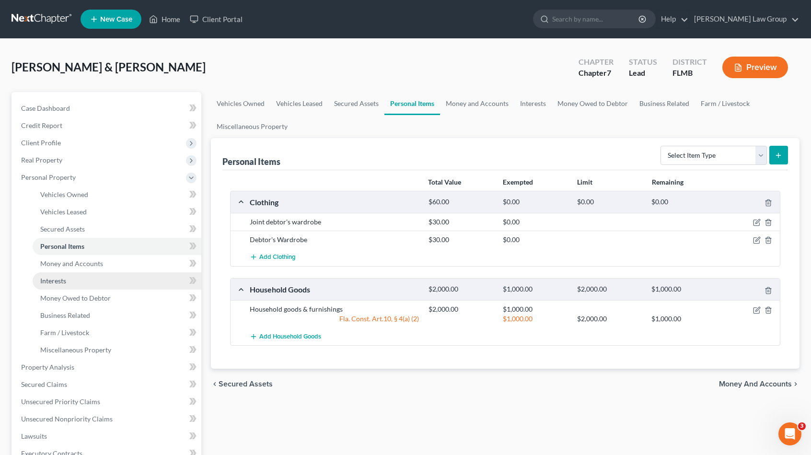
click at [89, 273] on link "Interests" at bounding box center [117, 280] width 169 height 17
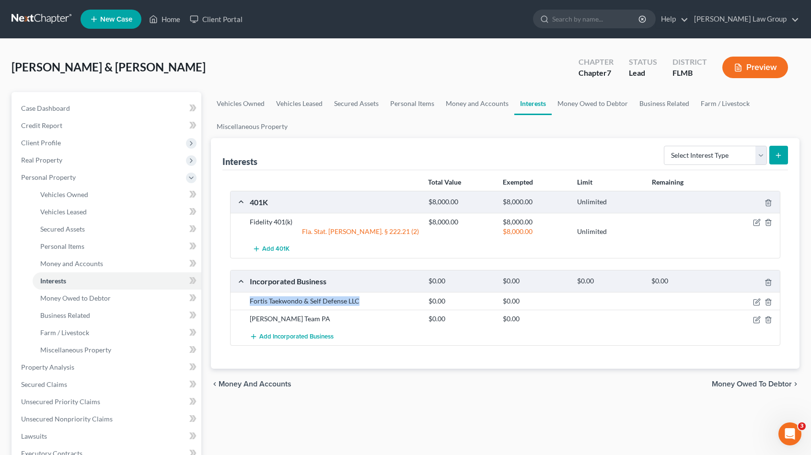
drag, startPoint x: 249, startPoint y: 297, endPoint x: 363, endPoint y: 308, distance: 114.6
click at [365, 306] on div "Fortis Taekwondo & Self Defense LLC $0.00 $0.00" at bounding box center [505, 301] width 549 height 18
copy div "Fortis Taekwondo & Self Defense LLC"
click at [215, 298] on div "Interests Select Interest Type 401K Annuity Bond Education IRA Government Bond …" at bounding box center [505, 253] width 589 height 231
click at [243, 298] on div "Fortis Taekwondo & Self Defense LLC $0.00 $0.00" at bounding box center [505, 301] width 549 height 18
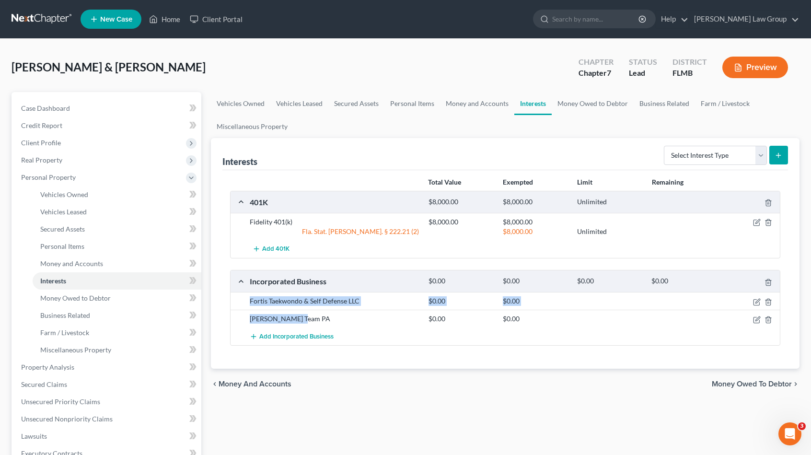
drag, startPoint x: 249, startPoint y: 296, endPoint x: 305, endPoint y: 314, distance: 59.0
click at [305, 314] on div "Fortis Taekwondo & Self Defense LLC $0.00 $0.00 Barrett Team PA $0.00 $0.00 Add…" at bounding box center [505, 318] width 549 height 53
copy div "Fortis Taekwondo & Self Defense LLC $0.00 $0.00 Barrett Team PA"
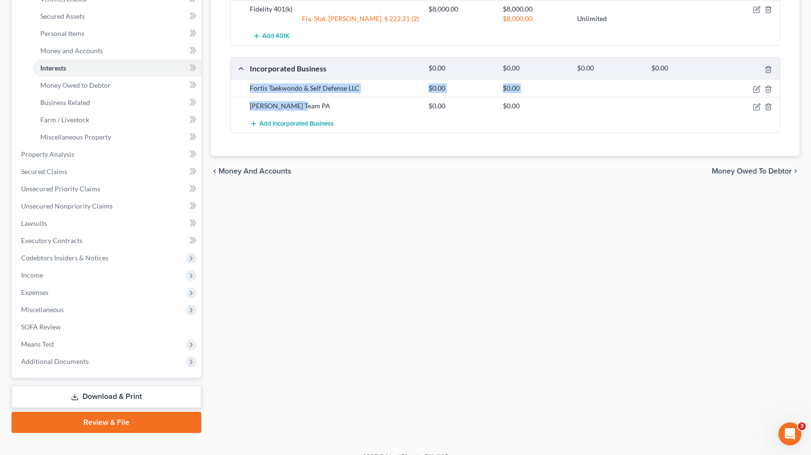
scroll to position [226, 0]
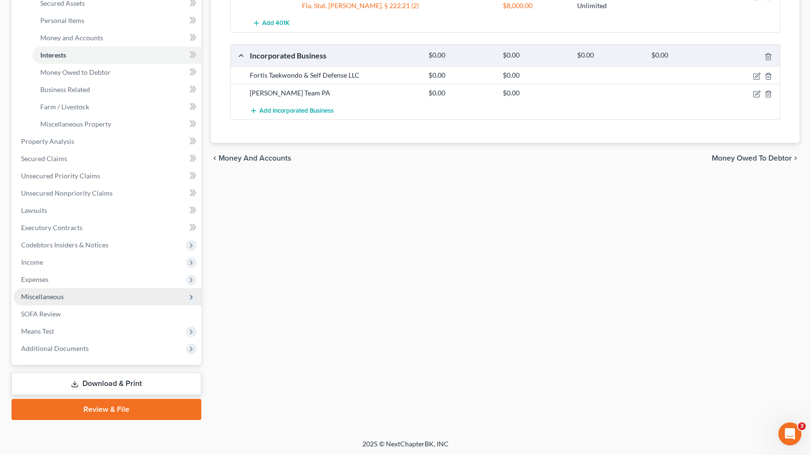
click at [95, 298] on span "Miscellaneous" at bounding box center [107, 296] width 188 height 17
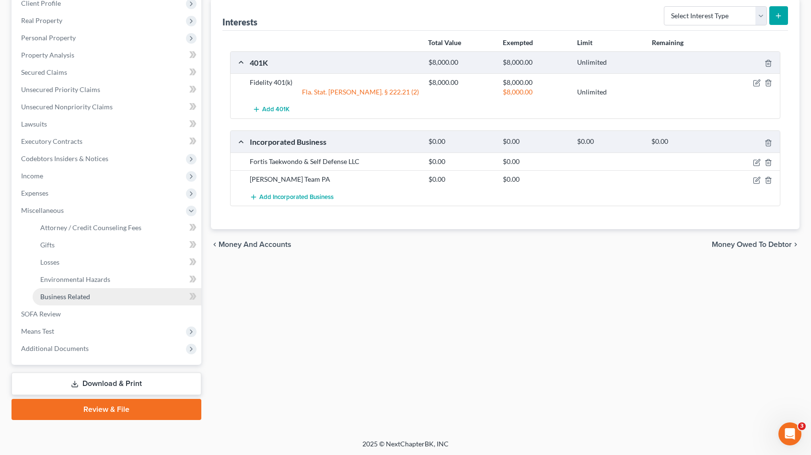
click at [97, 294] on link "Business Related" at bounding box center [117, 296] width 169 height 17
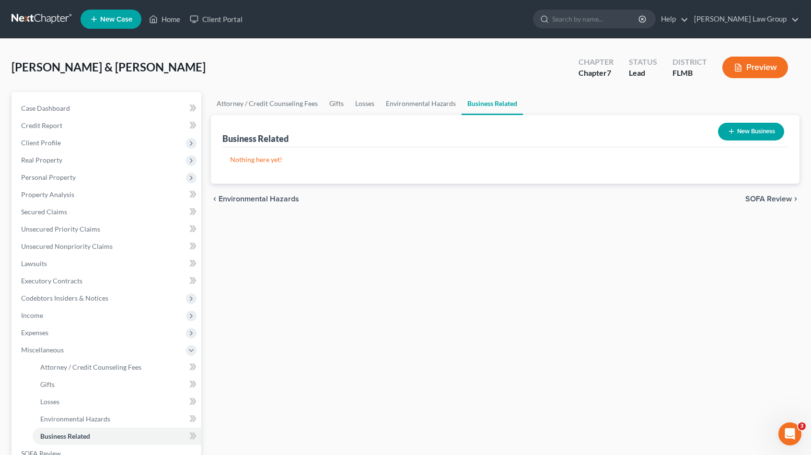
click at [749, 132] on button "New Business" at bounding box center [751, 132] width 66 height 18
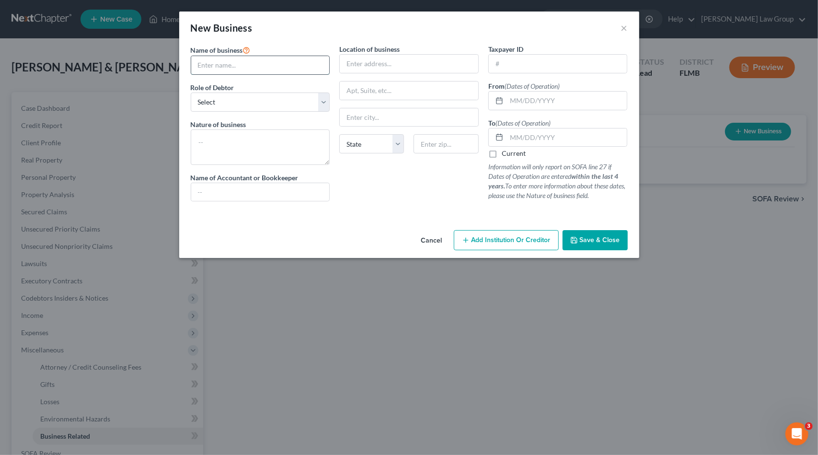
click at [241, 65] on input "text" at bounding box center [260, 65] width 139 height 18
paste input "Fortis Taekwondo & Self Defense LLC $0.00 $0.00 Barrett Team PA"
drag, startPoint x: 277, startPoint y: 65, endPoint x: 429, endPoint y: 61, distance: 151.5
click at [429, 61] on div "Name of business * Fortis Taekwondo & Self Defense LLC $0.00 $0.00 Barrett Team…" at bounding box center [409, 130] width 447 height 173
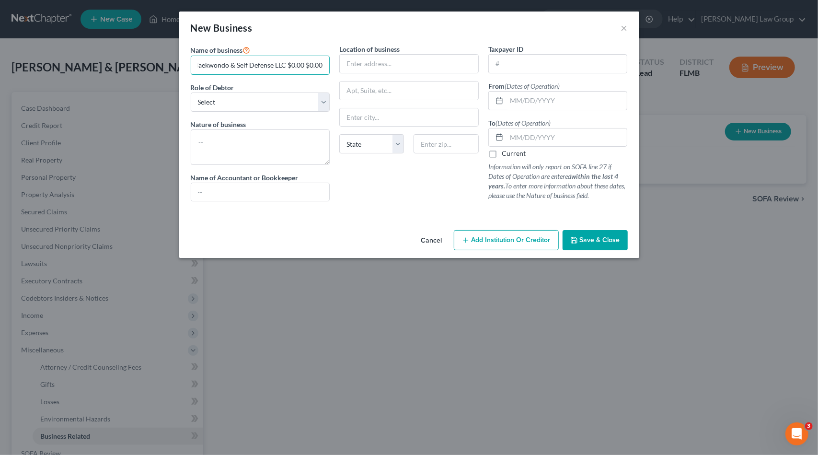
scroll to position [0, 21]
drag, startPoint x: 287, startPoint y: 66, endPoint x: 488, endPoint y: 89, distance: 202.7
click at [503, 76] on div "Name of business * Fortis Taekwondo & Self Defense LLC $0.00 $0.00 Role of Debt…" at bounding box center [409, 130] width 447 height 173
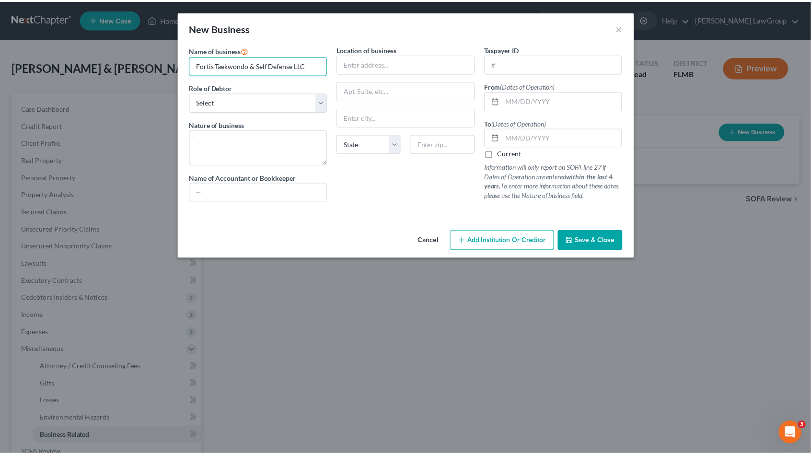
scroll to position [0, 0]
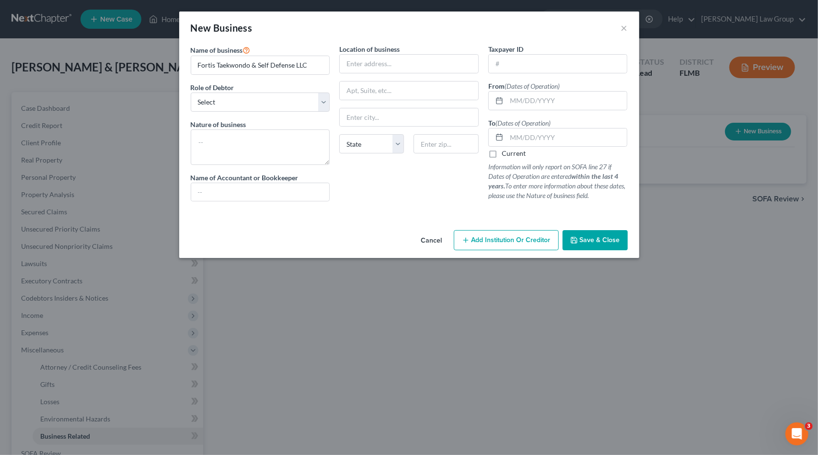
click at [579, 236] on button "Save & Close" at bounding box center [595, 240] width 65 height 20
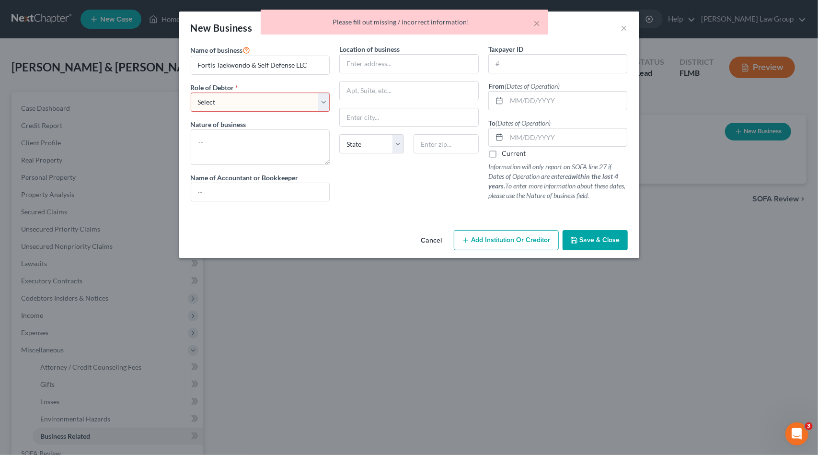
click at [267, 98] on select "Select A member of a limited liability company (LLC) or limited liability partn…" at bounding box center [261, 102] width 140 height 19
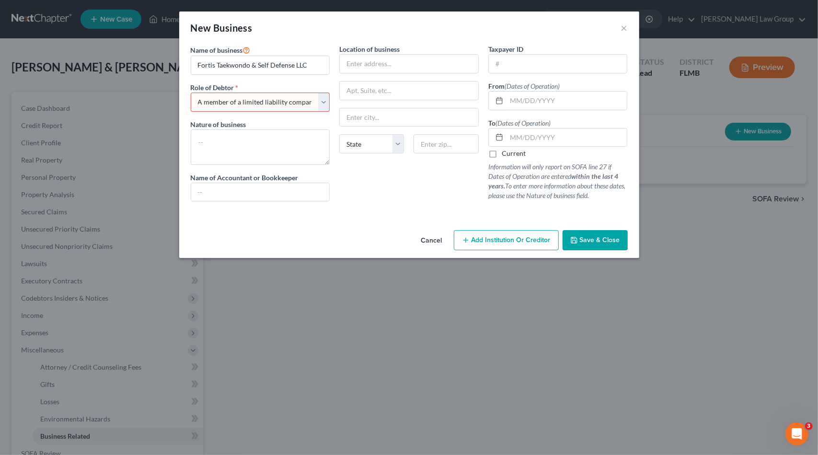
click at [191, 93] on select "Select A member of a limited liability company (LLC) or limited liability partn…" at bounding box center [261, 102] width 140 height 19
click at [622, 232] on button "Save & Close" at bounding box center [595, 240] width 65 height 20
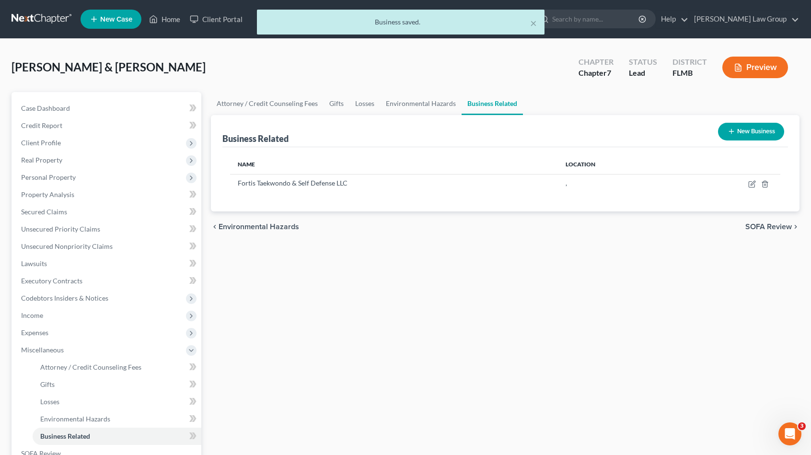
click at [731, 135] on button "New Business" at bounding box center [751, 132] width 66 height 18
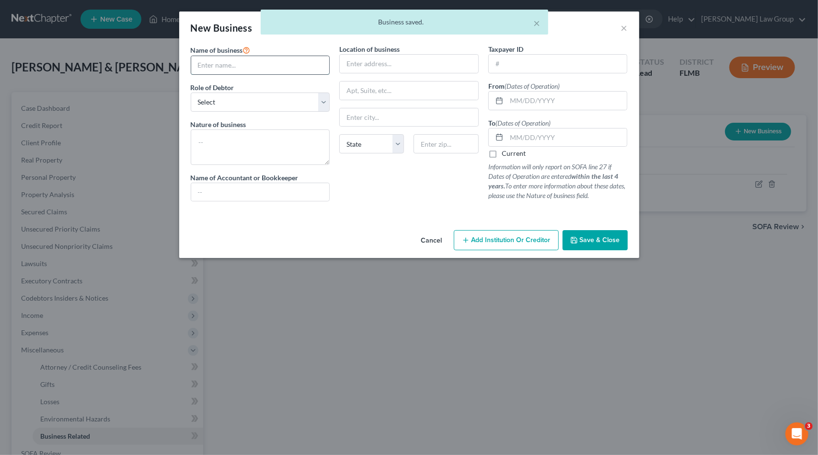
click at [196, 64] on input "text" at bounding box center [260, 65] width 139 height 18
paste input "Barrett Team PA"
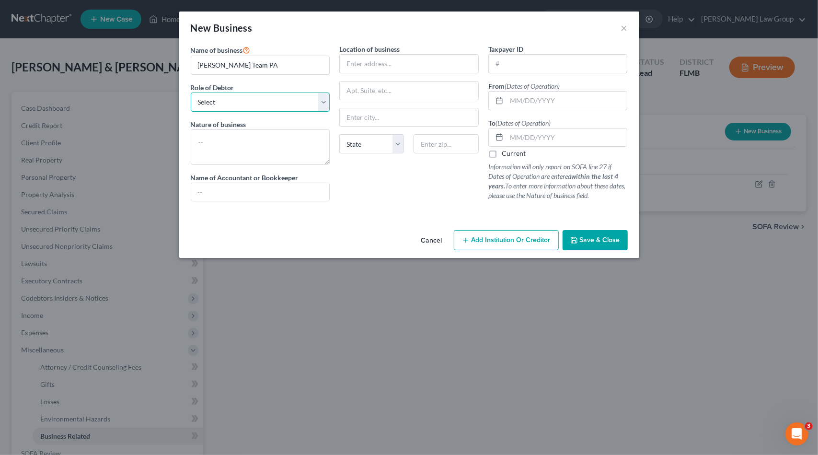
click at [268, 109] on select "Select A member of a limited liability company (LLC) or limited liability partn…" at bounding box center [261, 102] width 140 height 19
click at [191, 93] on select "Select A member of a limited liability company (LLC) or limited liability partn…" at bounding box center [261, 102] width 140 height 19
drag, startPoint x: 271, startPoint y: 70, endPoint x: 193, endPoint y: 62, distance: 78.6
click at [193, 62] on input "Barrett Team PA" at bounding box center [260, 65] width 139 height 18
click at [244, 147] on textarea at bounding box center [261, 146] width 140 height 35
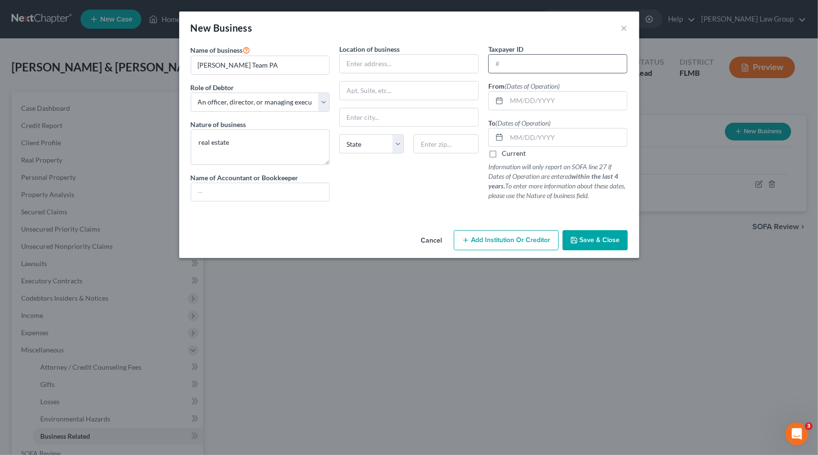
click at [522, 65] on input "text" at bounding box center [558, 64] width 139 height 18
paste input "87-4431800"
click at [410, 68] on input "text" at bounding box center [409, 64] width 139 height 18
click at [529, 102] on input "text" at bounding box center [567, 101] width 121 height 18
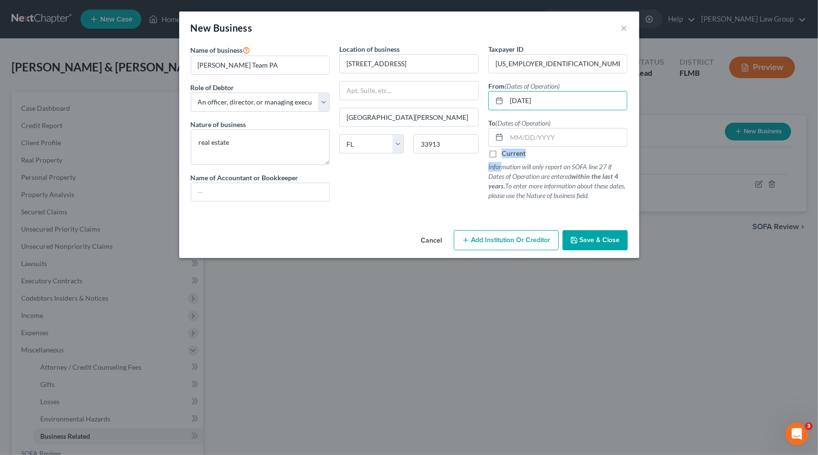
click at [504, 153] on div "To (Dates of Operation) Current Information will only report on SOFA line 27 if…" at bounding box center [558, 159] width 140 height 83
click at [502, 151] on label "Current" at bounding box center [514, 154] width 24 height 10
click at [506, 151] on input "Current" at bounding box center [509, 152] width 6 height 6
click at [578, 242] on icon "button" at bounding box center [574, 240] width 8 height 8
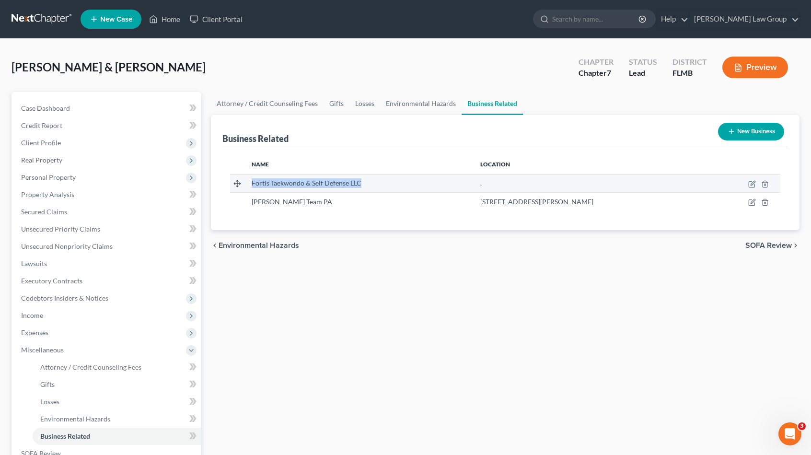
drag, startPoint x: 360, startPoint y: 184, endPoint x: 250, endPoint y: 186, distance: 110.3
click at [250, 186] on td "Fortis Taekwondo & Self Defense LLC" at bounding box center [358, 183] width 229 height 18
click at [752, 181] on icon "button" at bounding box center [752, 184] width 8 height 8
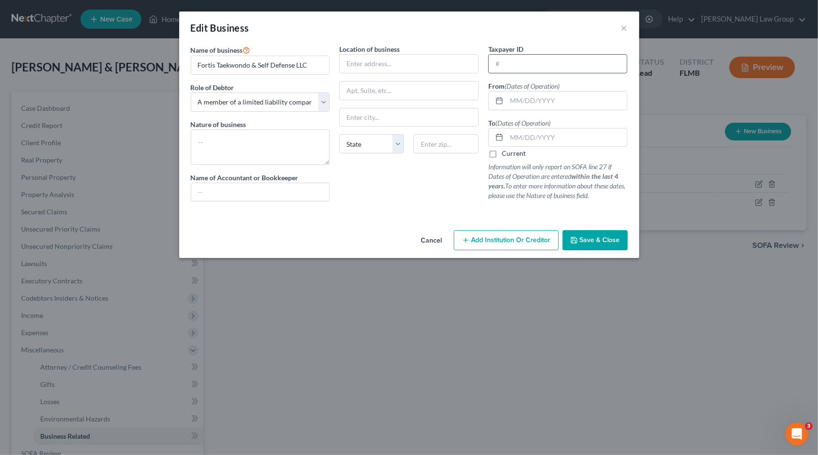
drag, startPoint x: 516, startPoint y: 56, endPoint x: 516, endPoint y: 62, distance: 5.8
click at [516, 56] on input "text" at bounding box center [558, 64] width 139 height 18
paste input "99-0693193"
click at [532, 99] on input "text" at bounding box center [567, 101] width 121 height 18
paste input "01/23/2024"
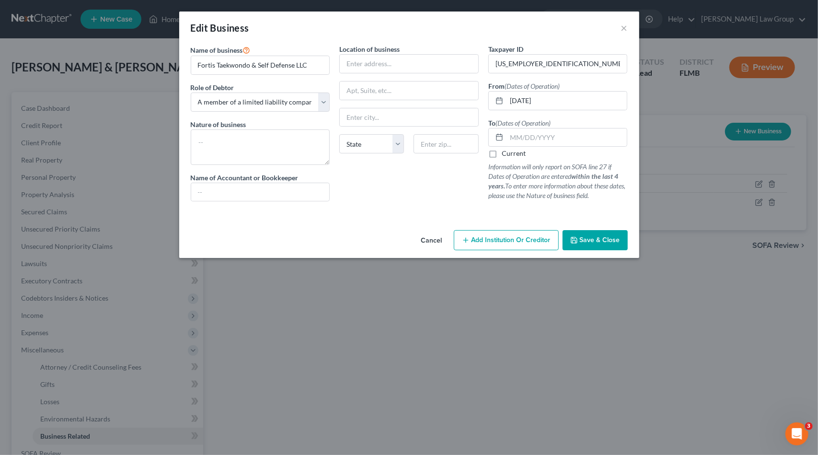
drag, startPoint x: 510, startPoint y: 159, endPoint x: 508, endPoint y: 151, distance: 7.9
click at [510, 159] on div "To (Dates of Operation) Current Information will only report on SOFA line 27 if…" at bounding box center [558, 159] width 140 height 83
click at [507, 151] on label "Current" at bounding box center [514, 154] width 24 height 10
click at [507, 151] on input "Current" at bounding box center [509, 152] width 6 height 6
click at [364, 69] on input "text" at bounding box center [409, 64] width 139 height 18
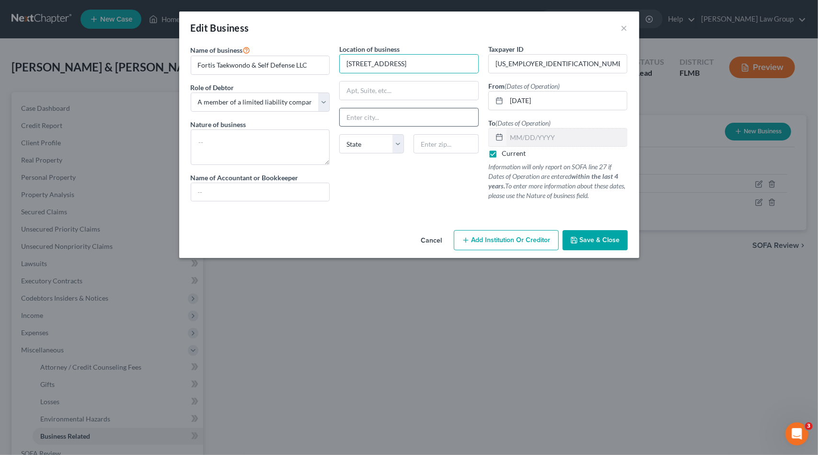
drag, startPoint x: 396, startPoint y: 128, endPoint x: 395, endPoint y: 120, distance: 8.2
click at [395, 123] on div "Location of business 1239 Bermar Street State AL AK AR AZ CA CO CT DE DC FL GA …" at bounding box center [409, 126] width 149 height 165
click at [396, 115] on input "text" at bounding box center [409, 117] width 139 height 18
click at [371, 144] on select "State AL AK AR AZ CA CO CT DE DC FL GA GU HI ID IL IN IA KS KY LA ME MD MA MI M…" at bounding box center [371, 143] width 65 height 19
click at [339, 134] on select "State AL AK AR AZ CA CO CT DE DC FL GA GU HI ID IL IN IA KS KY LA ME MD MA MI M…" at bounding box center [371, 143] width 65 height 19
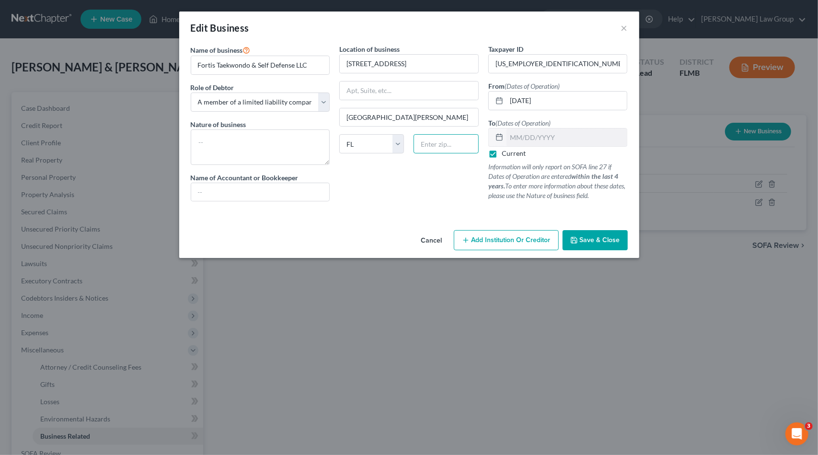
click at [426, 140] on input "text" at bounding box center [446, 143] width 65 height 19
click at [245, 153] on textarea at bounding box center [261, 146] width 140 height 35
drag, startPoint x: 217, startPoint y: 66, endPoint x: 294, endPoint y: 67, distance: 77.7
click at [294, 67] on input "Fortis Taekwondo & Self Defense LLC" at bounding box center [260, 65] width 139 height 18
click at [234, 148] on textarea at bounding box center [261, 146] width 140 height 35
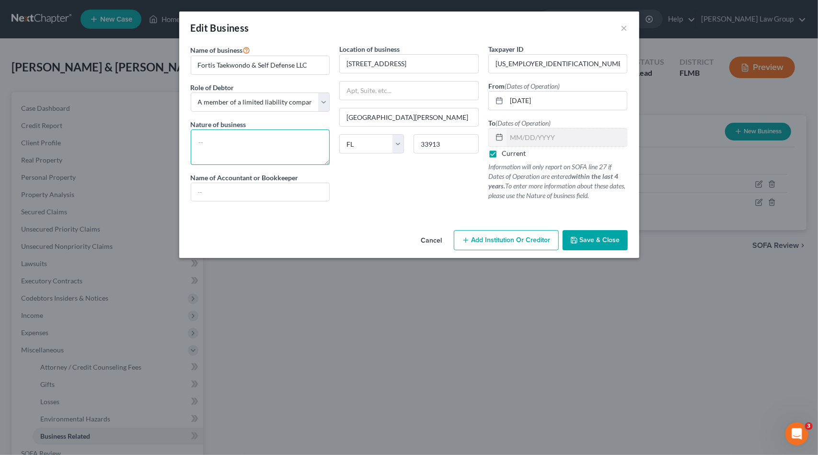
paste textarea "Taekwondo & Self Defense"
drag, startPoint x: 588, startPoint y: 238, endPoint x: 568, endPoint y: 234, distance: 20.4
click at [587, 238] on span "Save & Close" at bounding box center [600, 240] width 40 height 8
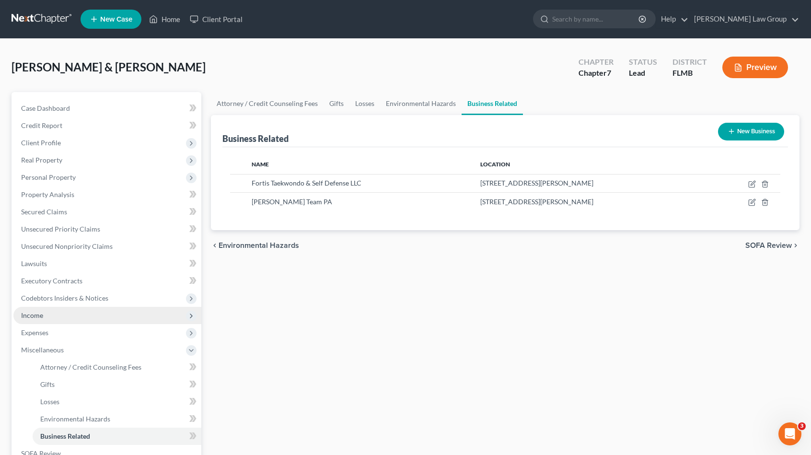
click at [40, 314] on span "Income" at bounding box center [32, 315] width 22 height 8
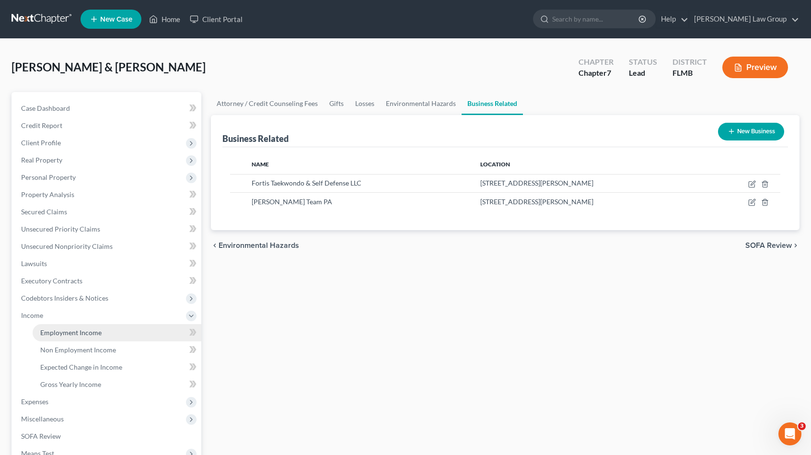
click at [88, 331] on span "Employment Income" at bounding box center [70, 332] width 61 height 8
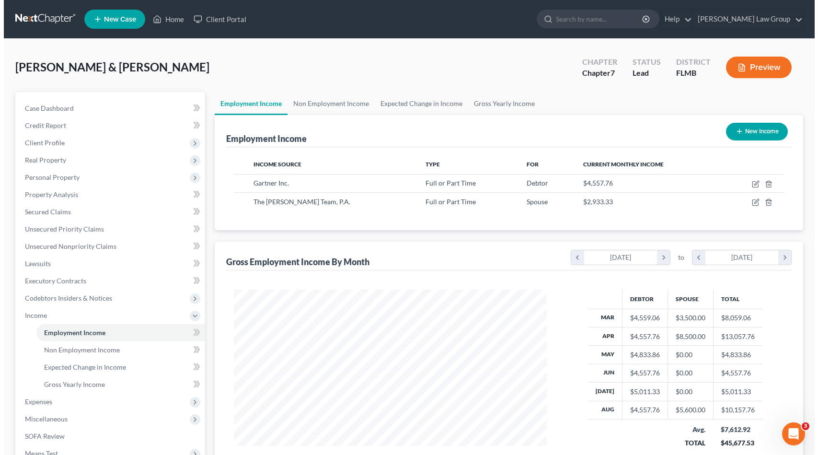
scroll to position [171, 332]
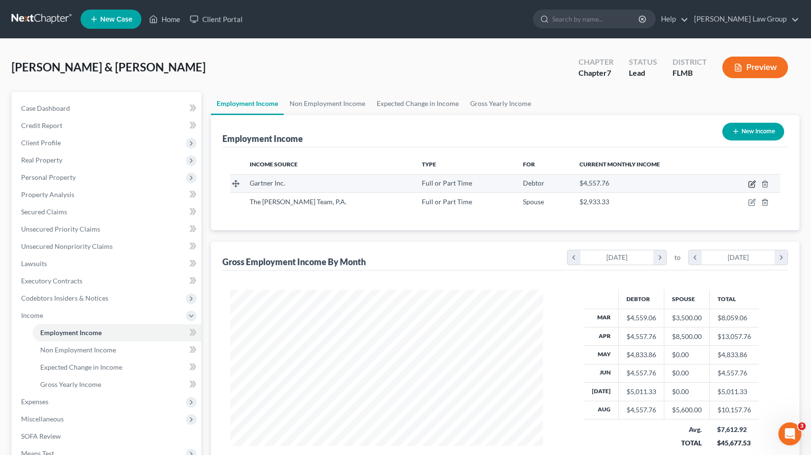
click at [753, 182] on icon "button" at bounding box center [753, 183] width 4 height 4
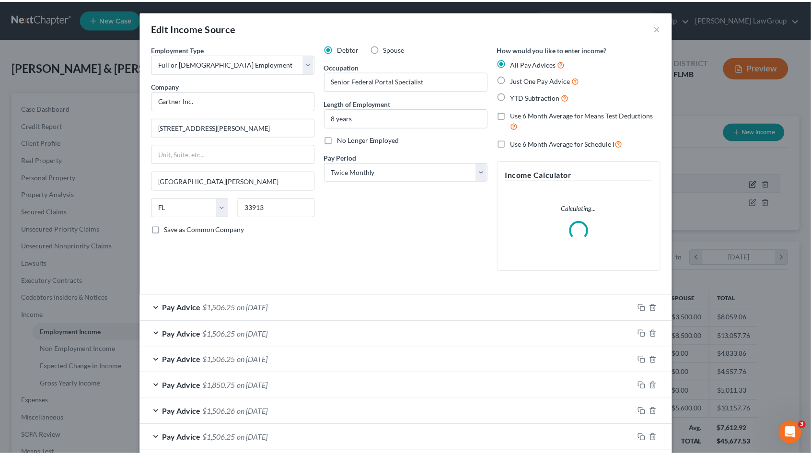
scroll to position [171, 335]
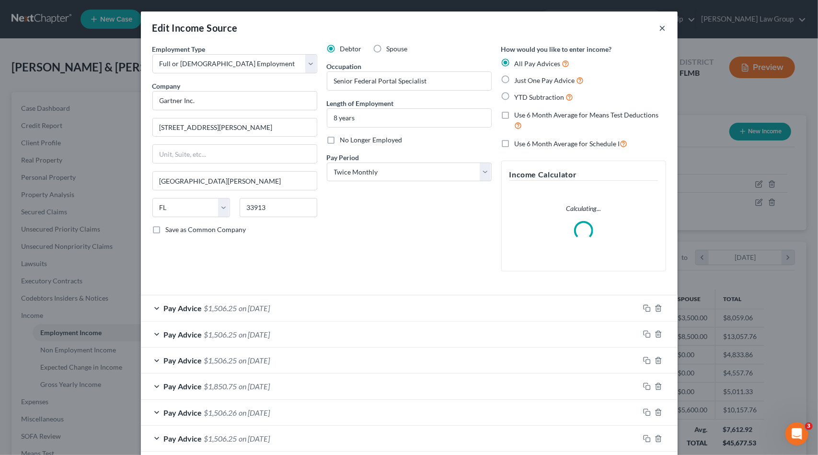
drag, startPoint x: 662, startPoint y: 28, endPoint x: 739, endPoint y: 185, distance: 174.3
click at [663, 28] on div "Edit Income Source ×" at bounding box center [409, 28] width 537 height 33
click at [661, 27] on button "×" at bounding box center [663, 28] width 7 height 12
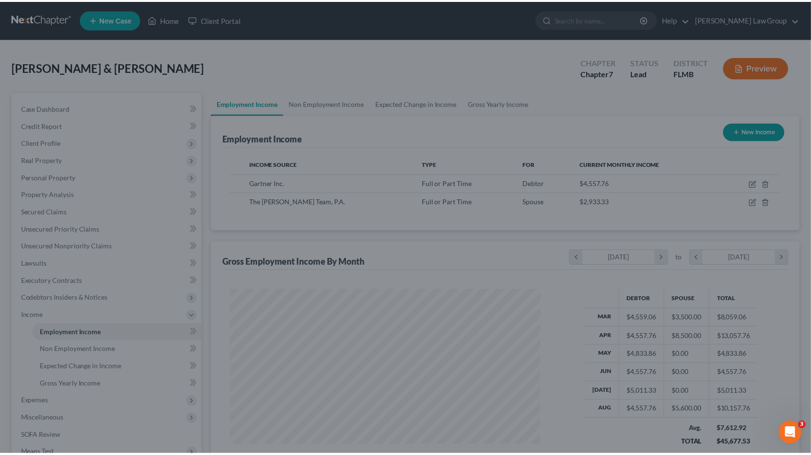
scroll to position [479216, 479054]
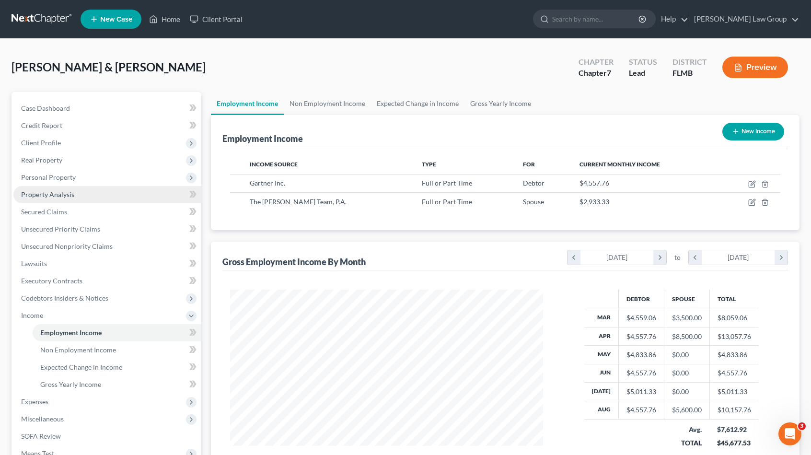
click at [106, 192] on link "Property Analysis" at bounding box center [107, 194] width 188 height 17
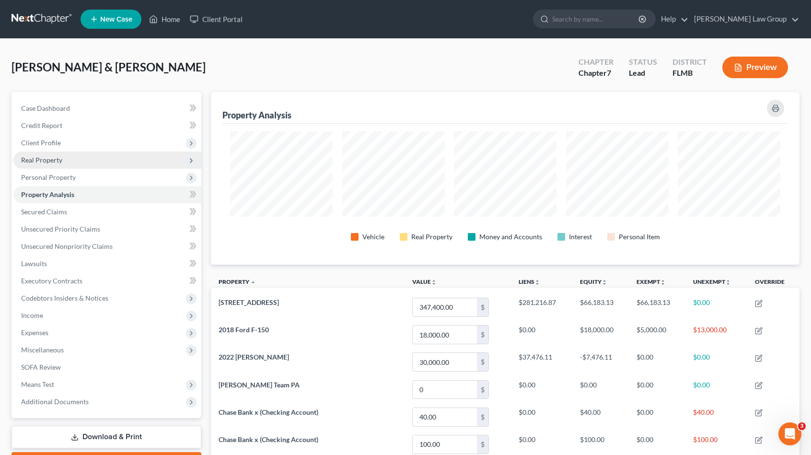
click at [55, 157] on span "Real Property" at bounding box center [41, 160] width 41 height 8
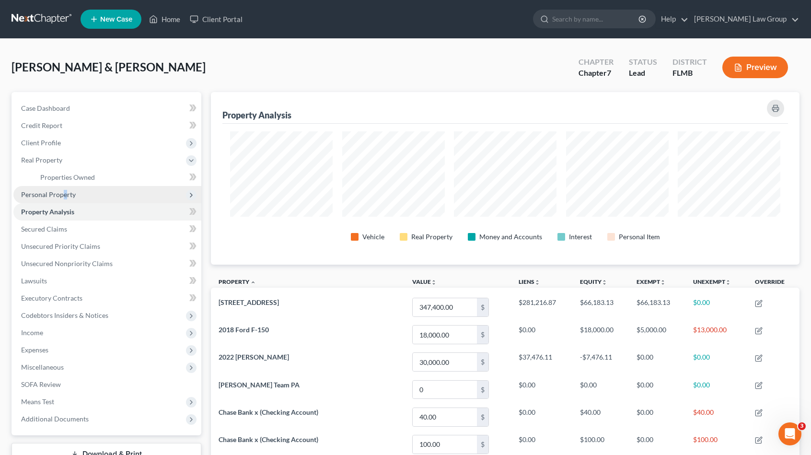
click at [63, 192] on span "Personal Property" at bounding box center [48, 194] width 55 height 8
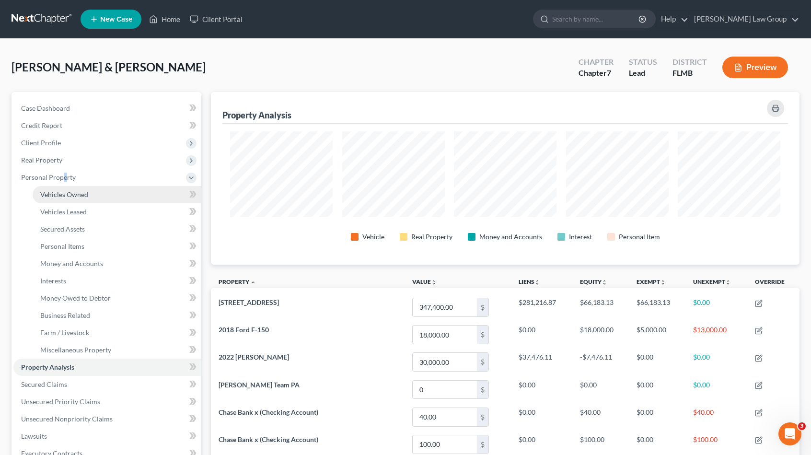
click at [105, 194] on link "Vehicles Owned" at bounding box center [117, 194] width 169 height 17
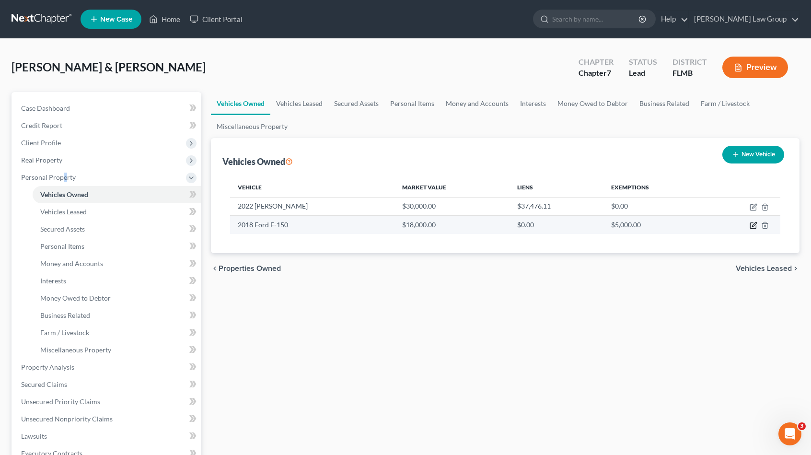
click at [752, 225] on icon "button" at bounding box center [754, 224] width 4 height 4
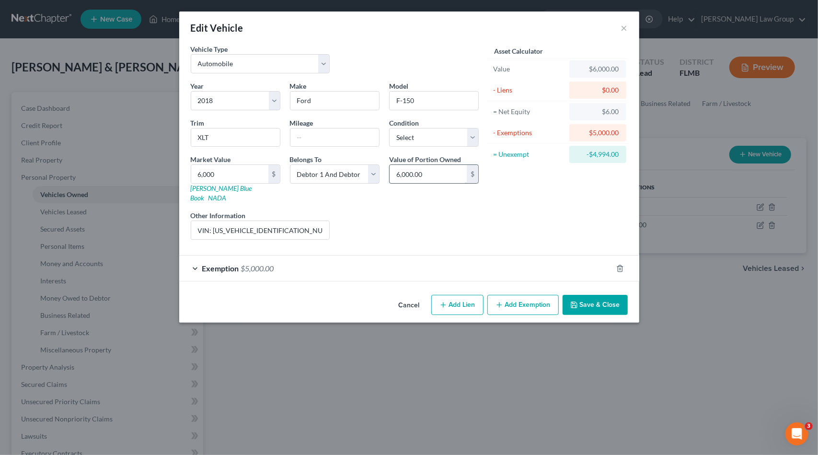
click at [448, 181] on input "6,000.00" at bounding box center [428, 174] width 77 height 18
drag, startPoint x: 439, startPoint y: 213, endPoint x: 478, endPoint y: 232, distance: 43.5
click at [440, 211] on div "Liens Select" at bounding box center [409, 224] width 149 height 29
click at [595, 295] on button "Save & Close" at bounding box center [595, 305] width 65 height 20
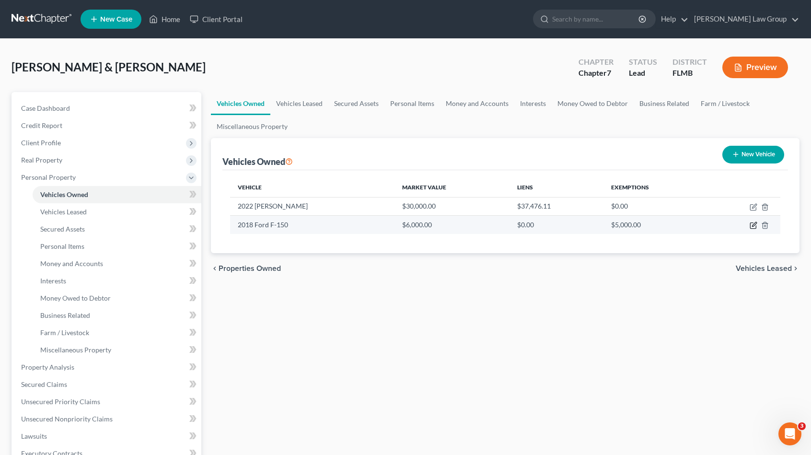
click at [750, 225] on icon "button" at bounding box center [753, 226] width 6 height 6
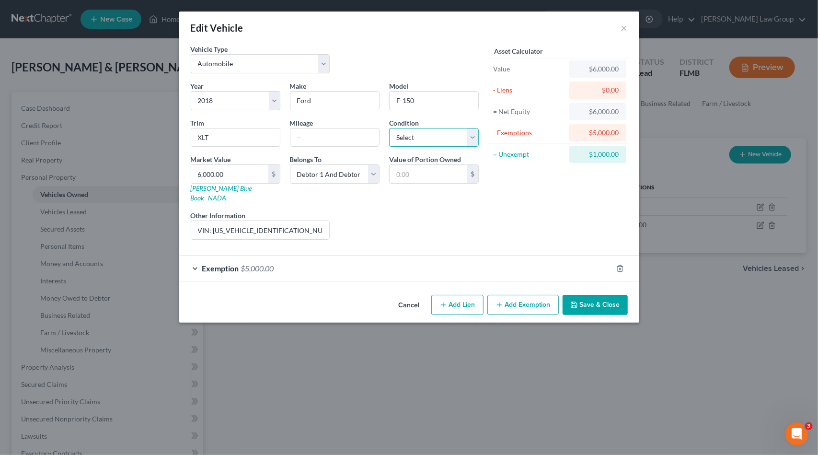
click at [454, 145] on select "Select Excellent Very Good Good Fair Poor" at bounding box center [434, 137] width 90 height 19
click at [389, 128] on select "Select Excellent Very Good Good Fair Poor" at bounding box center [434, 137] width 90 height 19
click at [587, 295] on button "Save & Close" at bounding box center [595, 305] width 65 height 20
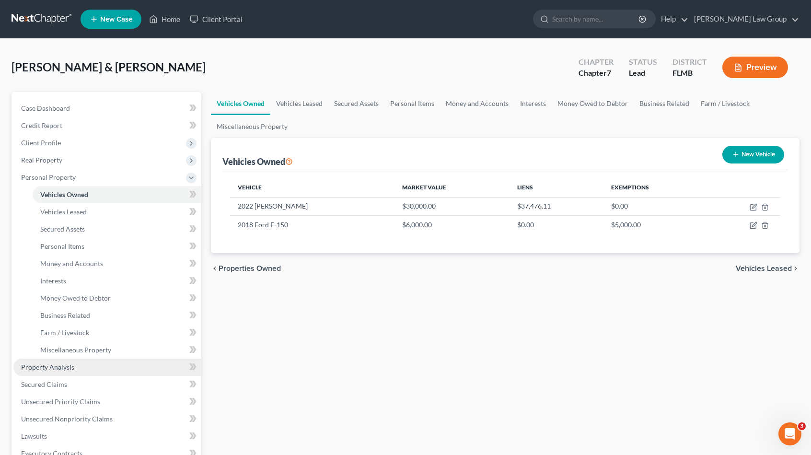
click at [93, 369] on link "Property Analysis" at bounding box center [107, 367] width 188 height 17
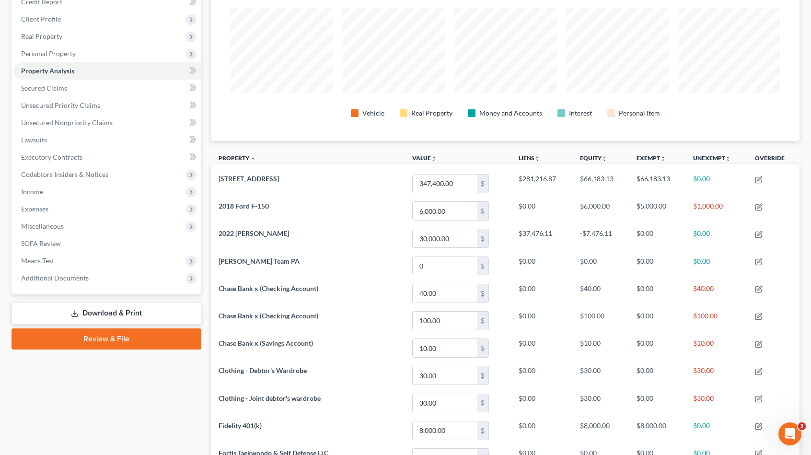
scroll to position [119, 0]
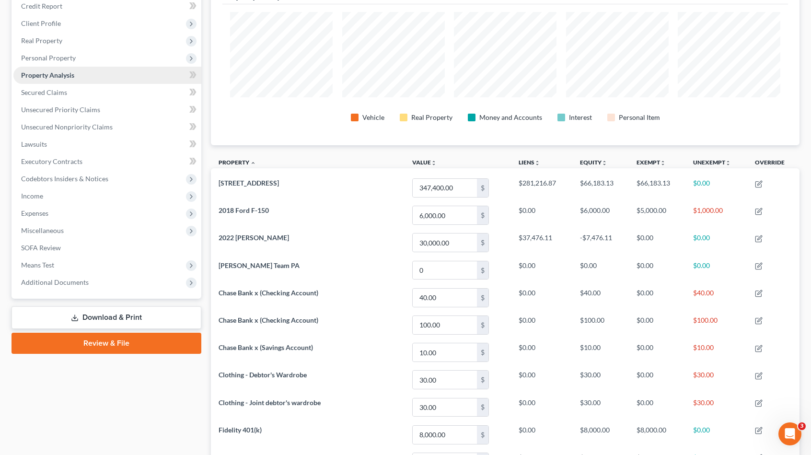
click at [94, 77] on link "Property Analysis" at bounding box center [107, 75] width 188 height 17
click at [94, 75] on link "Property Analysis" at bounding box center [107, 75] width 188 height 17
click at [98, 51] on span "Personal Property" at bounding box center [107, 57] width 188 height 17
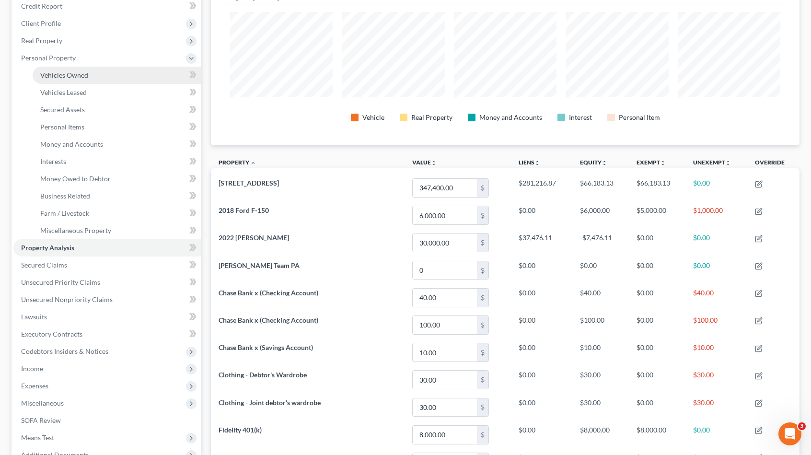
click at [109, 73] on link "Vehicles Owned" at bounding box center [117, 75] width 169 height 17
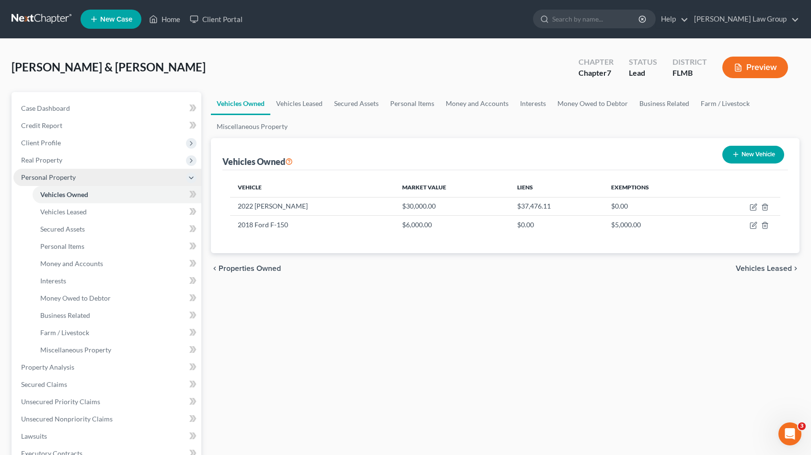
click at [78, 172] on span "Personal Property" at bounding box center [107, 177] width 188 height 17
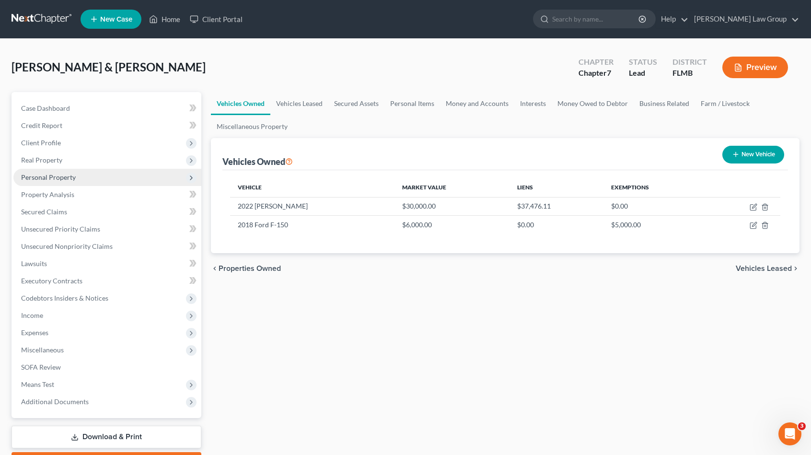
click at [81, 176] on span "Personal Property" at bounding box center [107, 177] width 188 height 17
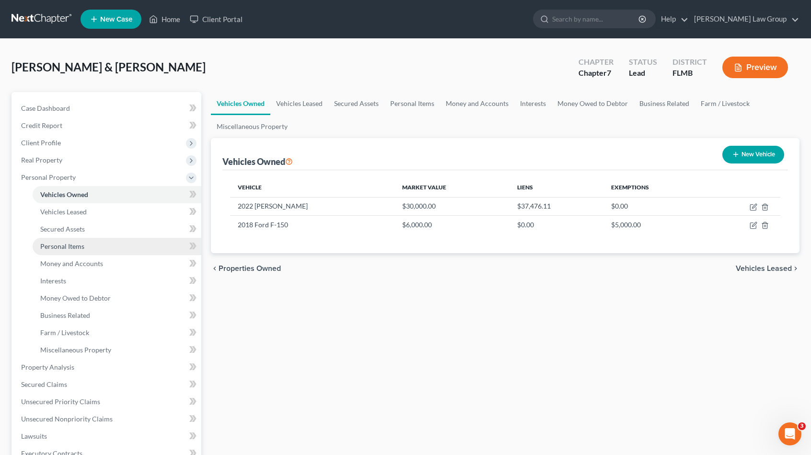
click at [56, 247] on span "Personal Items" at bounding box center [62, 246] width 44 height 8
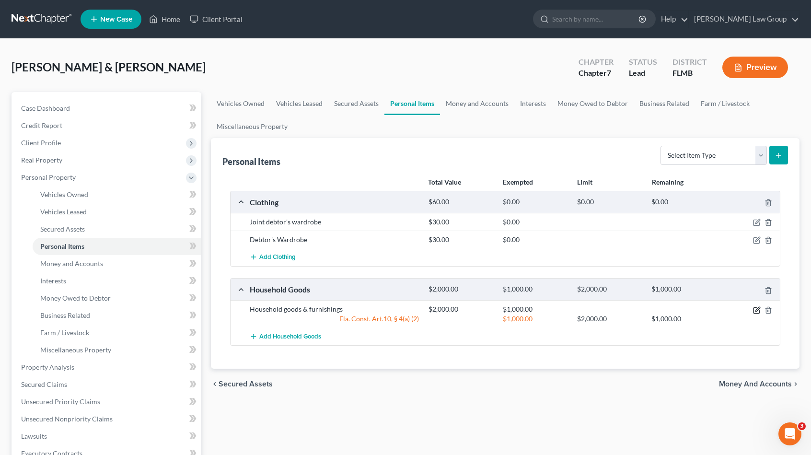
click at [757, 309] on icon "button" at bounding box center [758, 309] width 4 height 4
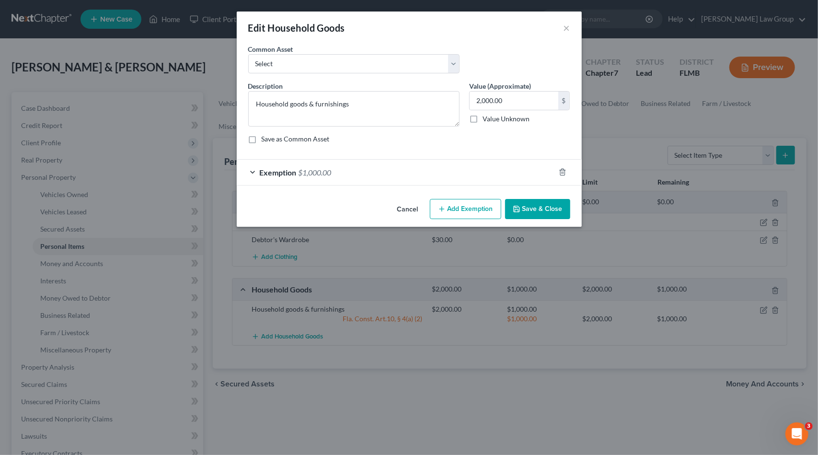
click at [280, 174] on span "Exemption" at bounding box center [278, 172] width 37 height 9
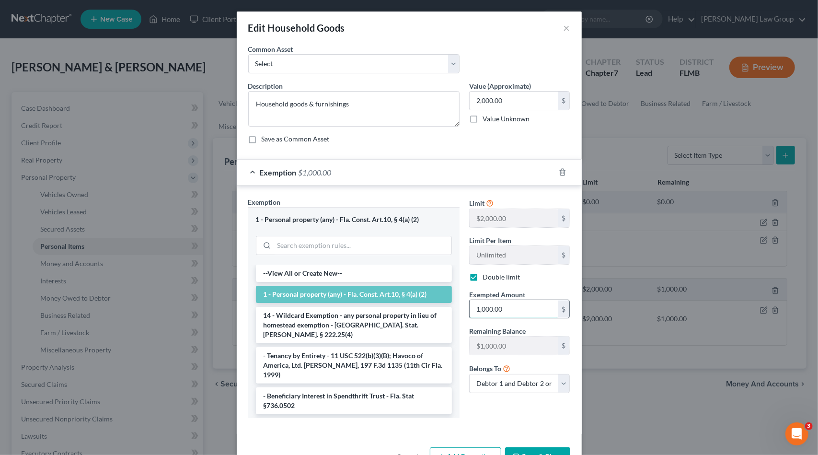
click at [510, 309] on input "1,000.00" at bounding box center [514, 309] width 89 height 18
click at [536, 421] on div "Limit $2,000.00 $ Limit Per Item Unlimited $ Double limit Exempted Amount * 2,0…" at bounding box center [520, 311] width 111 height 228
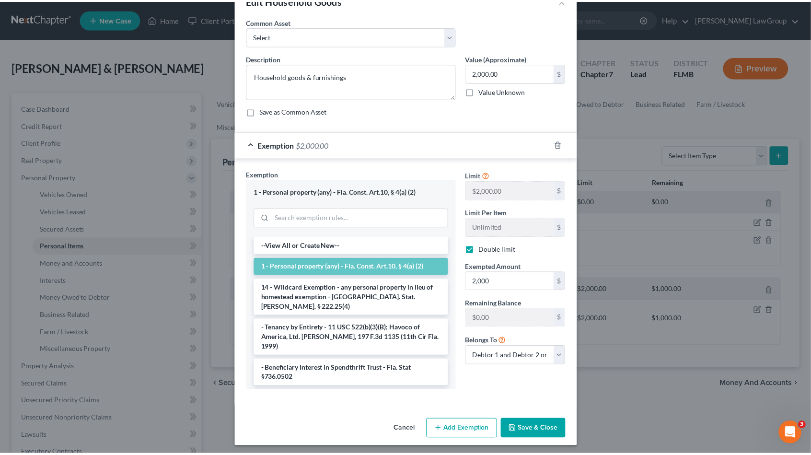
scroll to position [30, 0]
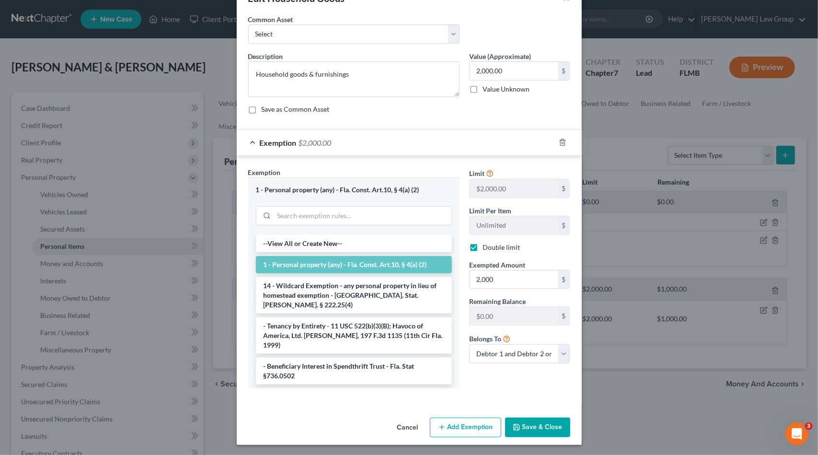
click at [532, 430] on button "Save & Close" at bounding box center [537, 428] width 65 height 20
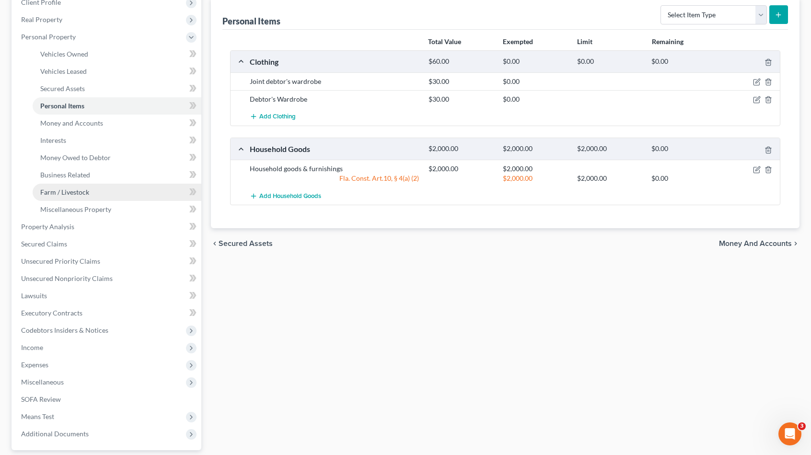
scroll to position [144, 0]
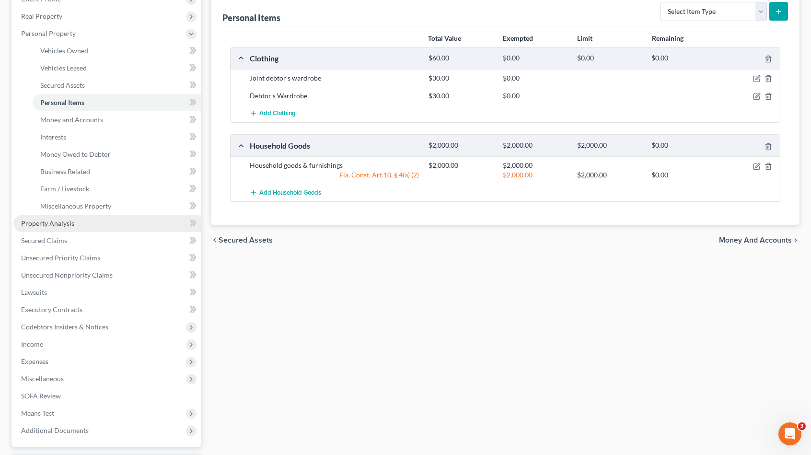
click at [103, 222] on link "Property Analysis" at bounding box center [107, 223] width 188 height 17
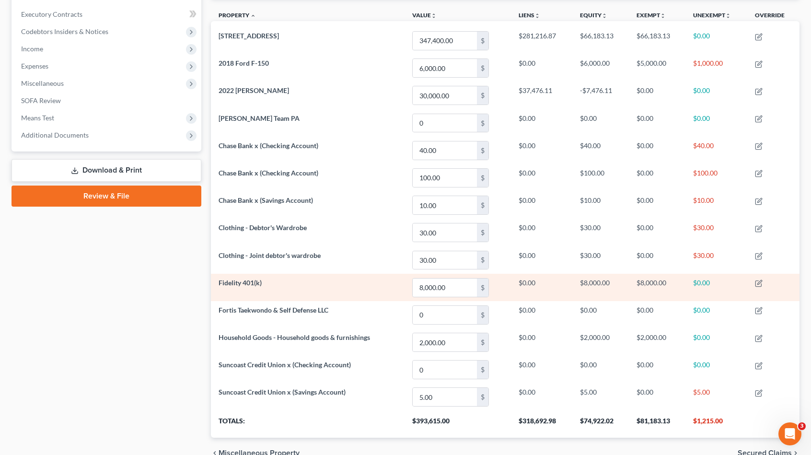
scroll to position [311, 0]
